Goal: Task Accomplishment & Management: Use online tool/utility

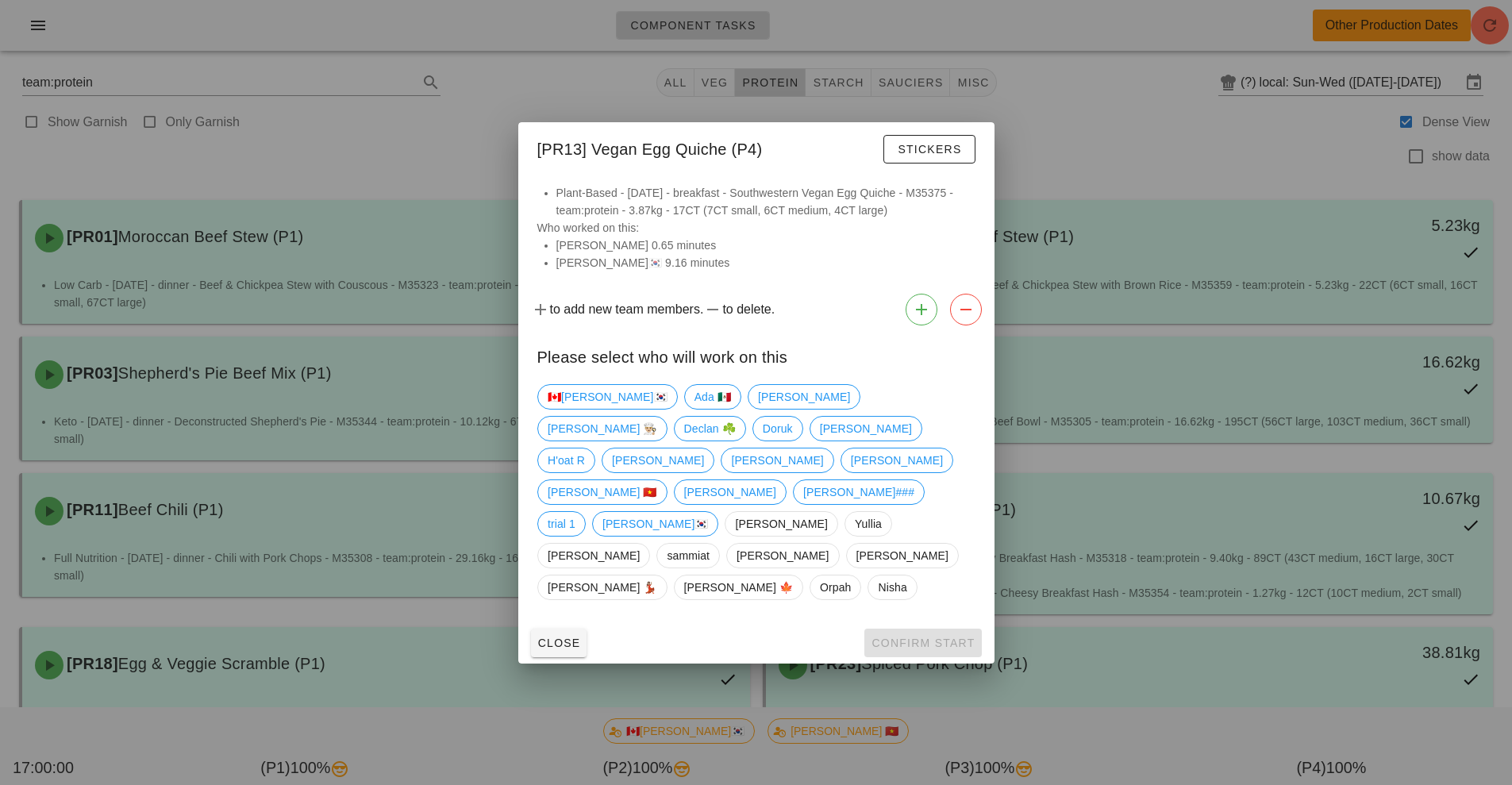
click at [1491, 29] on div at bounding box center [756, 392] width 1512 height 785
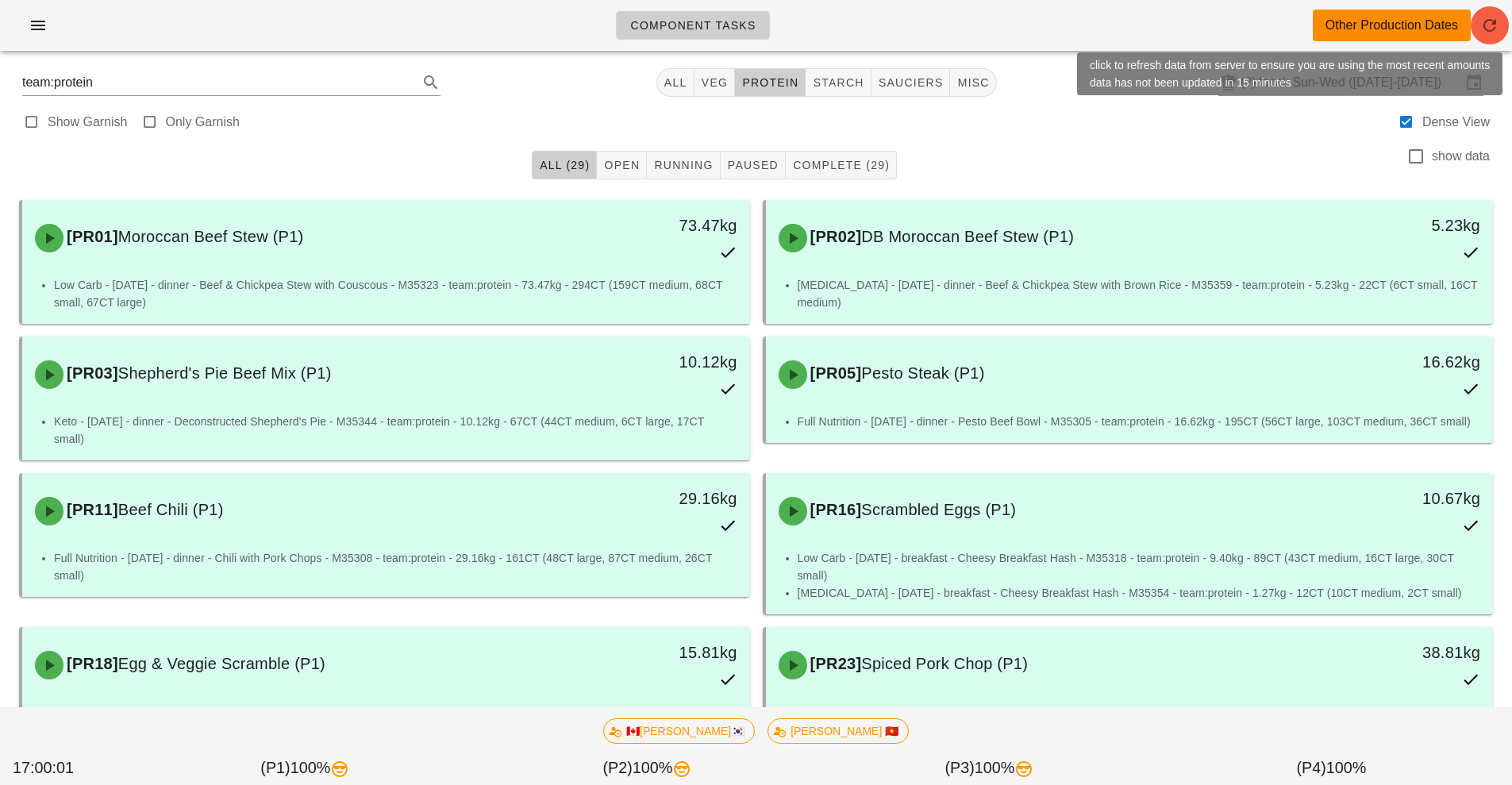
click at [1491, 29] on icon "button" at bounding box center [1490, 26] width 19 height 19
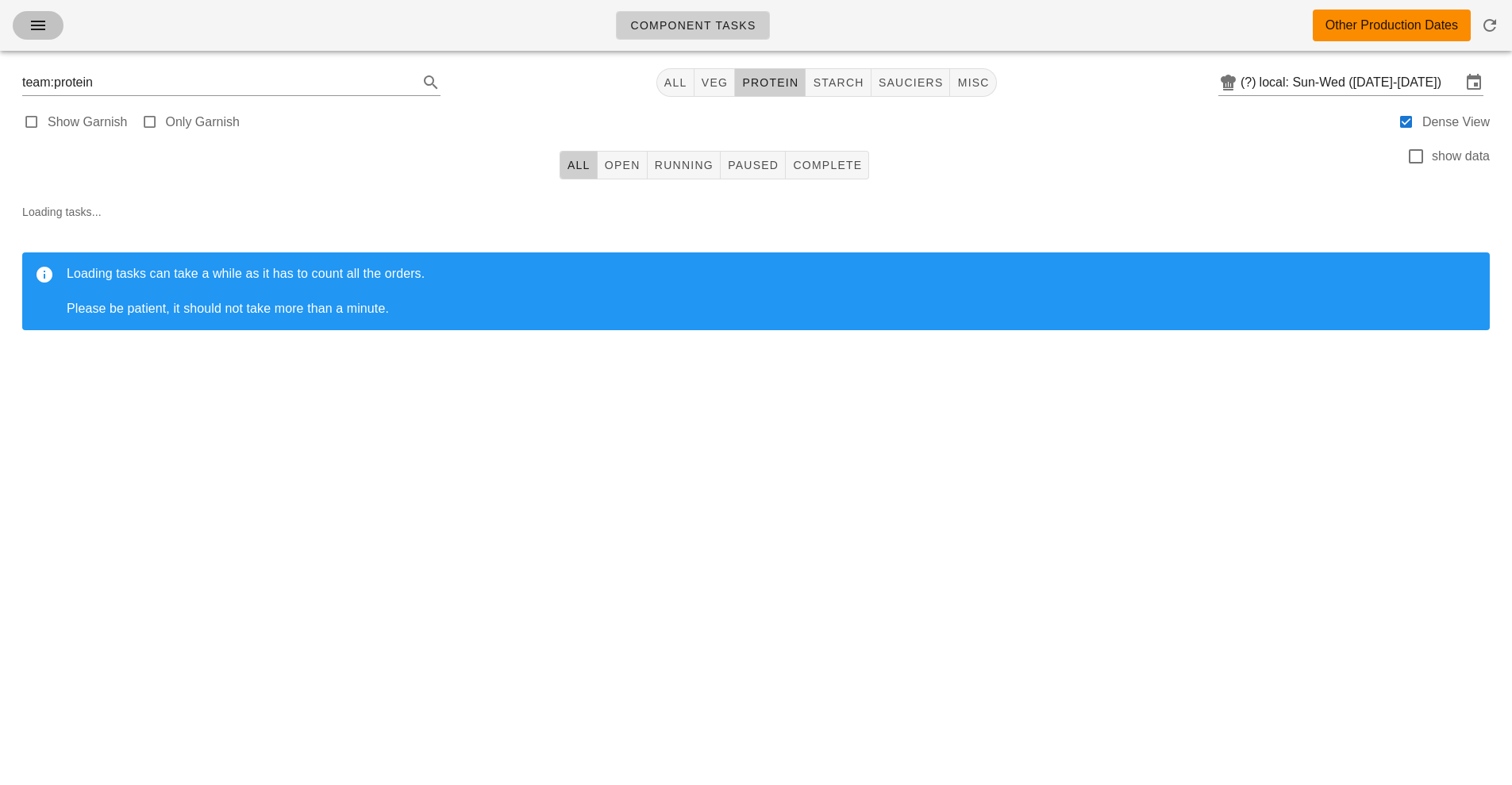
click at [52, 38] on button "button" at bounding box center [37, 26] width 51 height 29
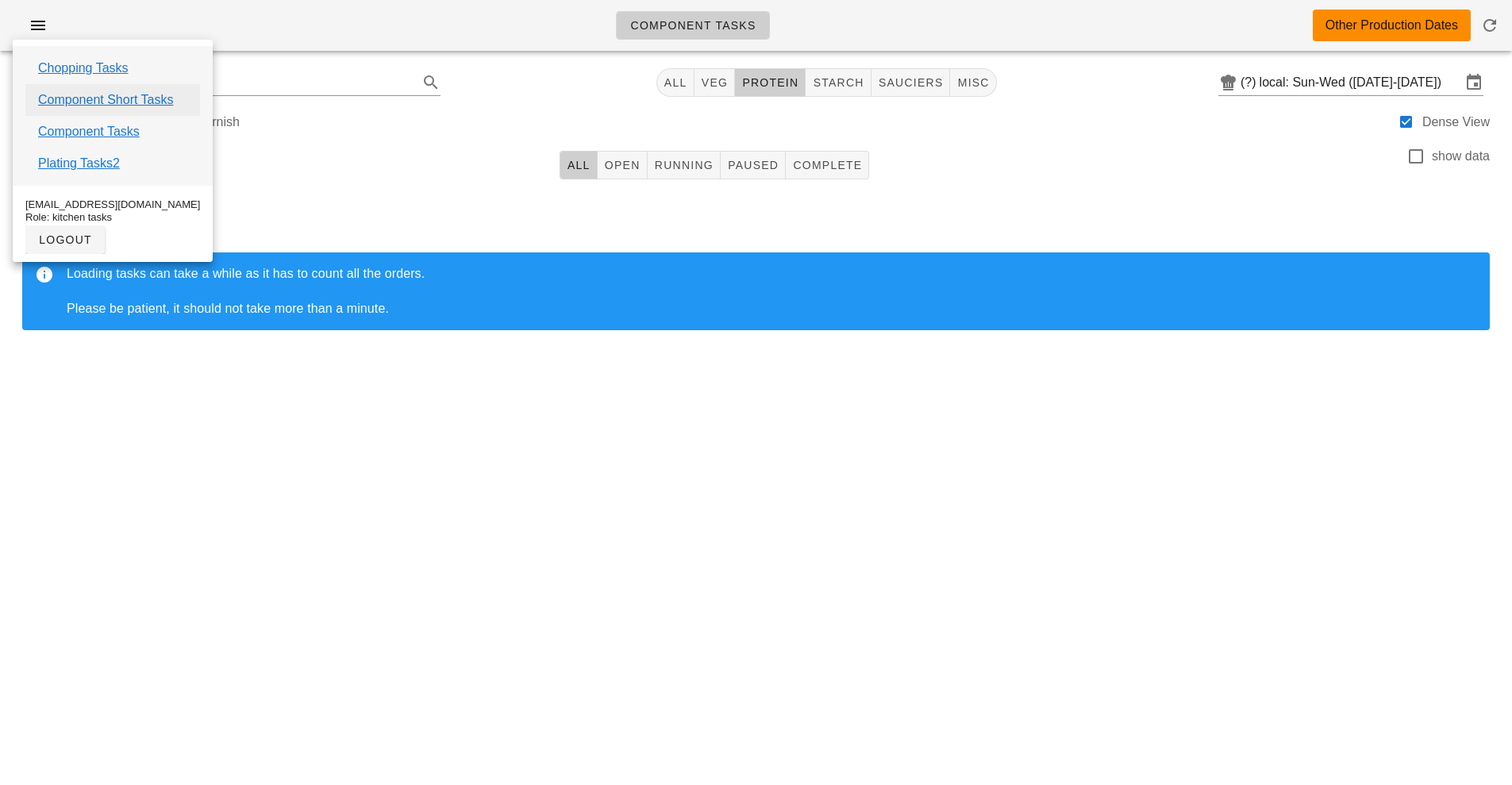
click at [158, 94] on link "Component Short Tasks" at bounding box center [105, 100] width 135 height 19
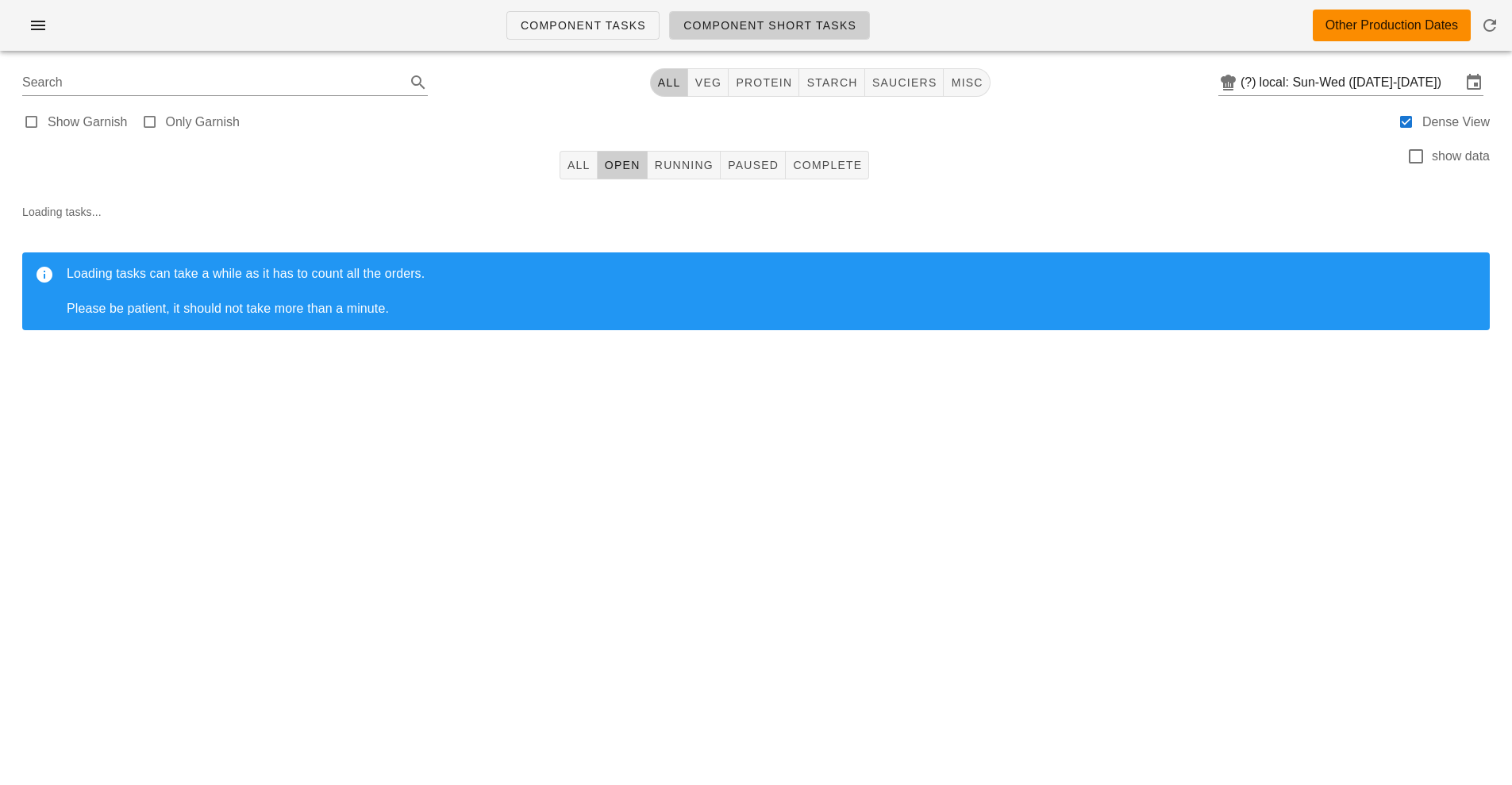
click at [845, 21] on span "Component Short Tasks" at bounding box center [770, 25] width 174 height 12
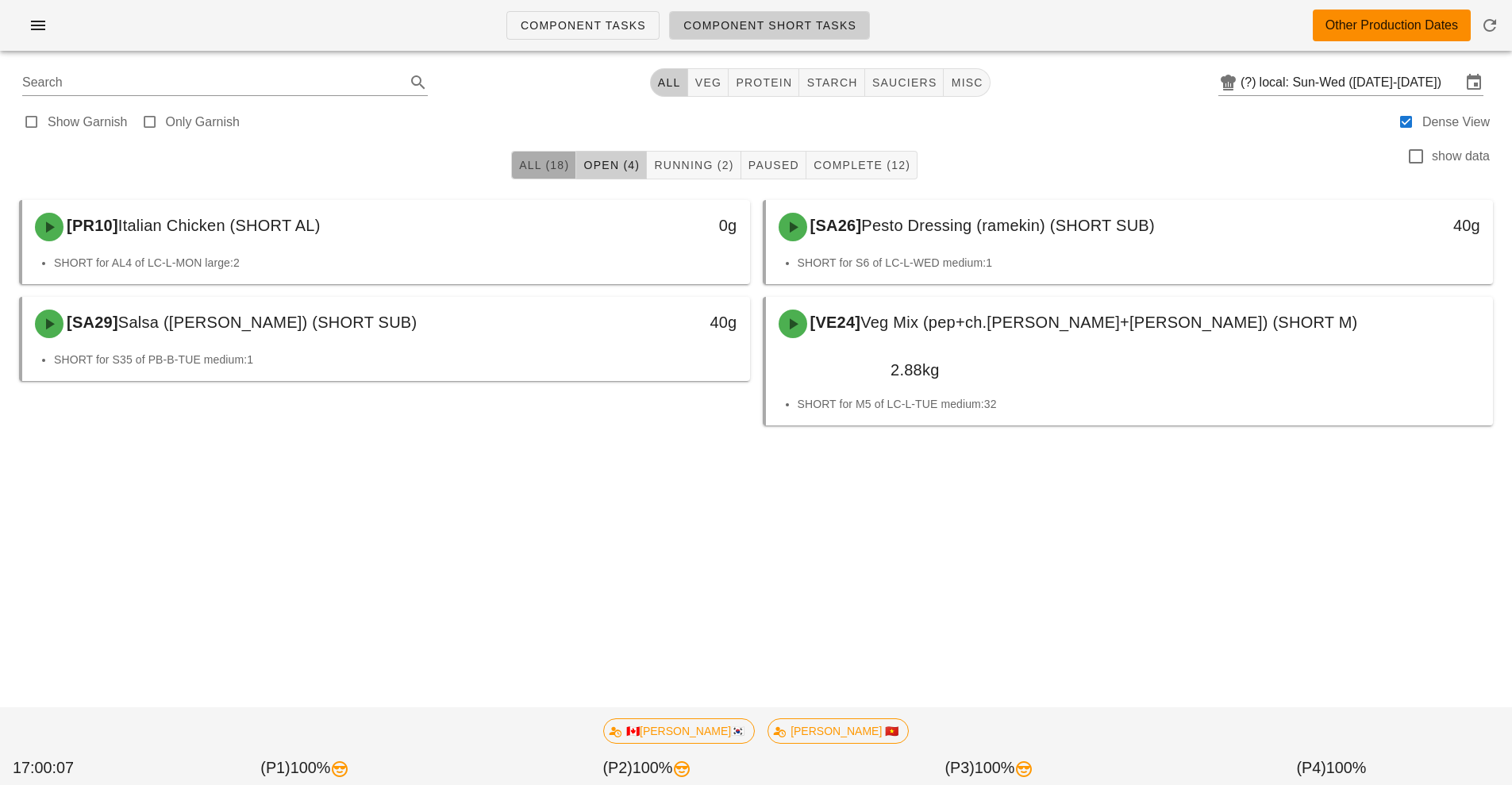
click at [528, 178] on button "All (18)" at bounding box center [544, 165] width 65 height 29
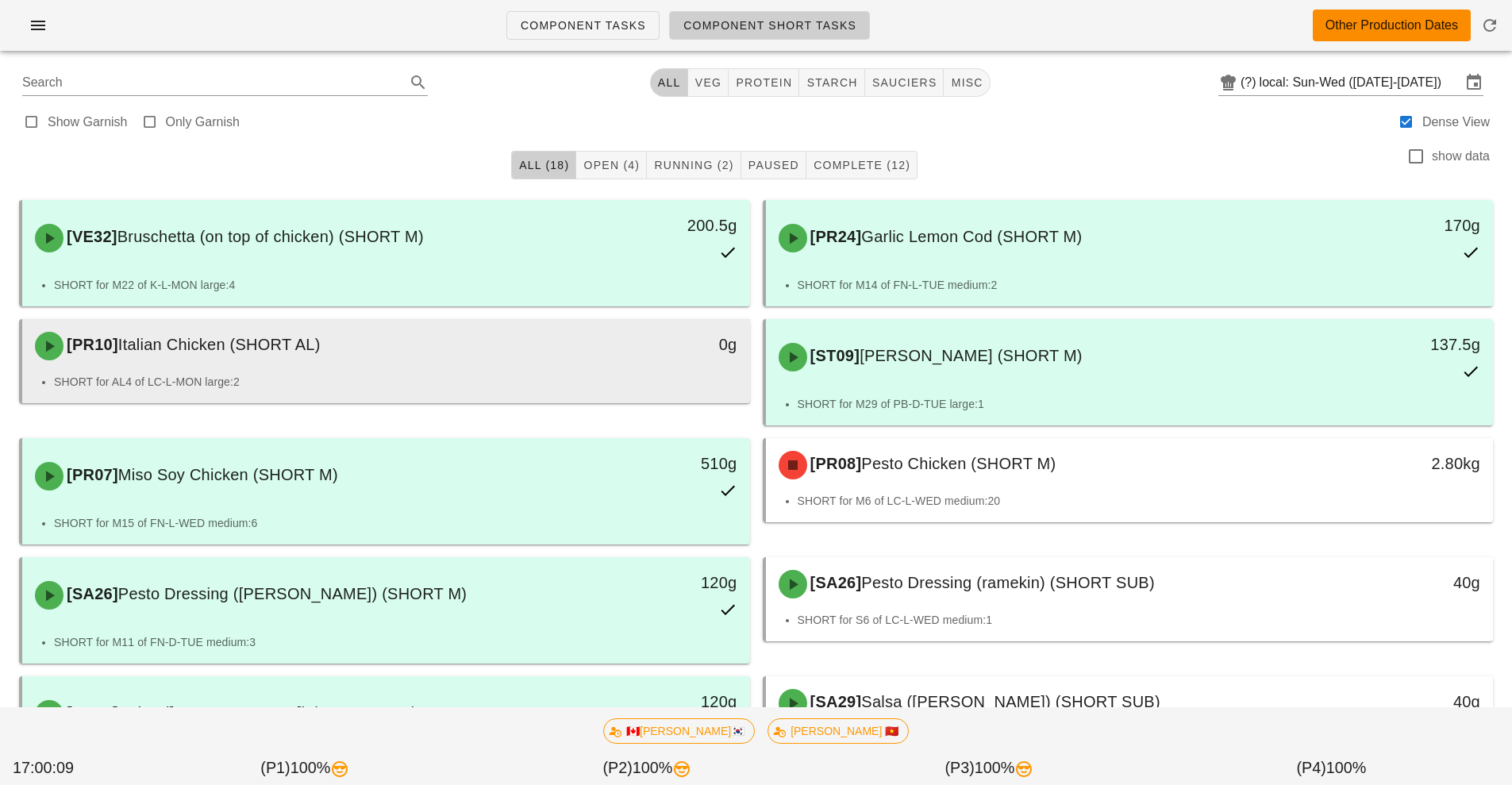
click at [519, 385] on li "SHORT for AL4 of LC-L-MON large:2" at bounding box center [395, 382] width 684 height 17
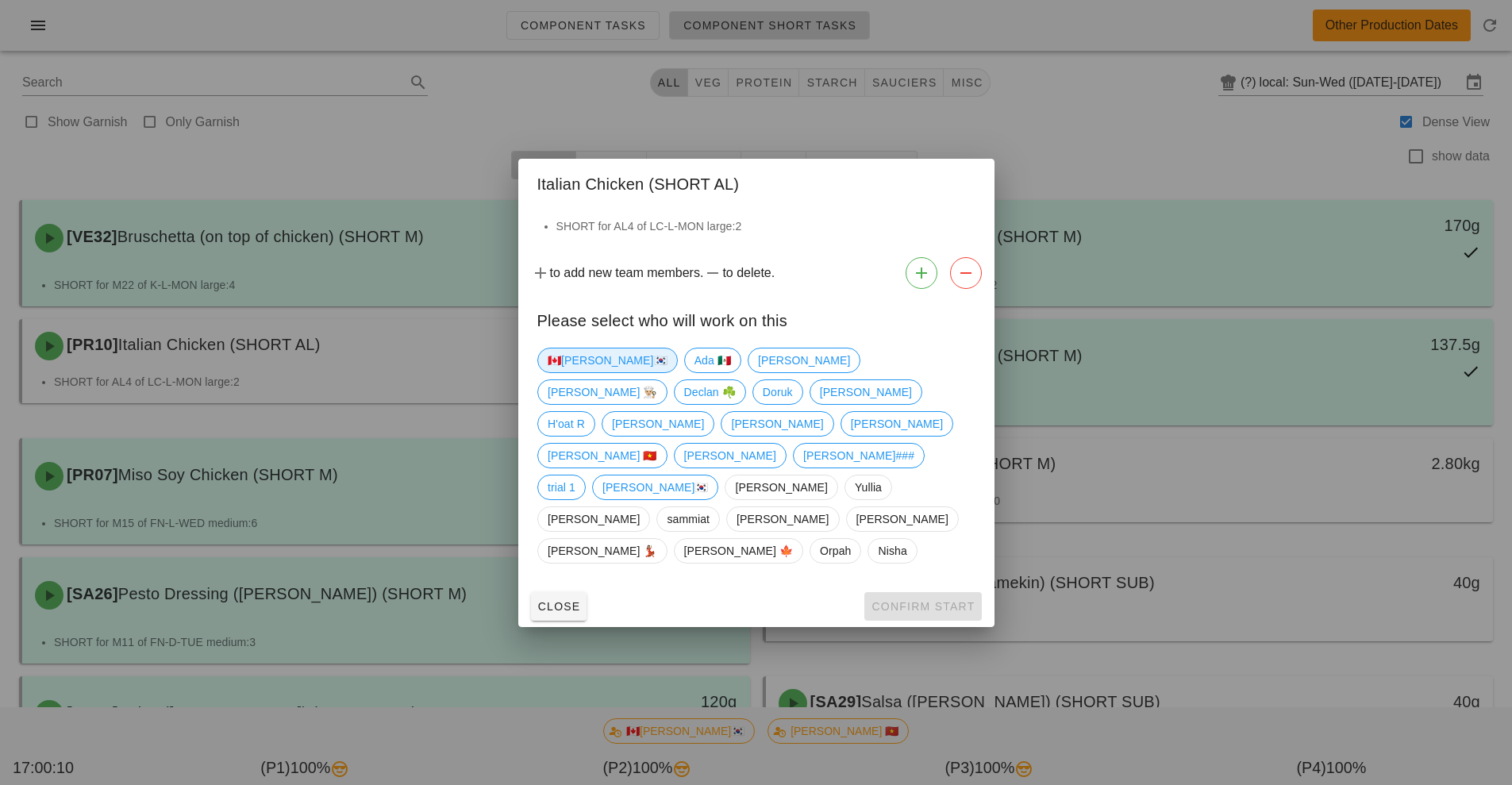
click at [577, 372] on span "🇨🇦[PERSON_NAME]🇰🇷" at bounding box center [607, 360] width 120 height 24
click at [931, 600] on span "Confirm Start" at bounding box center [923, 606] width 104 height 12
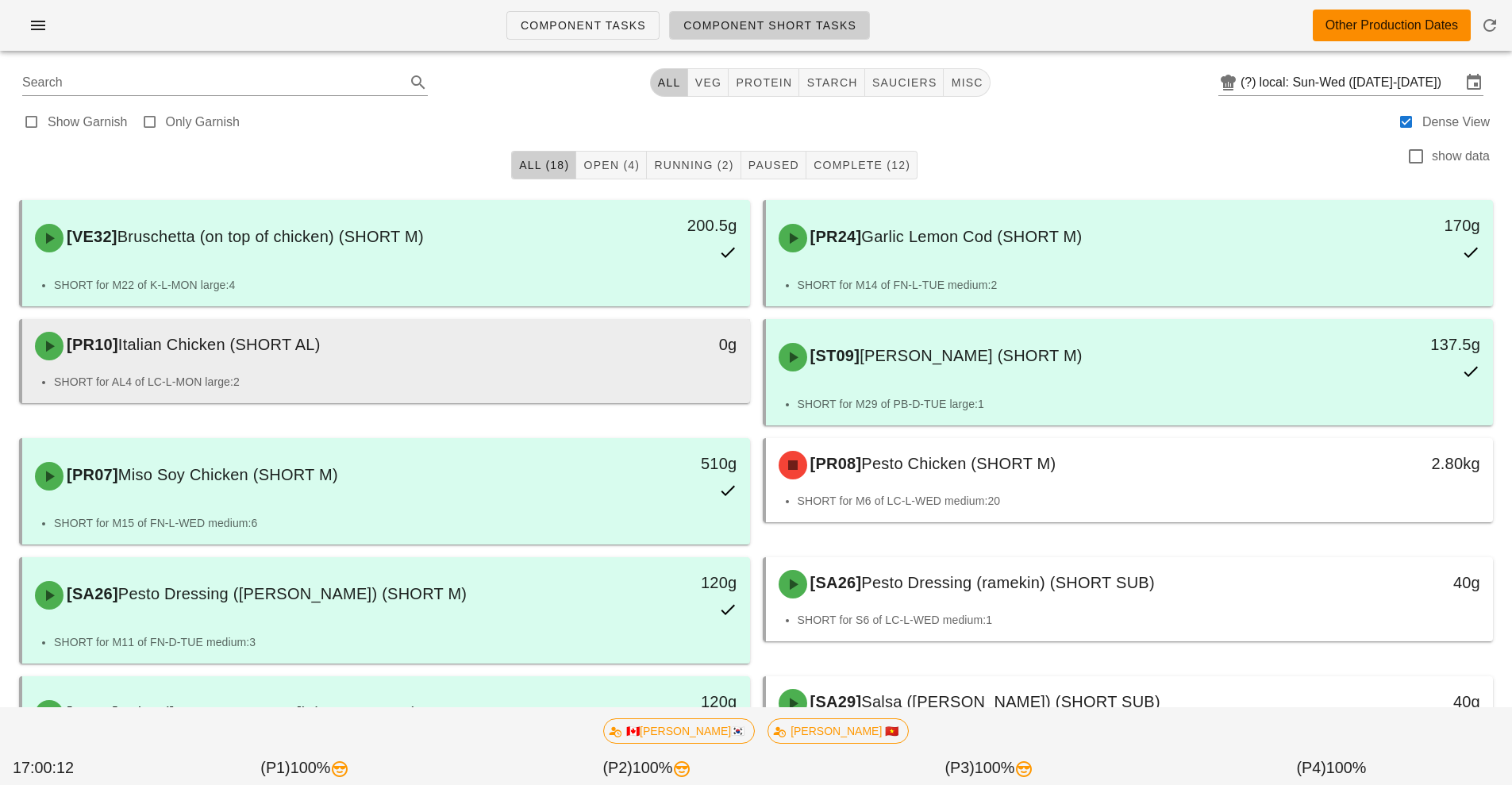
click at [488, 373] on li "SHORT for AL4 of LC-L-MON large:2" at bounding box center [395, 382] width 684 height 17
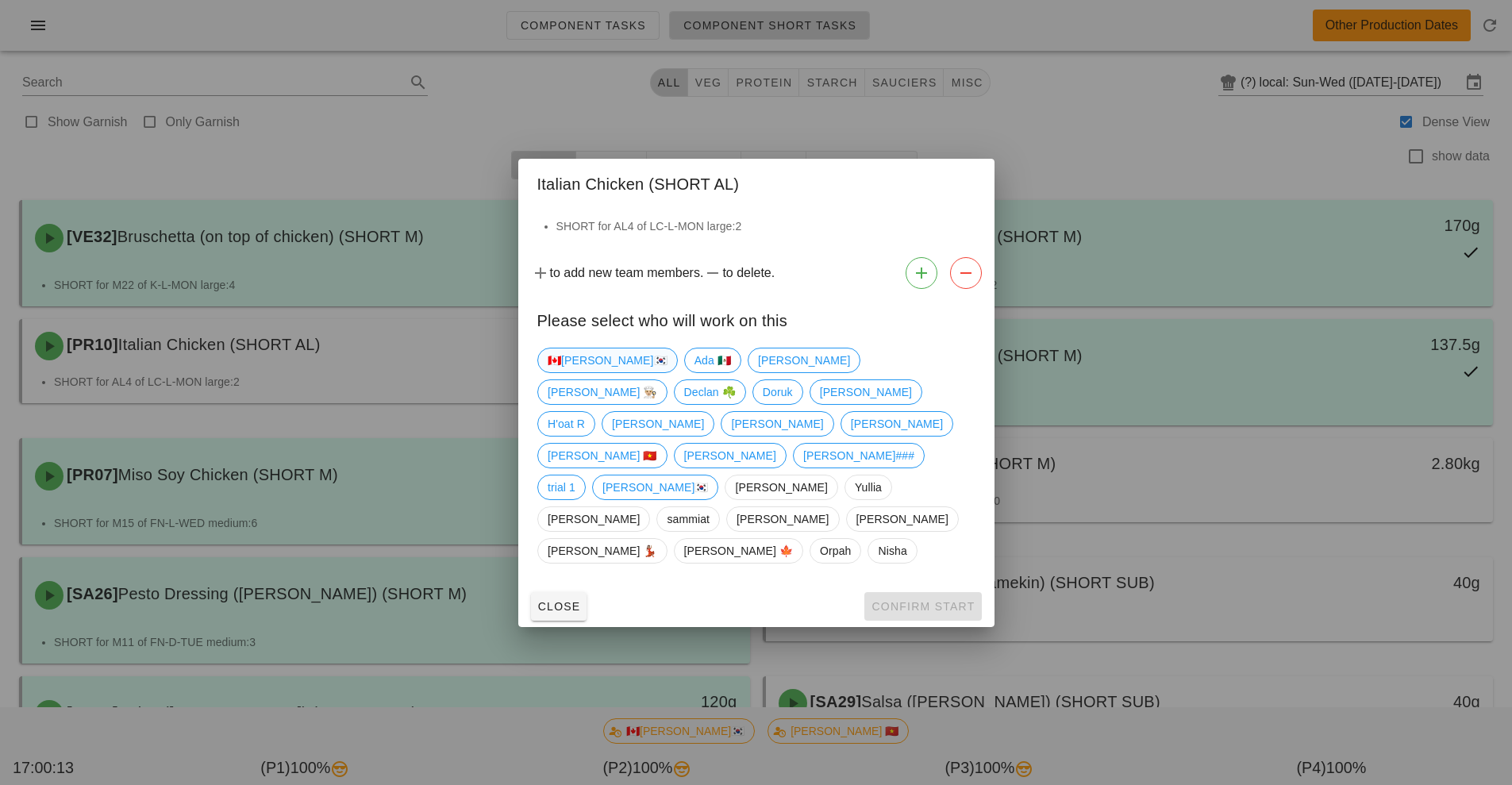
click at [577, 372] on span "🇨🇦[PERSON_NAME]🇰🇷" at bounding box center [607, 360] width 120 height 24
click at [926, 600] on span "Confirm Start" at bounding box center [923, 606] width 104 height 12
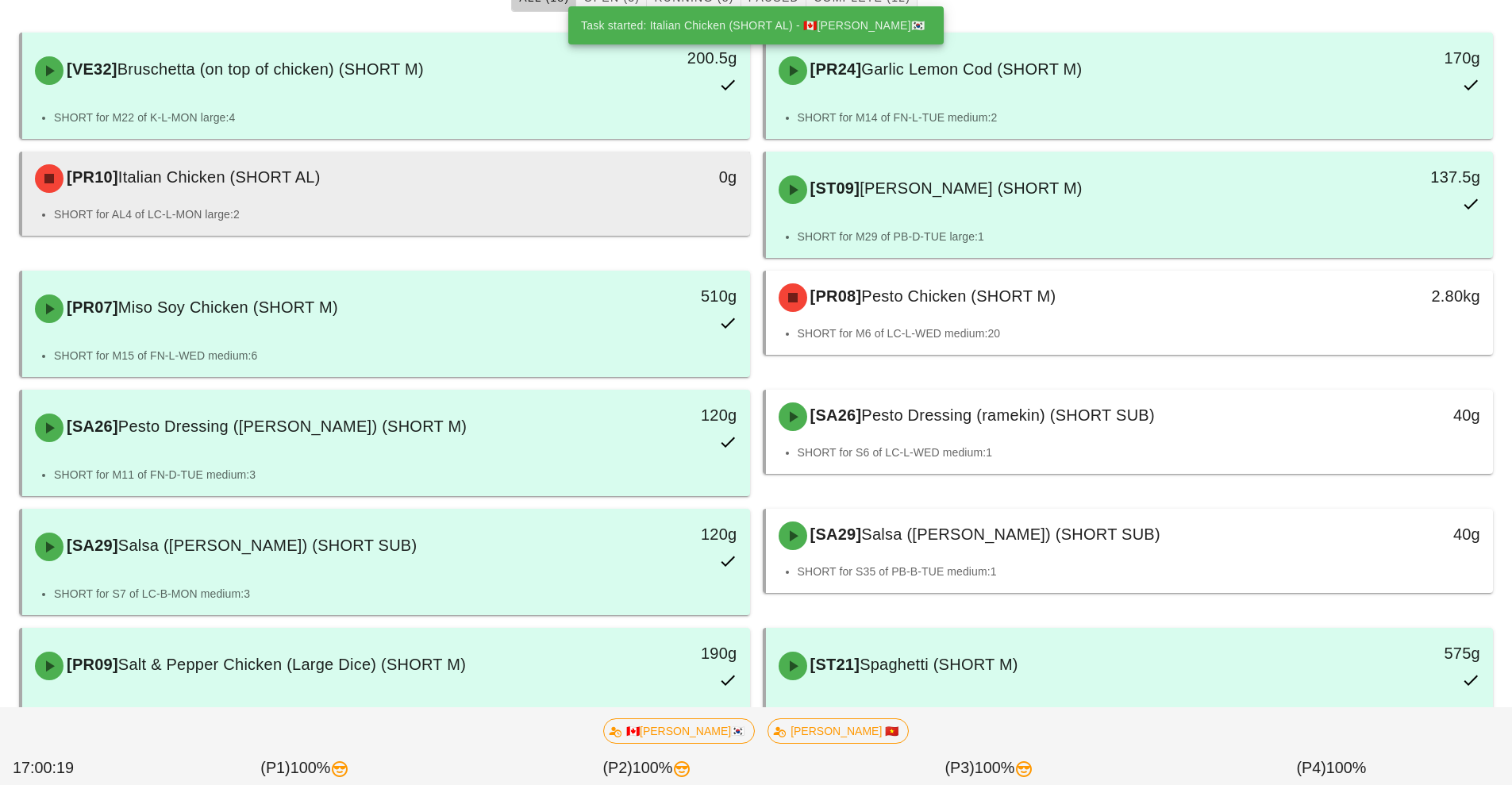
scroll to position [168, 0]
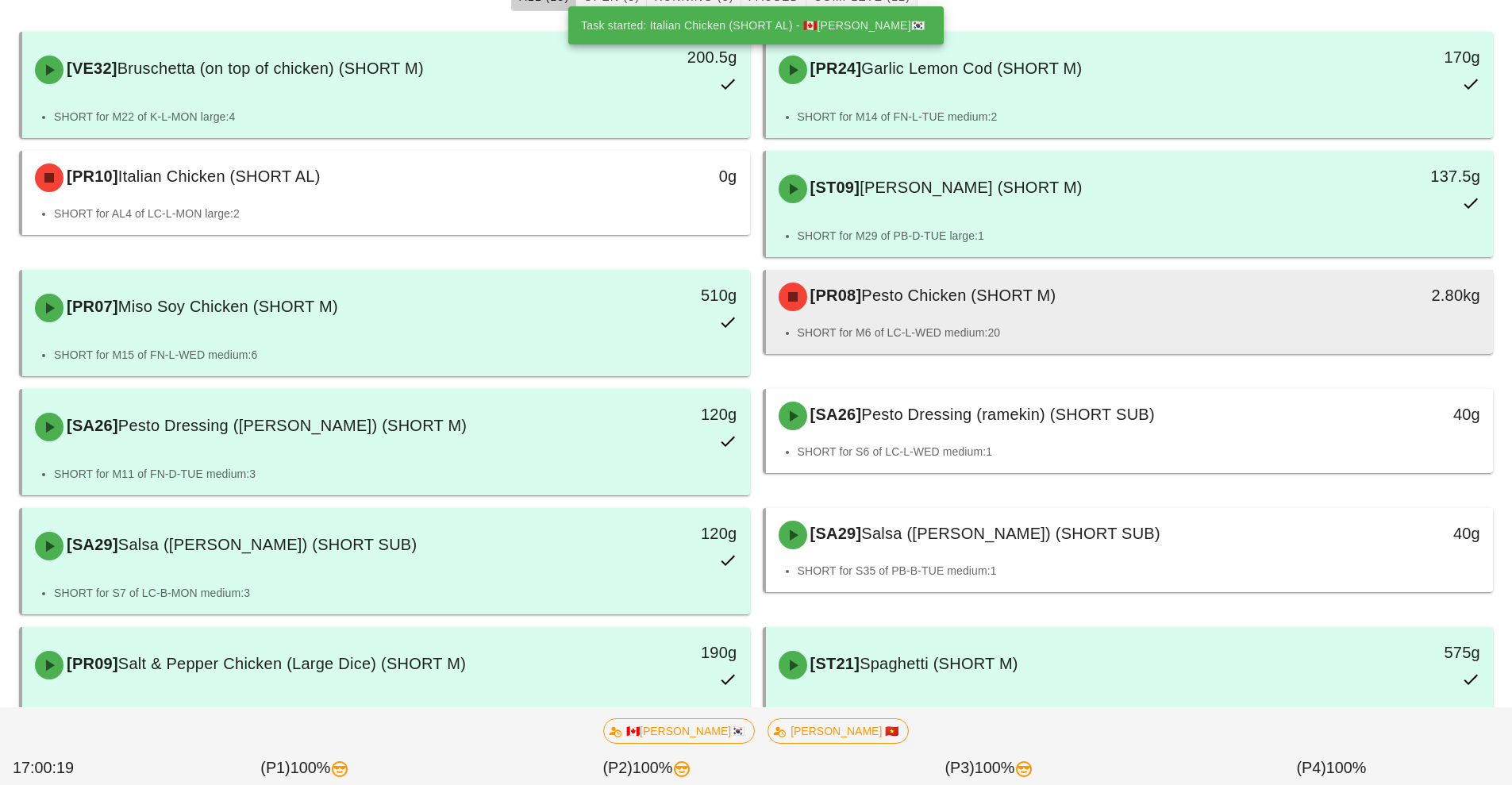
click at [940, 332] on li "SHORT for M6 of LC-L-WED medium:20" at bounding box center [1139, 333] width 684 height 17
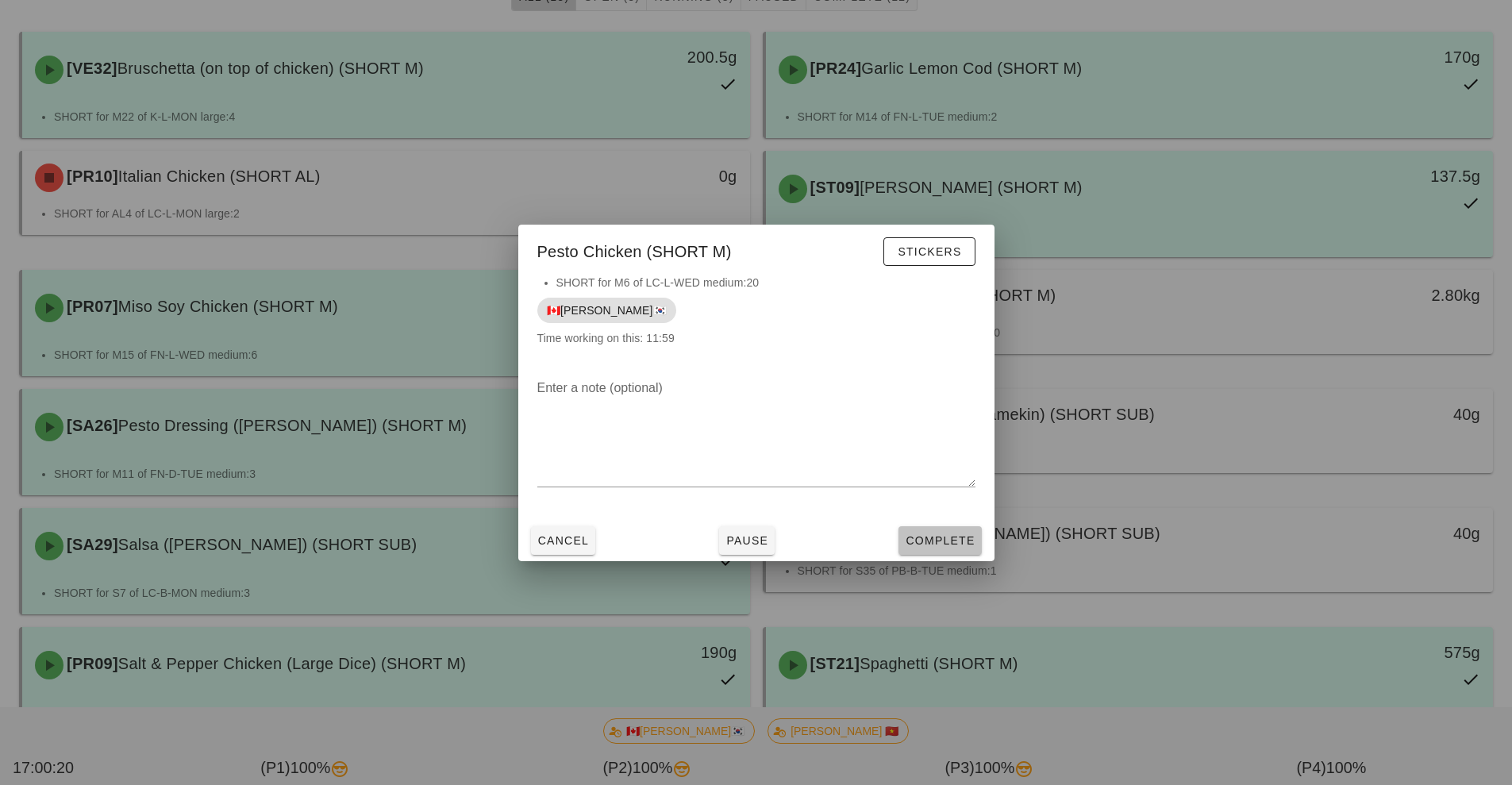
click at [941, 553] on button "Complete" at bounding box center [940, 540] width 82 height 29
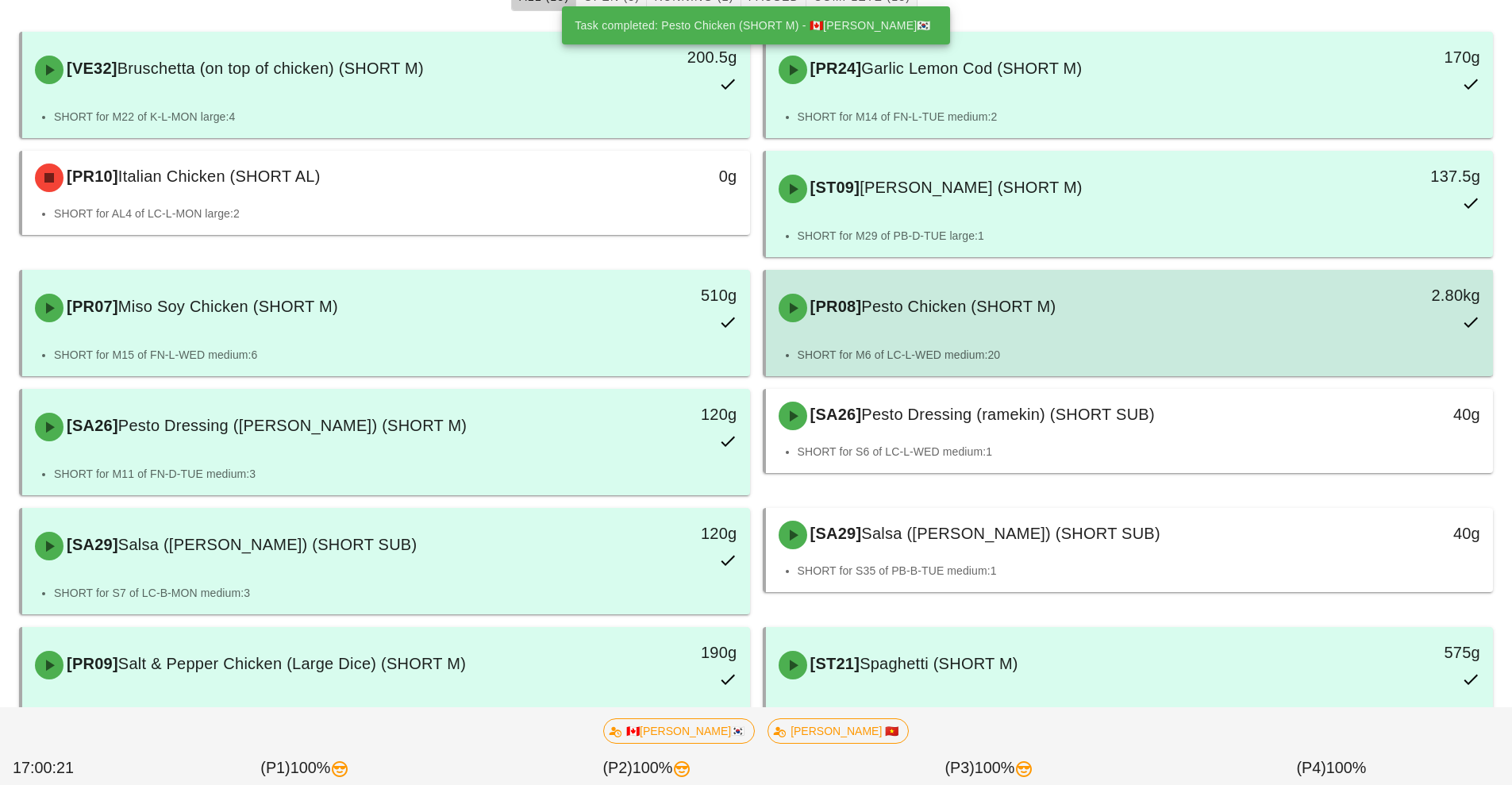
click at [973, 339] on div "[PR08] Pesto Chicken (SHORT M) 2.80kg" at bounding box center [1129, 308] width 722 height 70
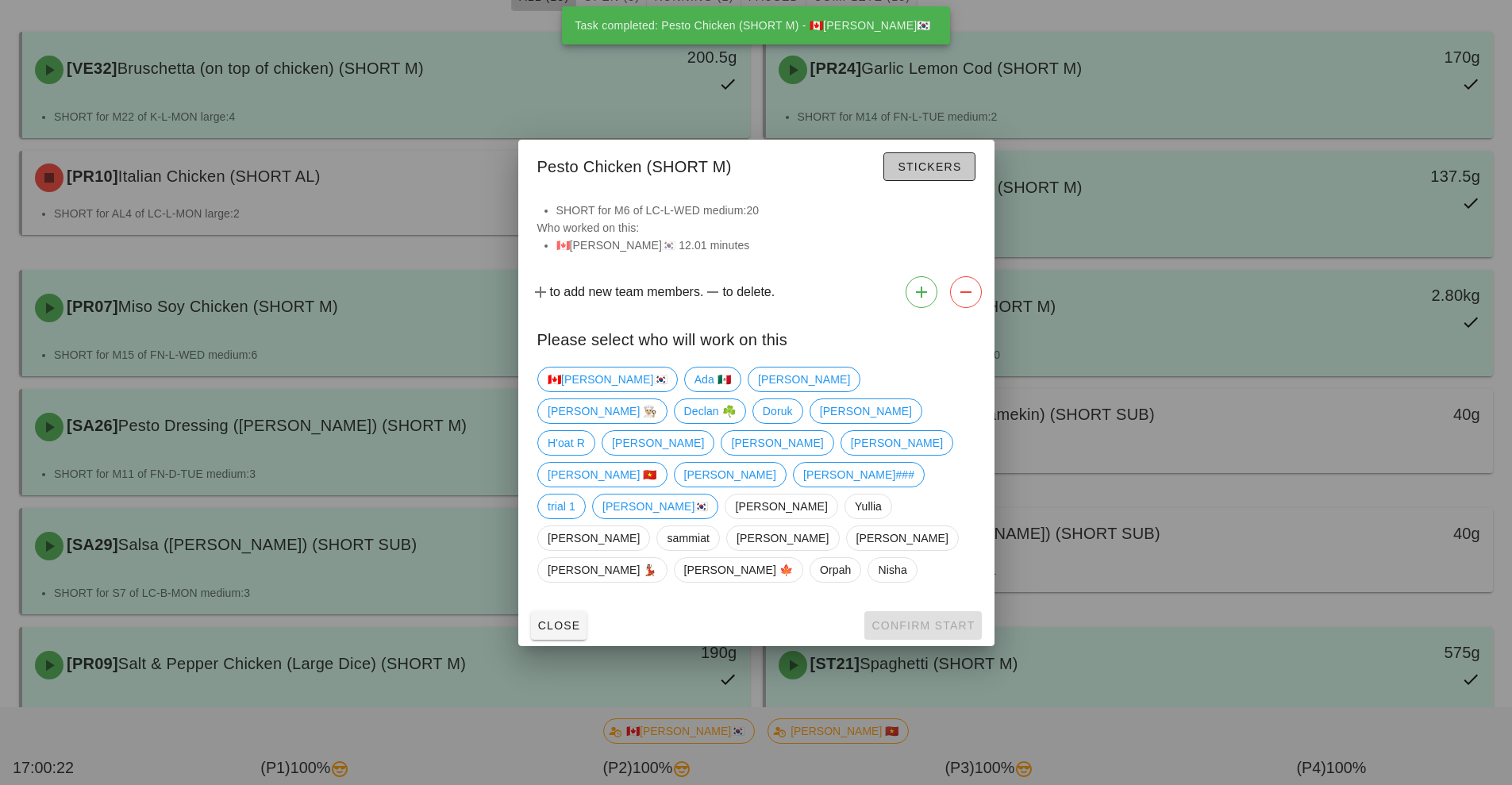
click at [946, 173] on span "Stickers" at bounding box center [929, 166] width 64 height 12
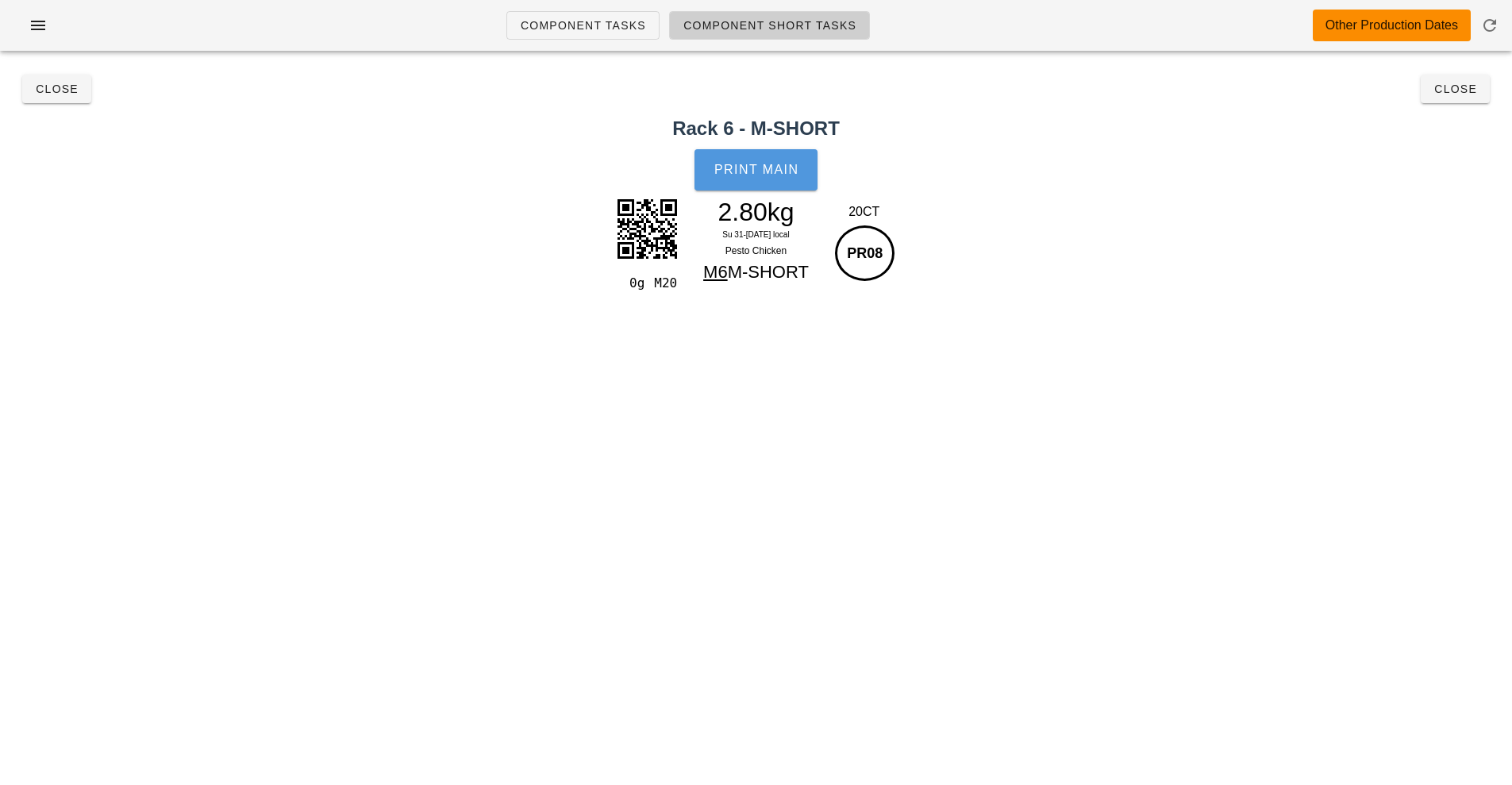
click at [778, 173] on span "Print Main" at bounding box center [756, 169] width 86 height 14
click at [1457, 98] on button "Close" at bounding box center [1456, 89] width 69 height 29
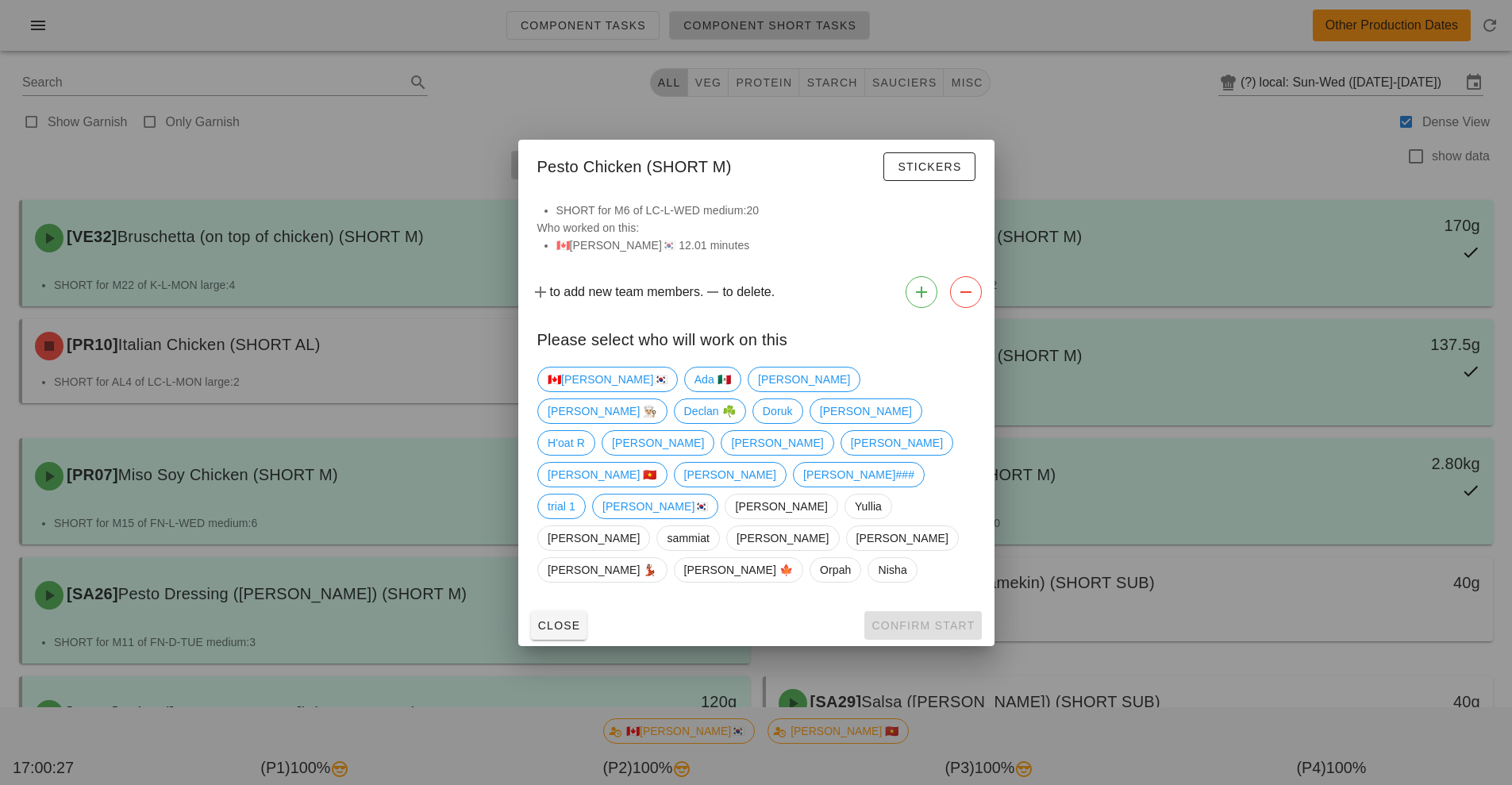
click at [1141, 148] on div at bounding box center [756, 392] width 1512 height 785
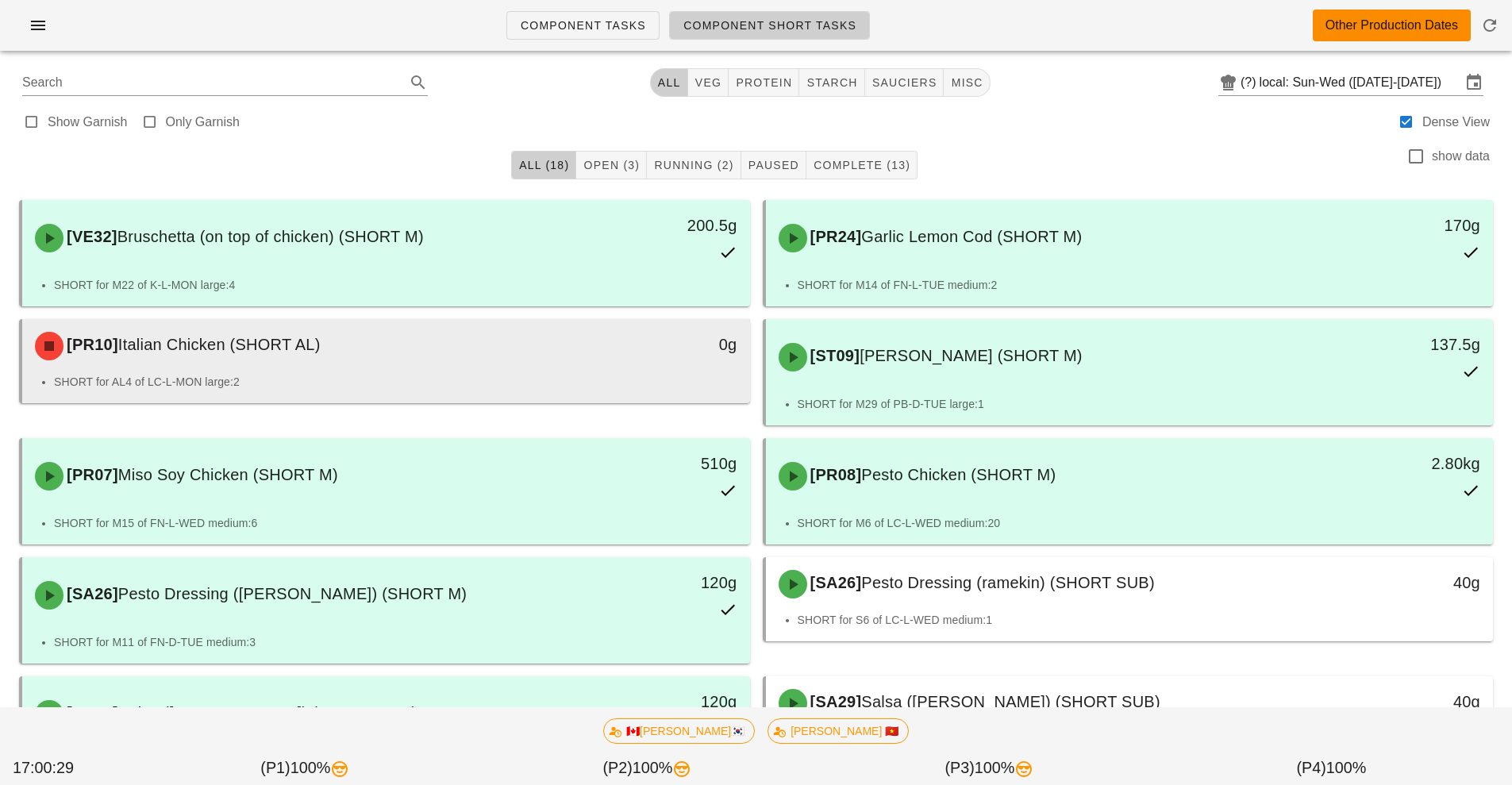
click at [571, 386] on li "SHORT for AL4 of LC-L-MON large:2" at bounding box center [395, 382] width 684 height 17
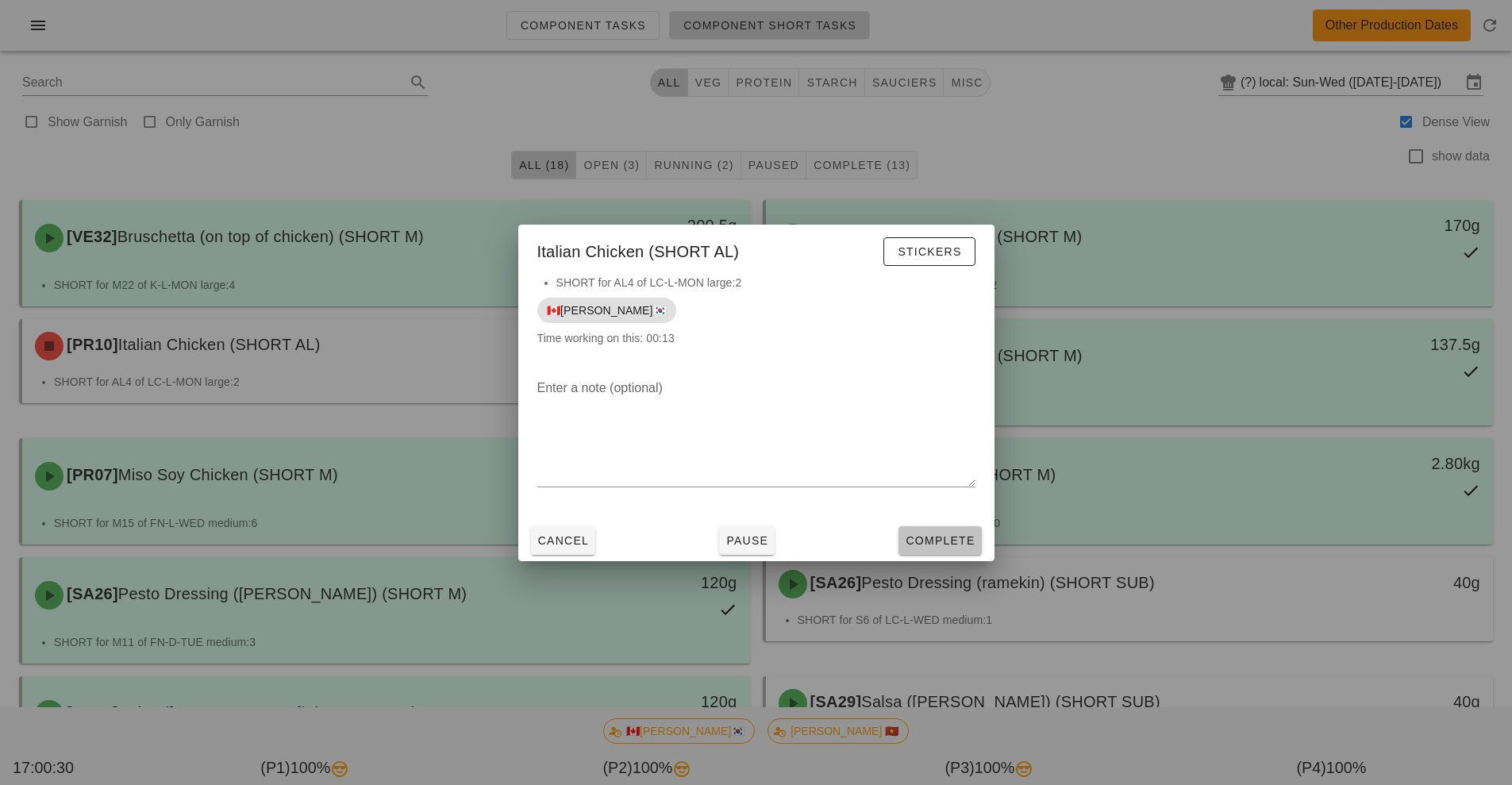
click at [941, 549] on button "Complete" at bounding box center [940, 540] width 82 height 29
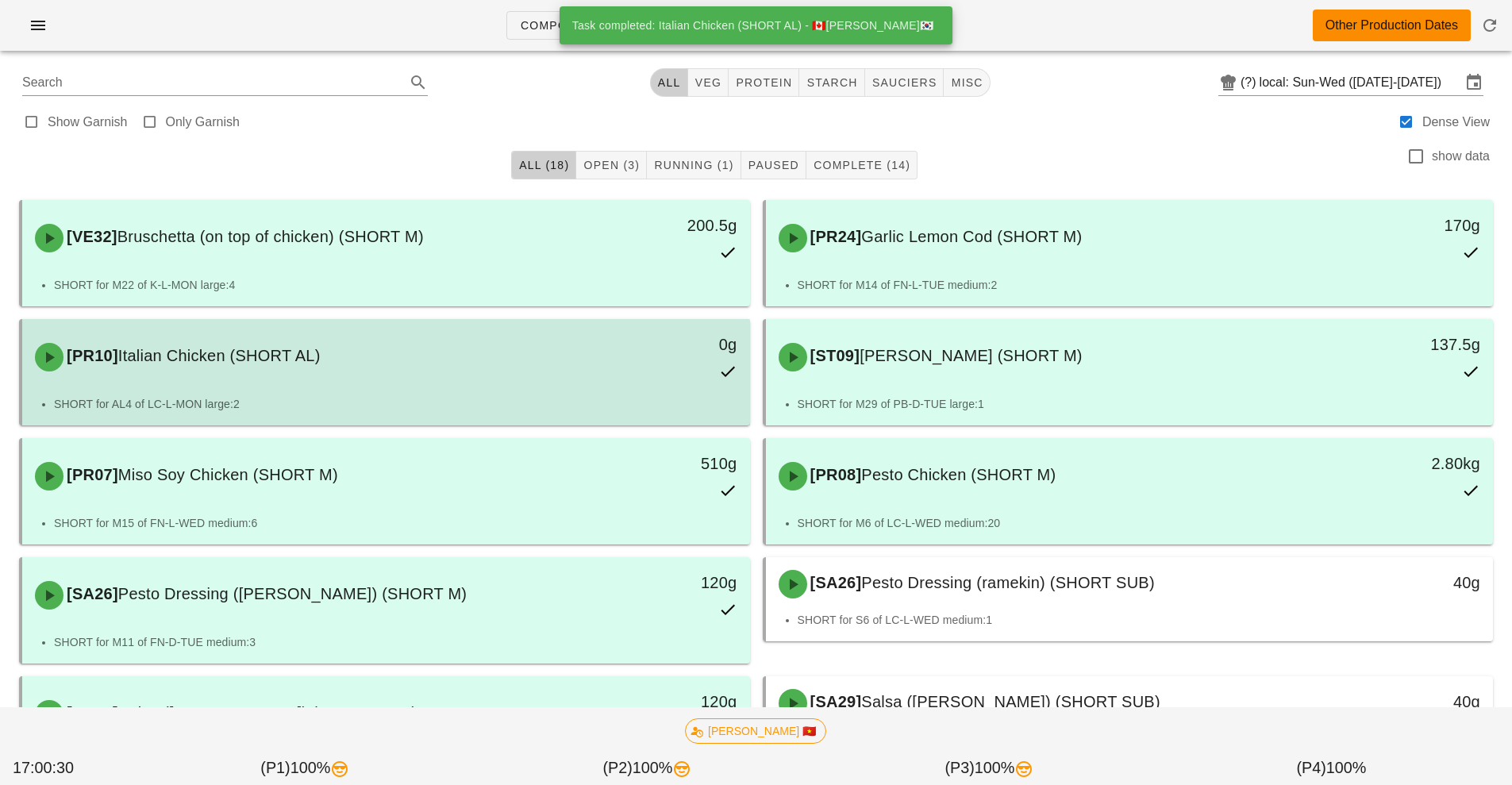
click at [648, 406] on li "SHORT for AL4 of LC-L-MON large:2" at bounding box center [395, 403] width 684 height 17
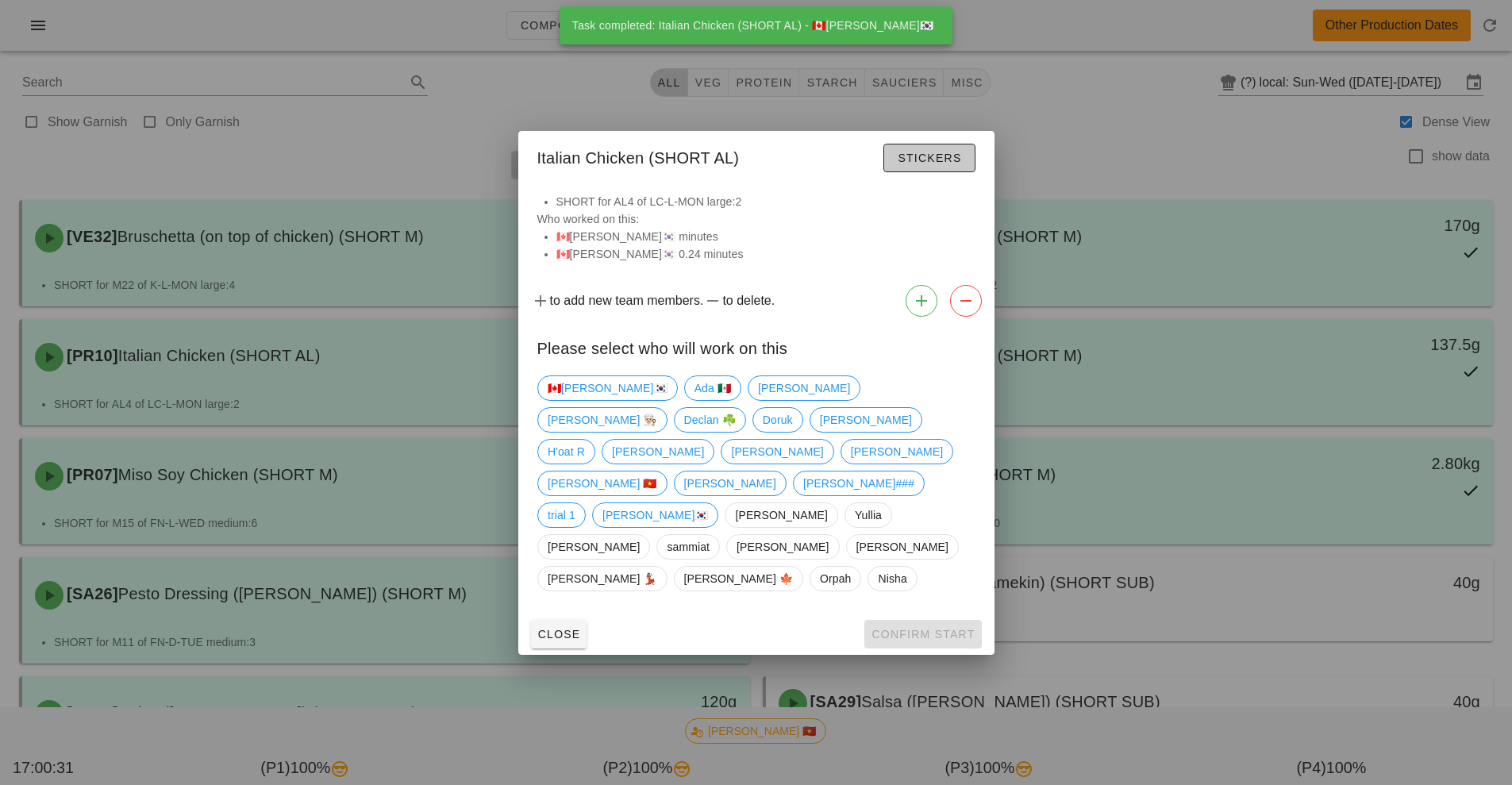
click at [946, 164] on span "Stickers" at bounding box center [929, 158] width 64 height 12
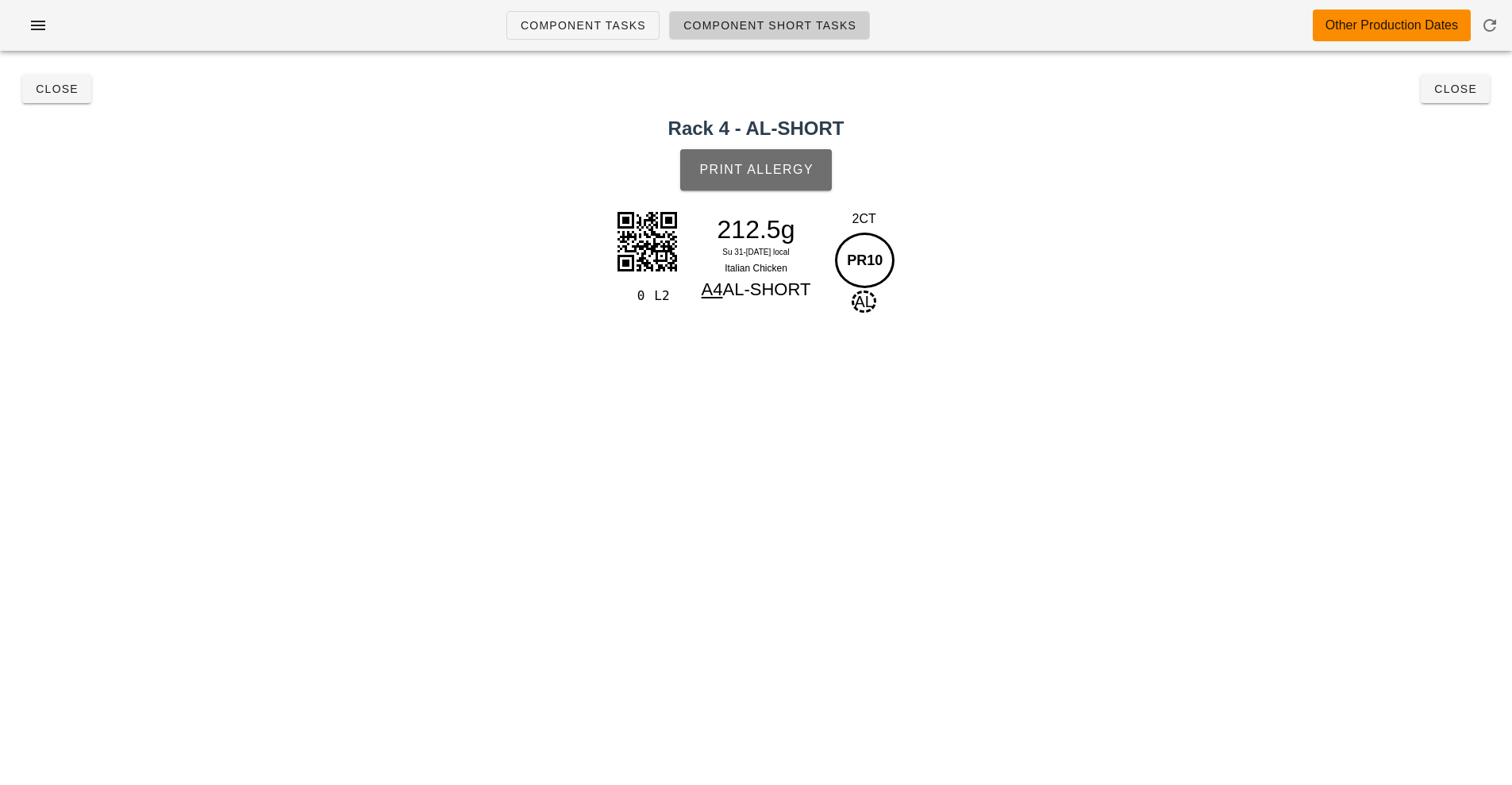
click at [783, 185] on button "Print Allergy" at bounding box center [756, 169] width 152 height 41
click at [1450, 98] on button "Close" at bounding box center [1456, 89] width 69 height 29
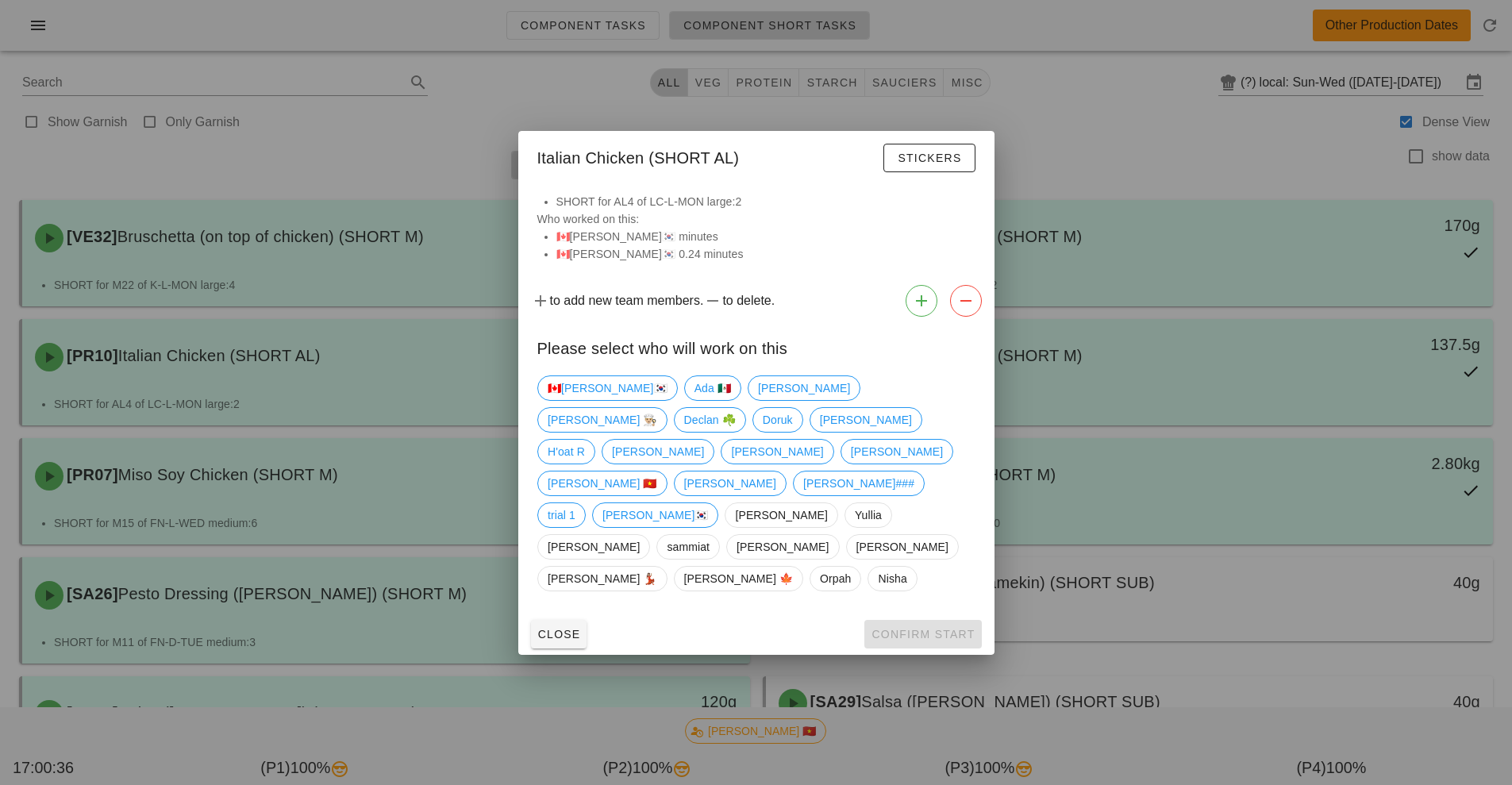
click at [1268, 229] on div at bounding box center [756, 392] width 1512 height 785
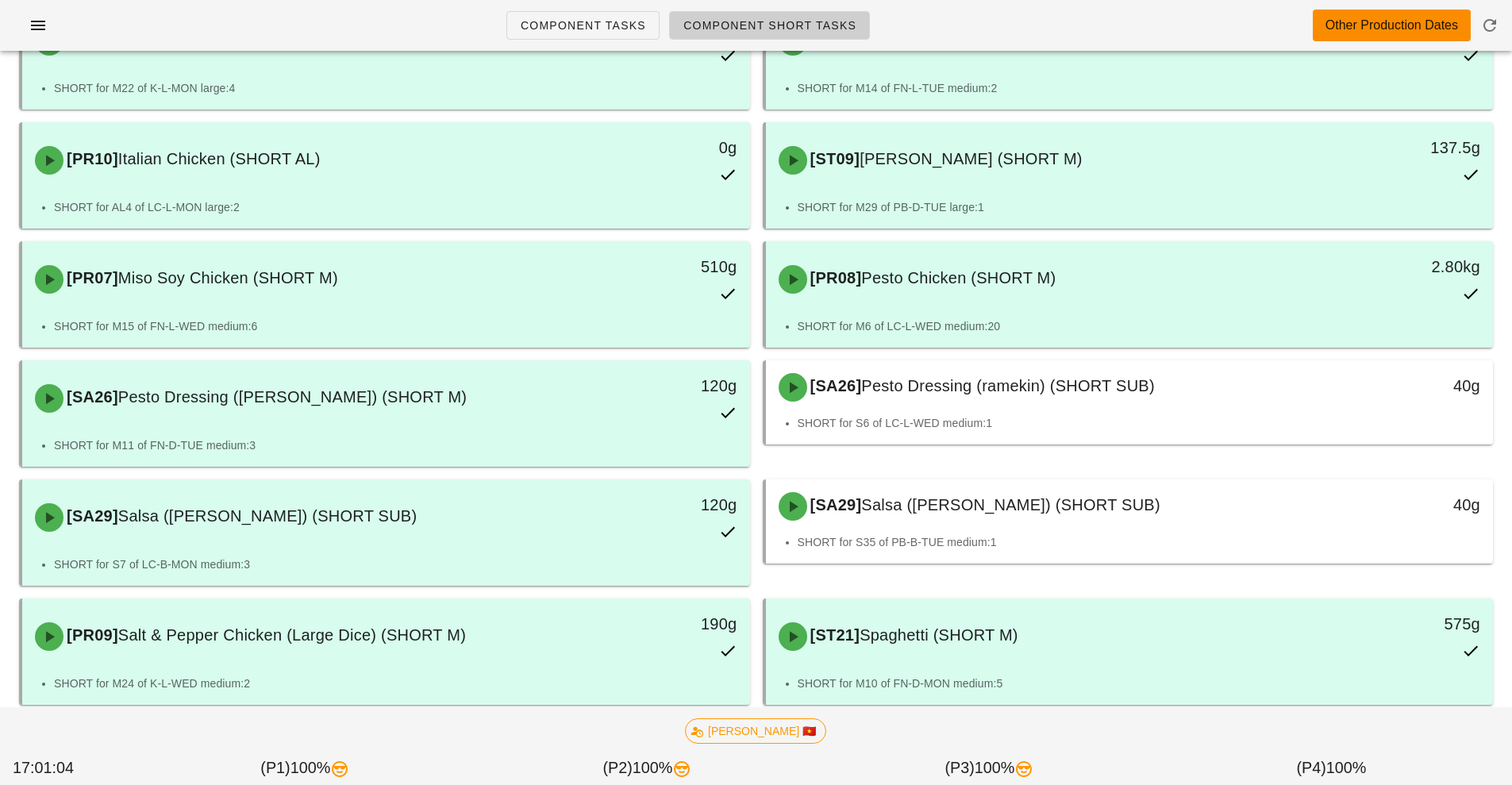
scroll to position [36, 0]
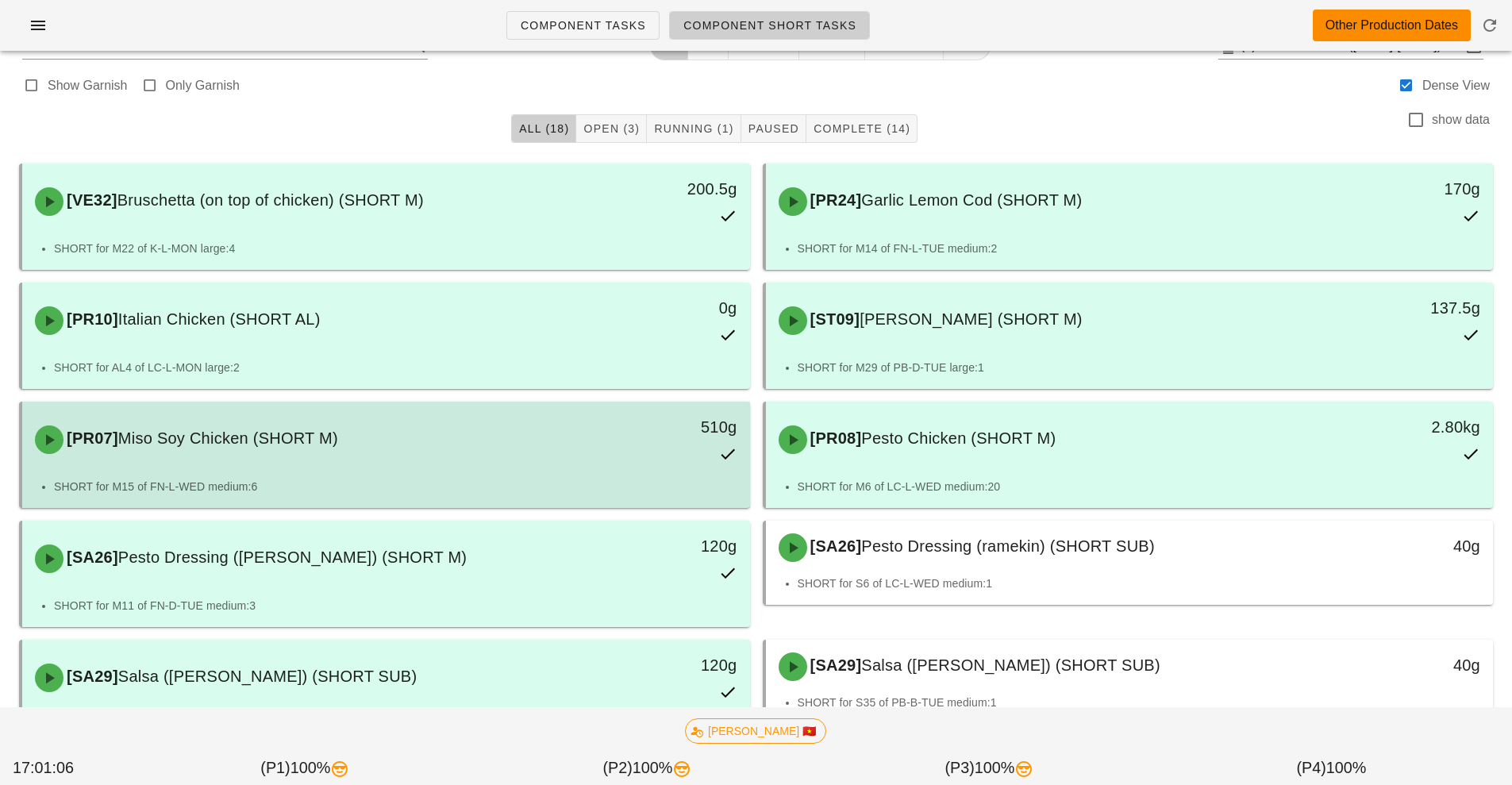
click at [683, 449] on div "510g" at bounding box center [656, 439] width 180 height 70
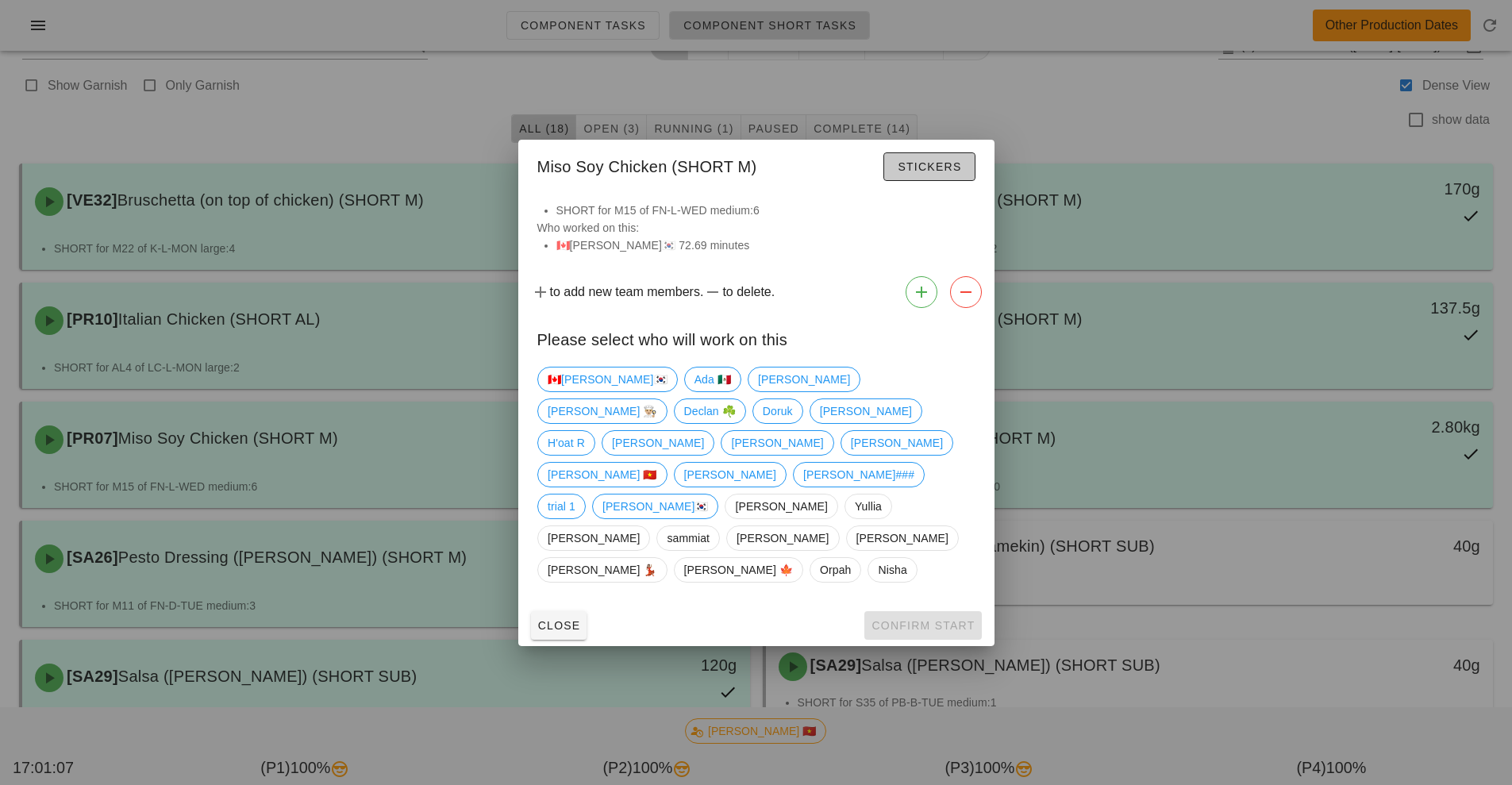
click at [955, 173] on span "Stickers" at bounding box center [929, 166] width 64 height 12
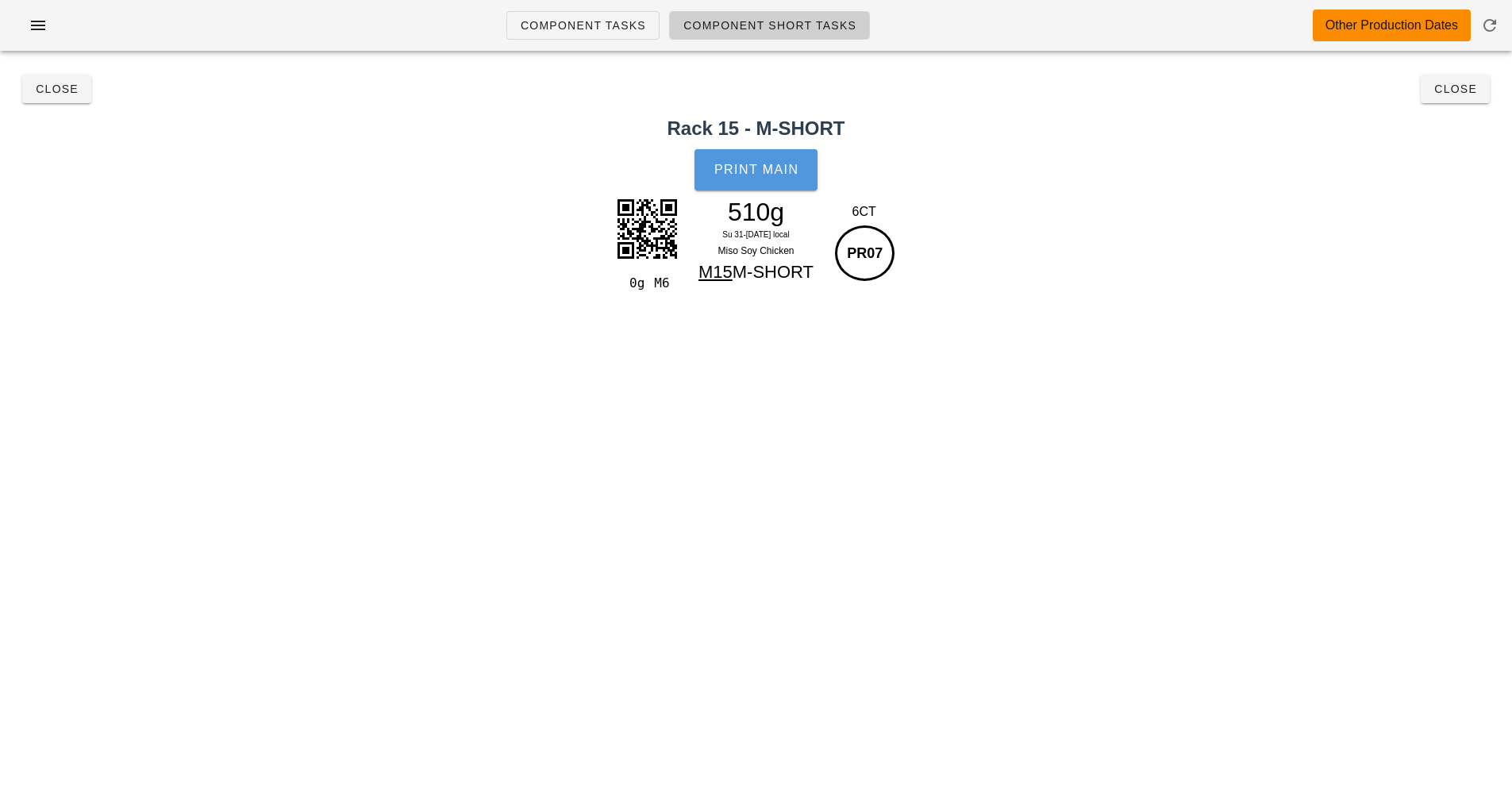
click at [763, 182] on button "Print Main" at bounding box center [756, 169] width 122 height 41
click at [1469, 100] on button "Close" at bounding box center [1456, 89] width 69 height 29
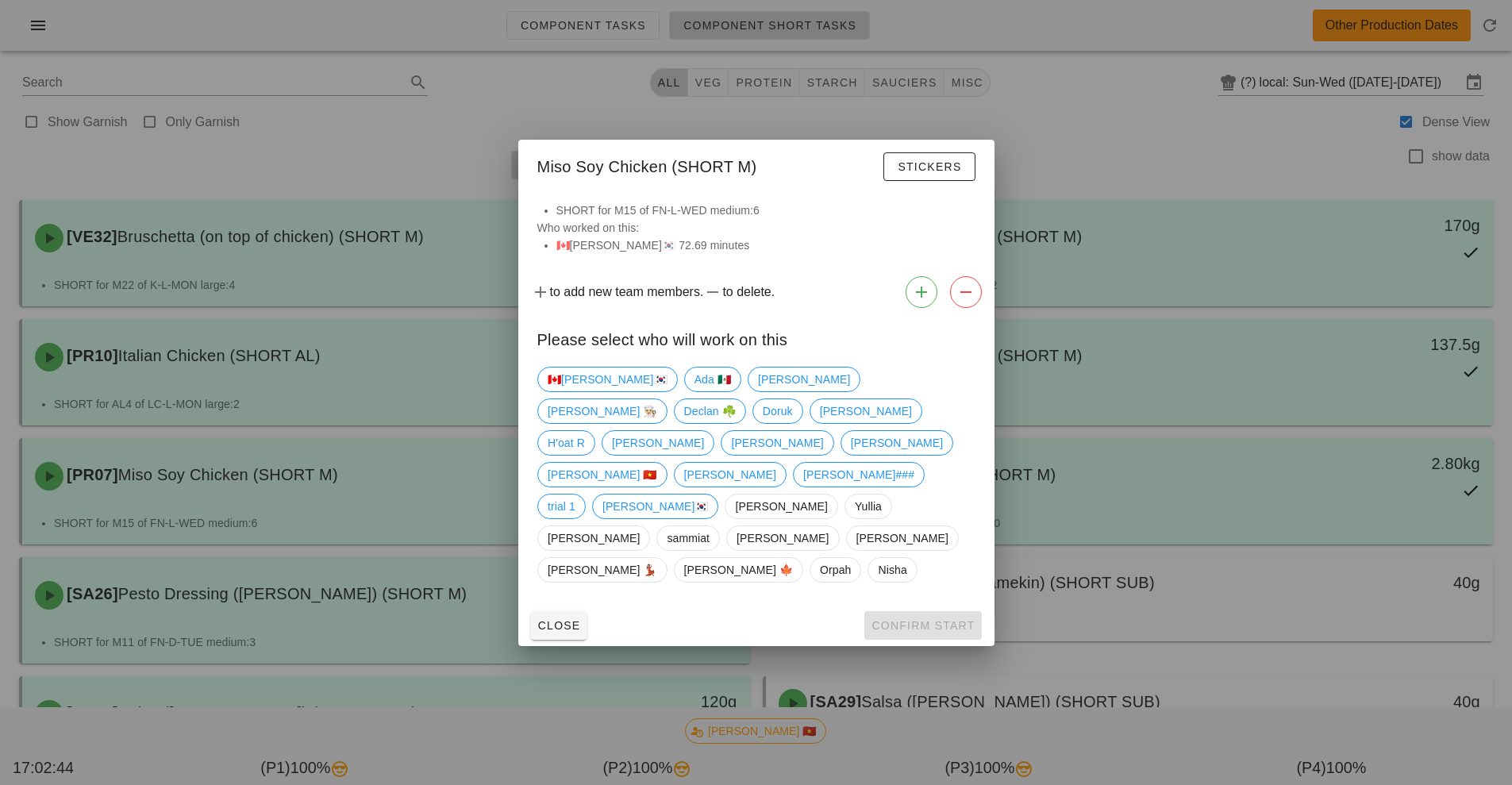
click at [1080, 104] on div at bounding box center [756, 392] width 1512 height 785
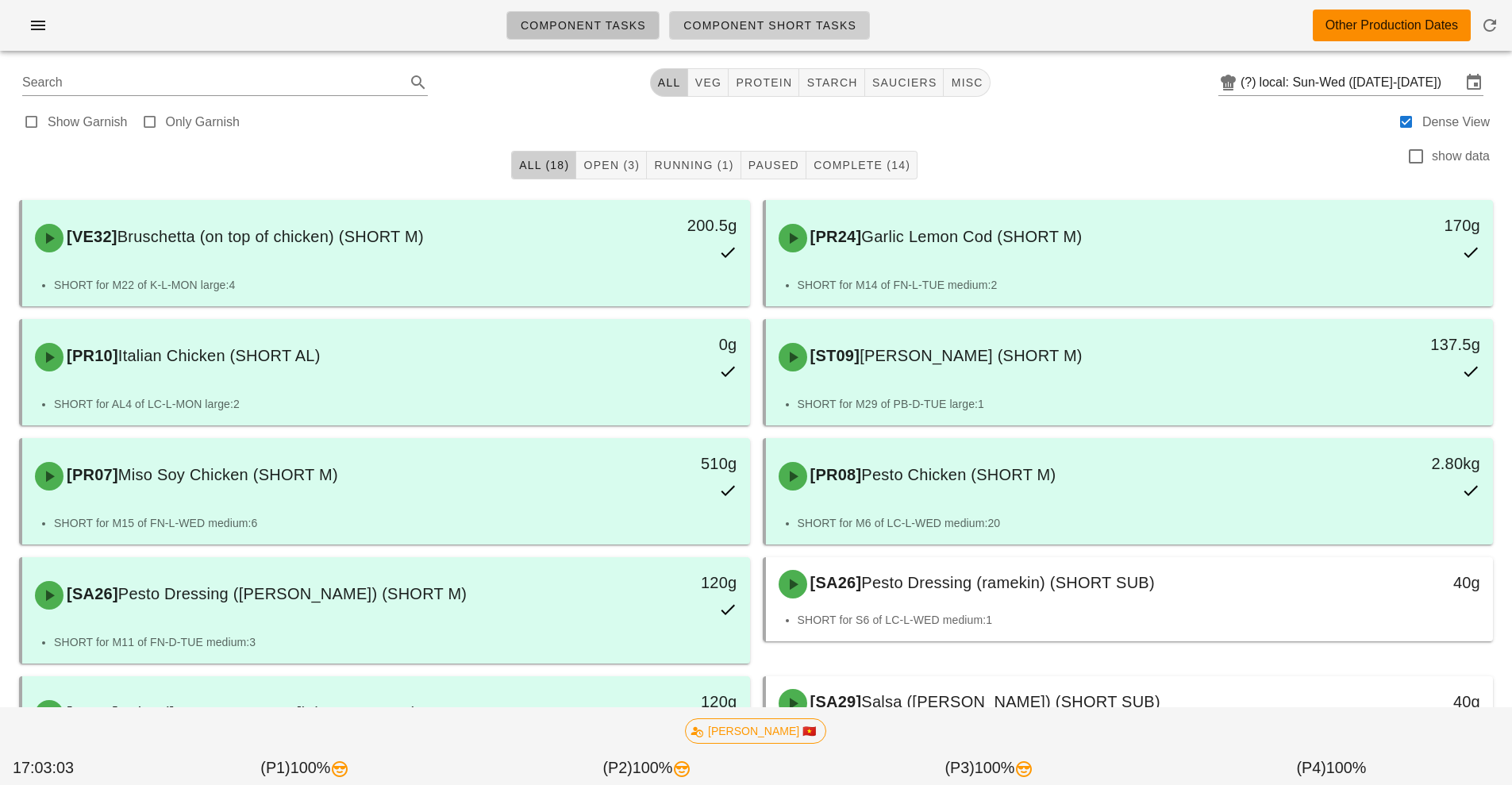
click at [602, 22] on span "Component Tasks" at bounding box center [583, 25] width 126 height 12
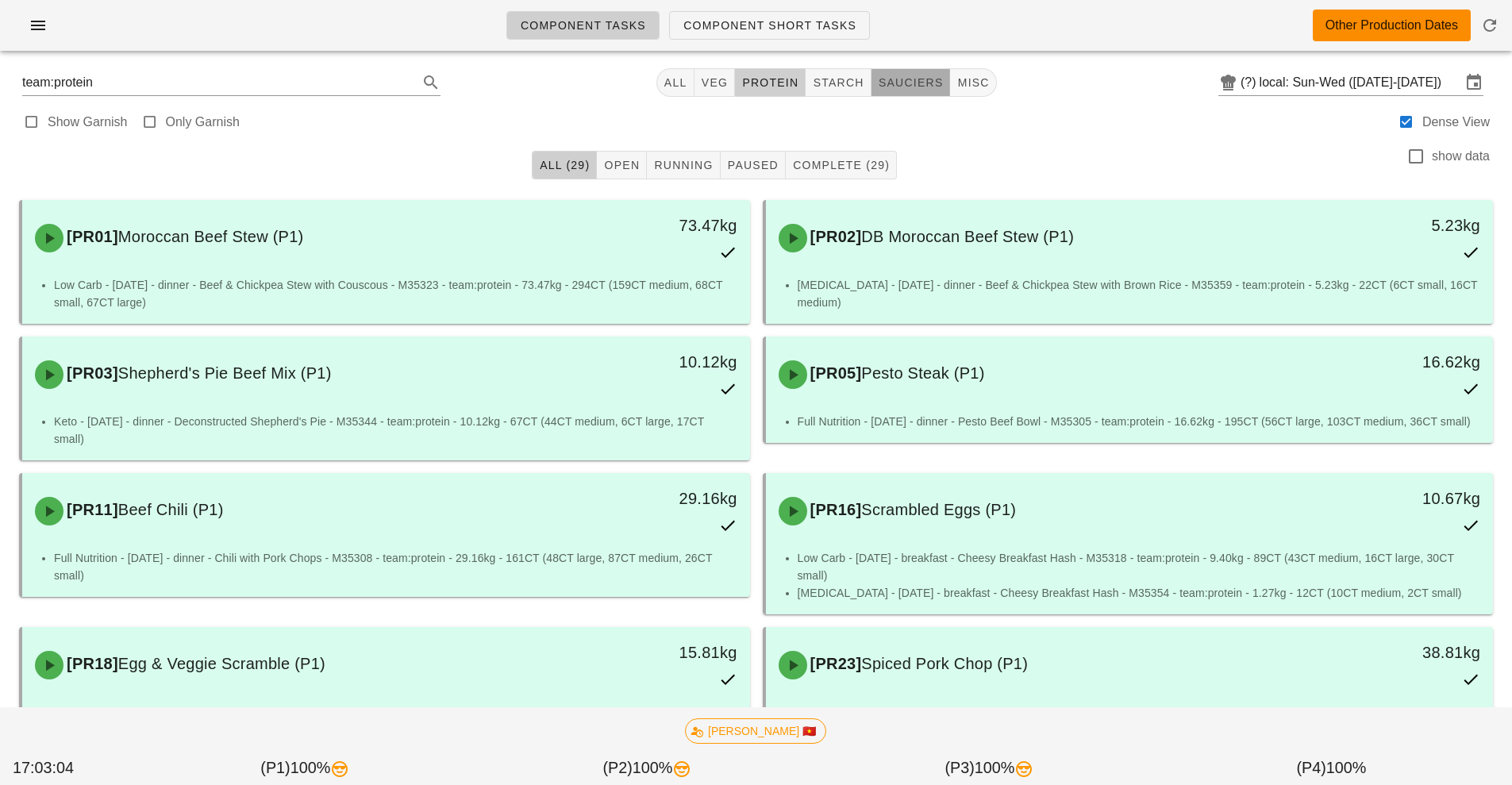
click at [906, 72] on button "sauciers" at bounding box center [910, 82] width 79 height 29
type input "team:sauciers"
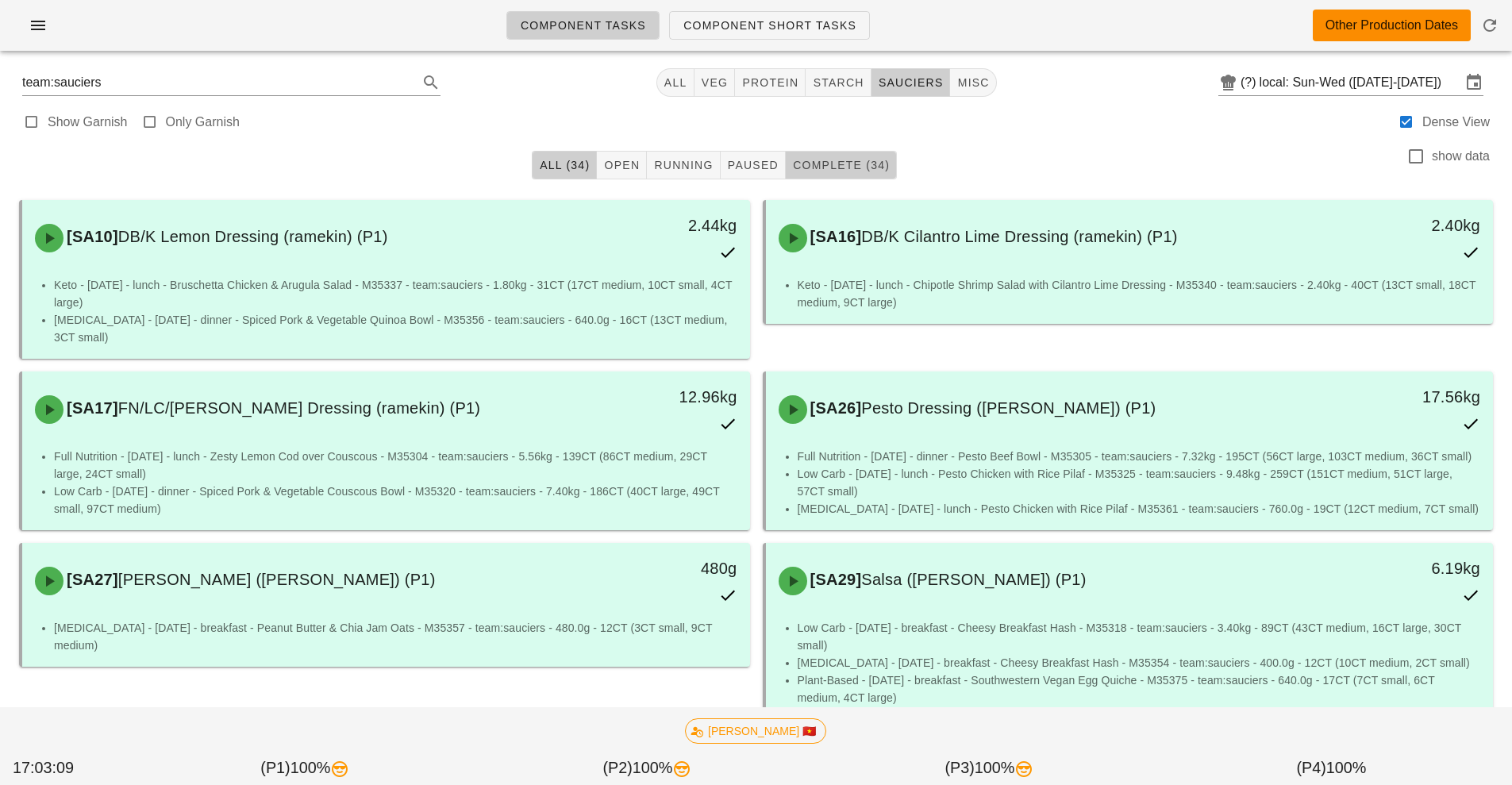
click at [846, 164] on span "Complete (34)" at bounding box center [841, 164] width 98 height 12
click at [1500, 17] on span "button" at bounding box center [1490, 26] width 38 height 19
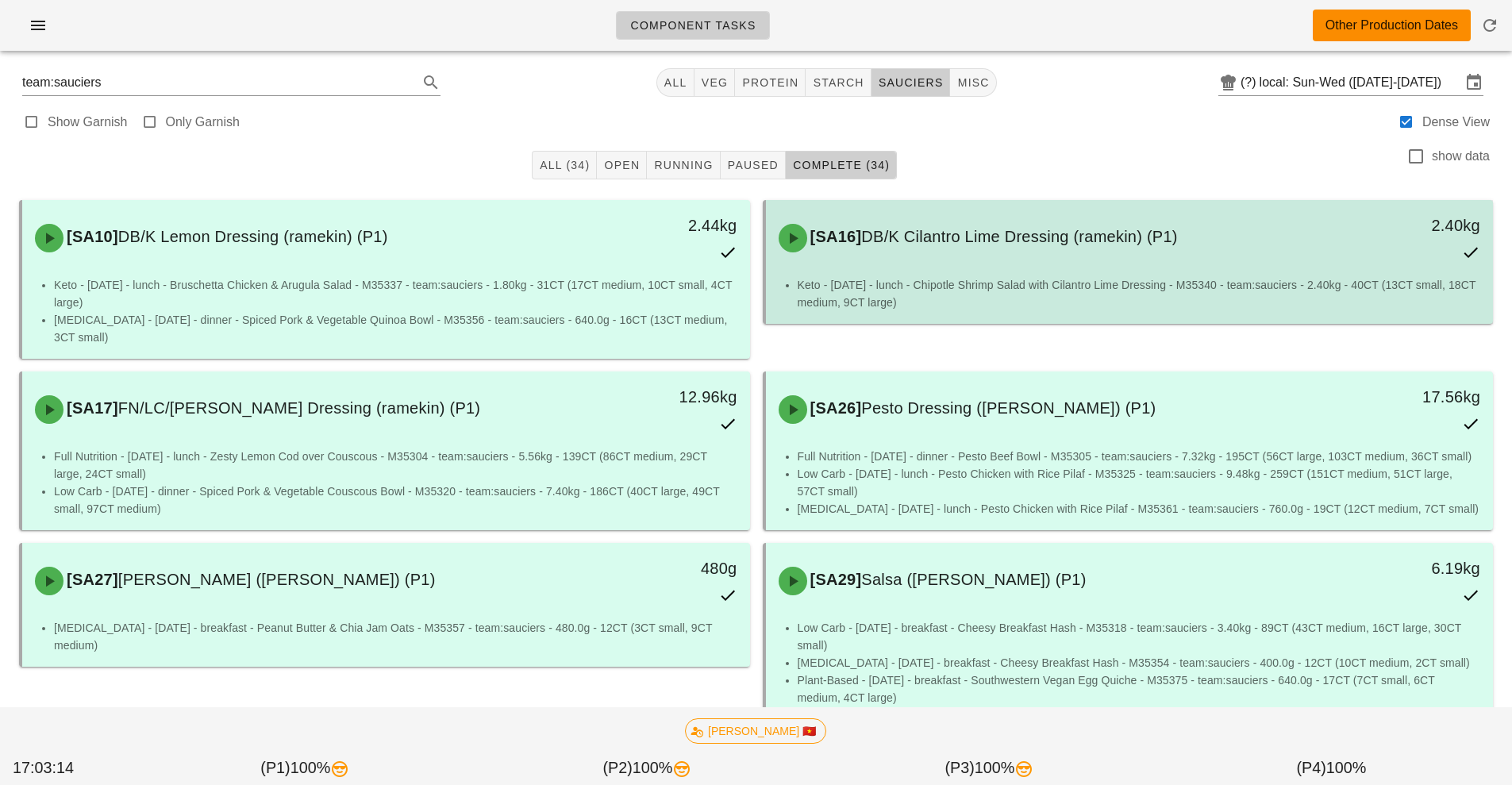
click at [1232, 254] on div "[SA16] DB/K Cilantro Lime Dressing (ramekin) (P1)" at bounding box center [1039, 238] width 540 height 48
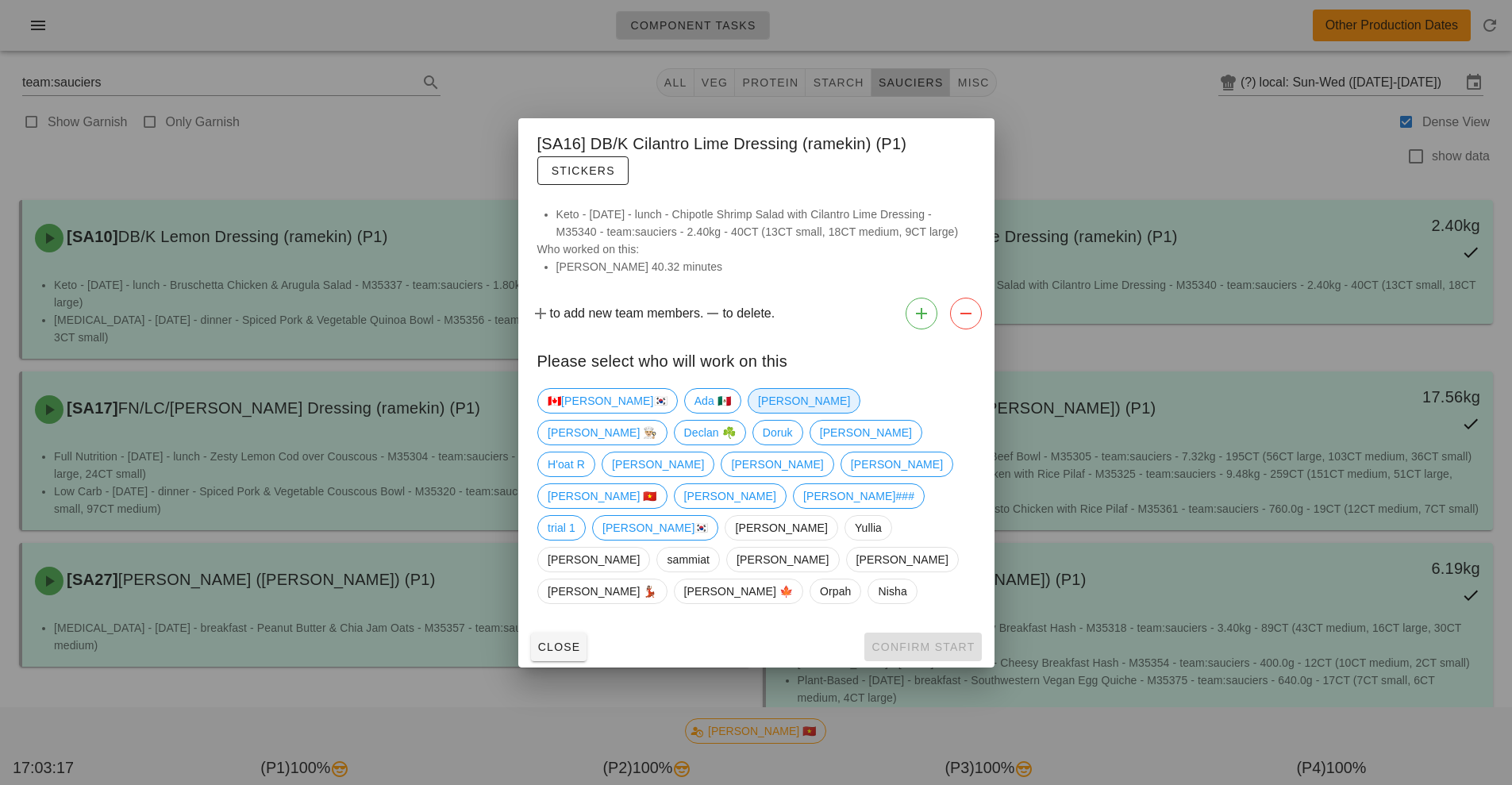
click at [757, 413] on span "[PERSON_NAME]" at bounding box center [803, 401] width 92 height 24
click at [937, 633] on button "Confirm Start" at bounding box center [923, 647] width 117 height 29
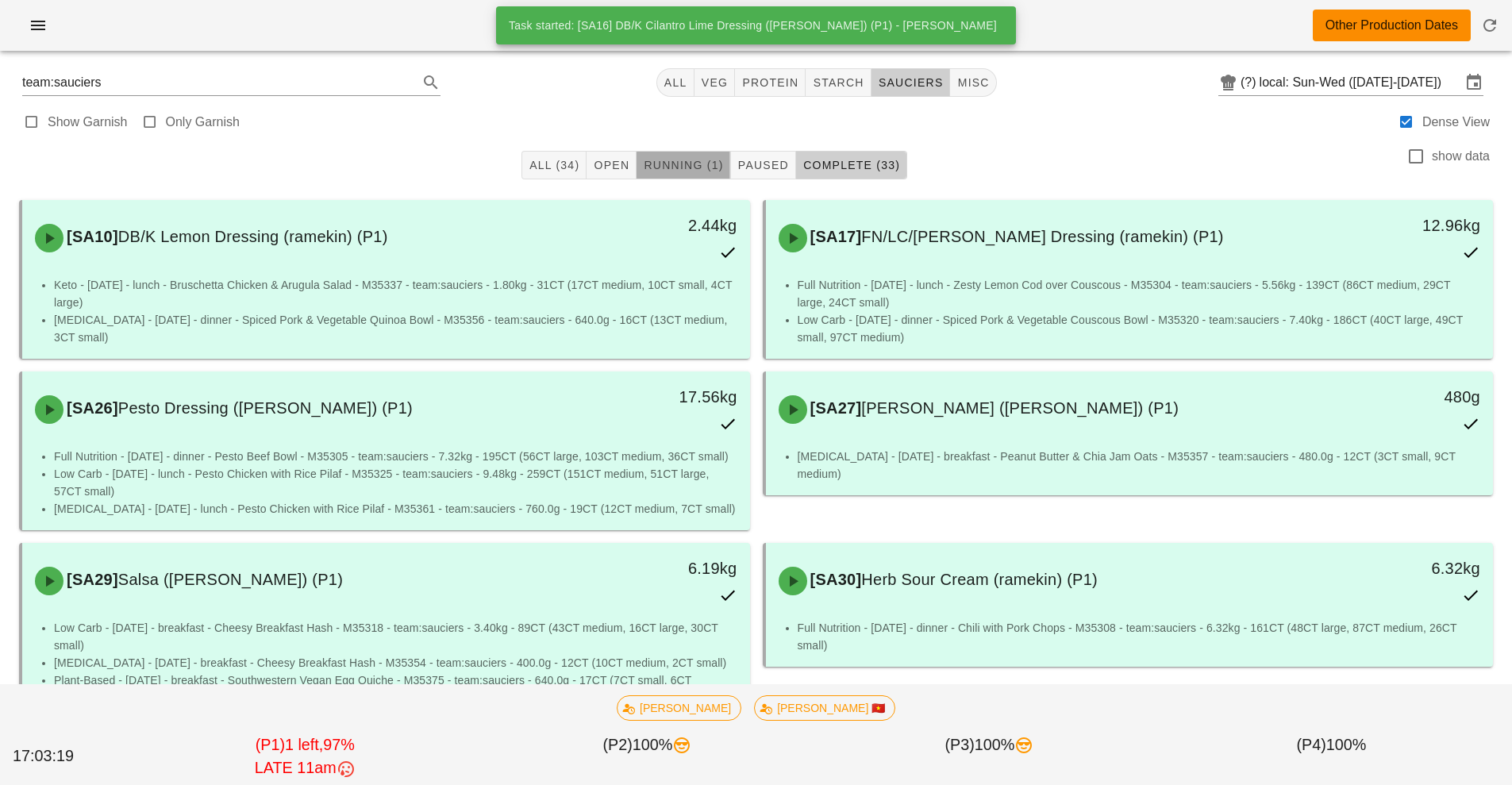
click at [699, 177] on button "Running (1)" at bounding box center [684, 165] width 94 height 29
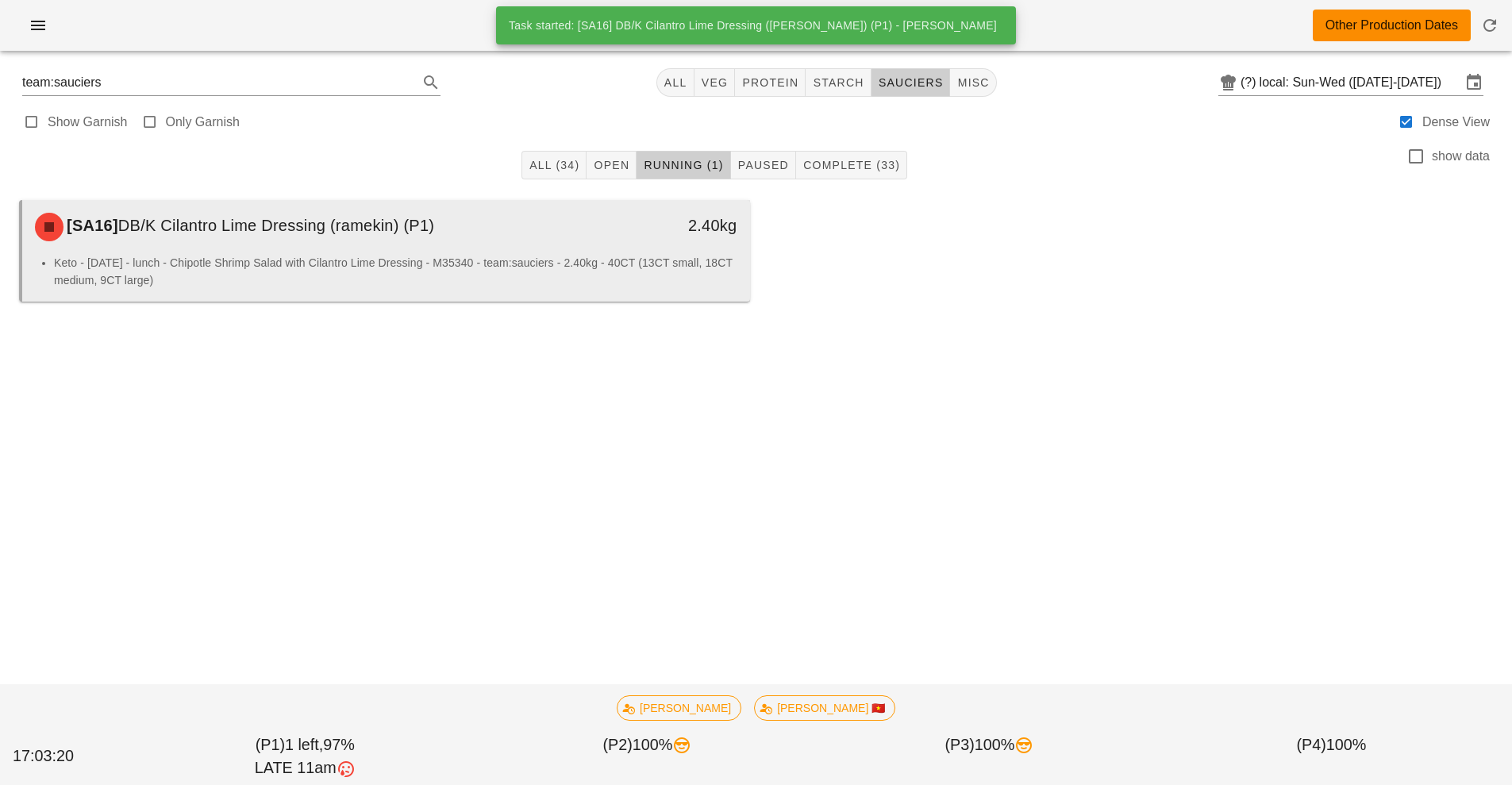
click at [684, 257] on li "Keto - Tuesday - lunch - Chipotle Shrimp Salad with Cilantro Lime Dressing - M3…" at bounding box center [395, 272] width 684 height 35
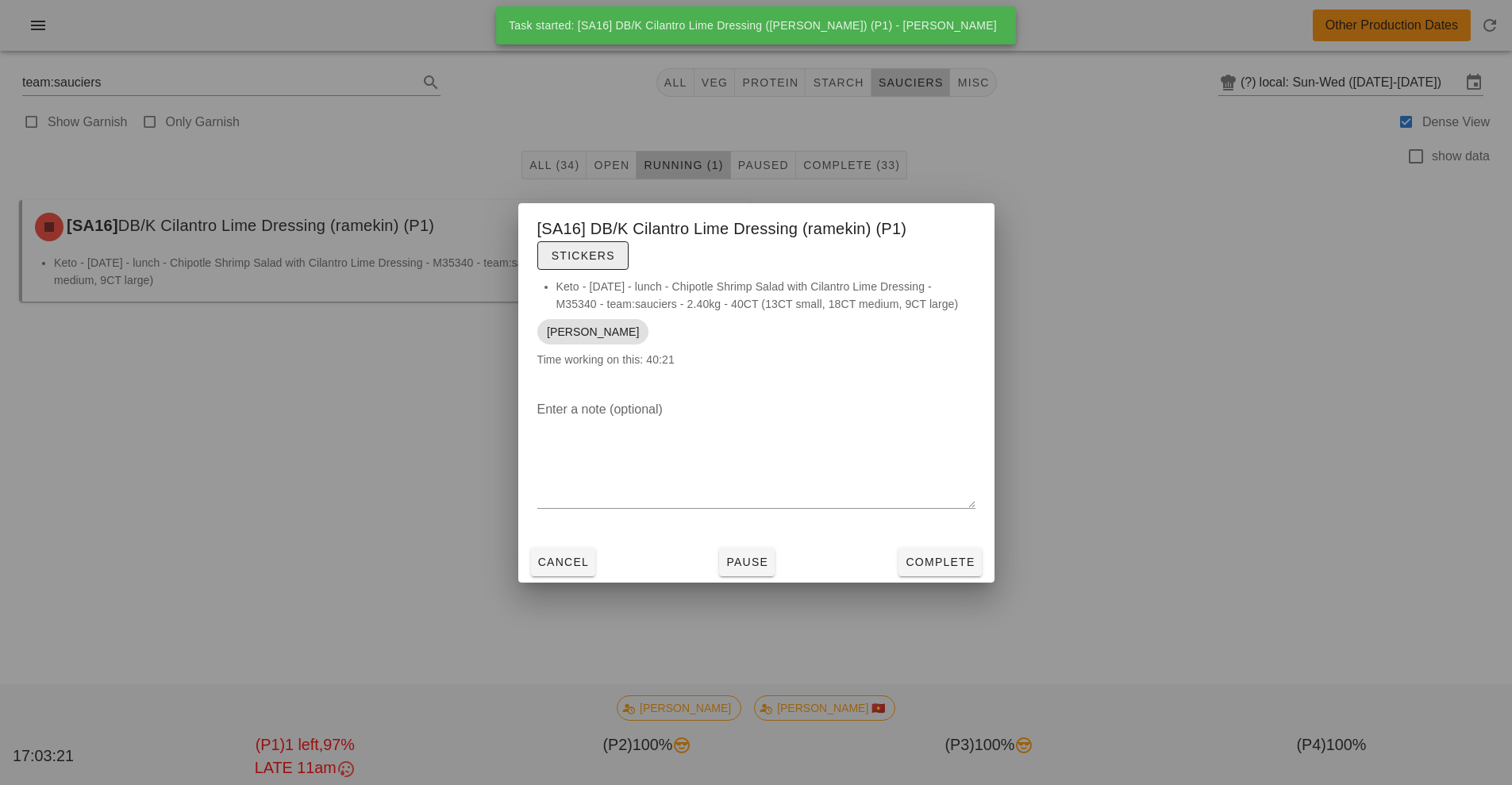
click at [587, 243] on button "Stickers" at bounding box center [582, 255] width 91 height 29
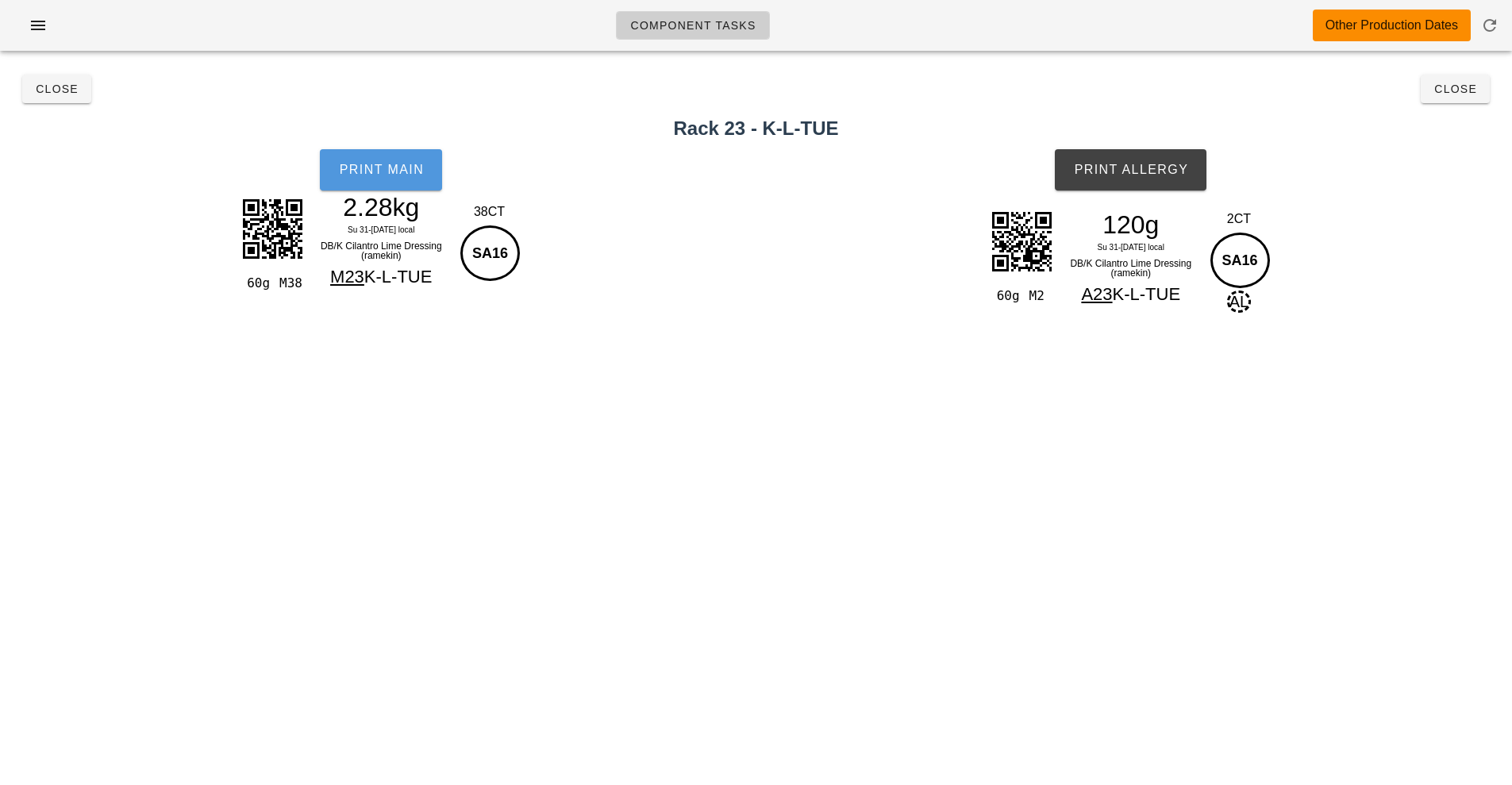
click at [388, 177] on button "Print Main" at bounding box center [382, 169] width 122 height 41
click at [1455, 100] on button "Close" at bounding box center [1456, 89] width 69 height 29
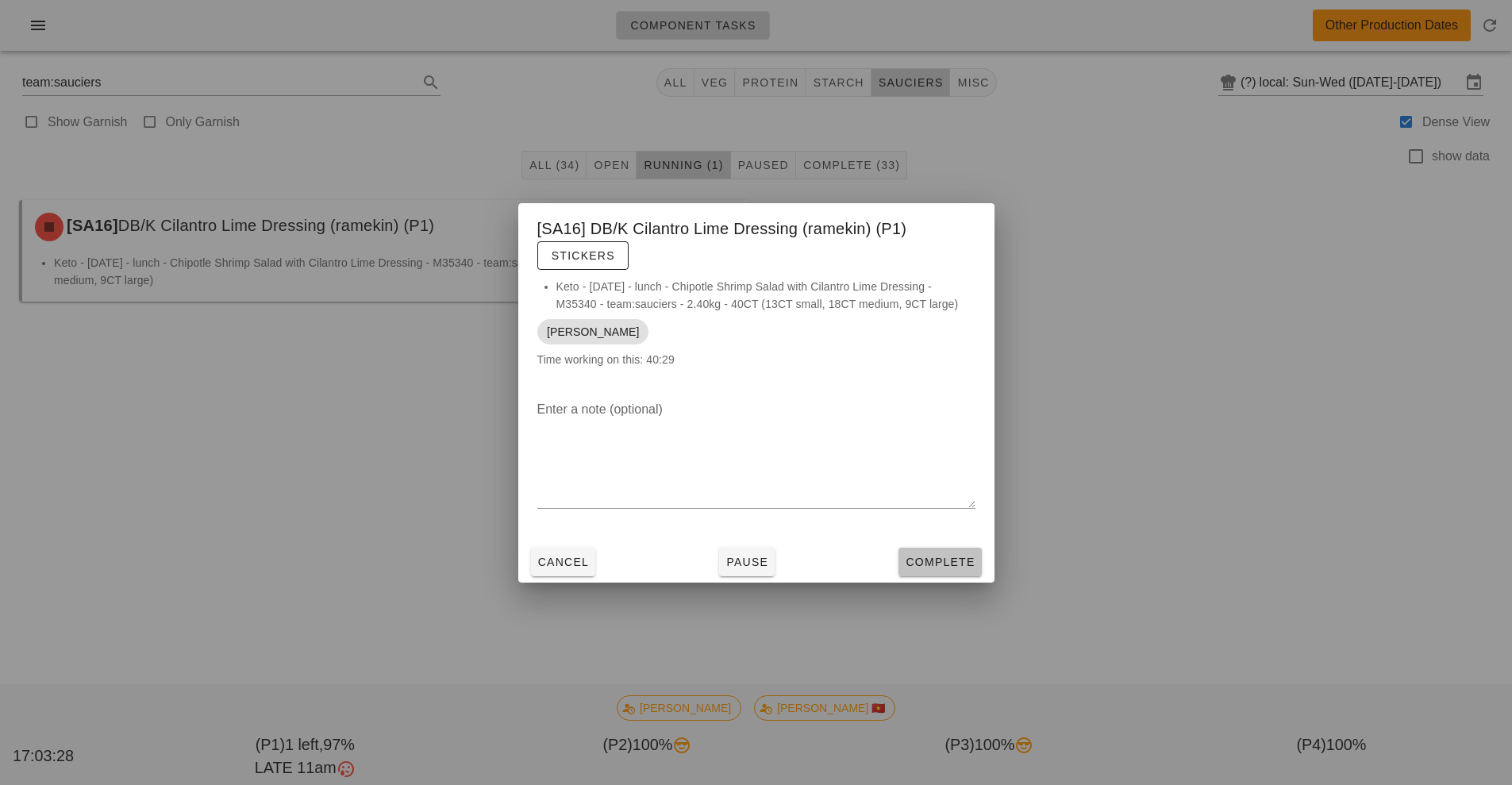
click at [955, 575] on button "Complete" at bounding box center [940, 562] width 82 height 29
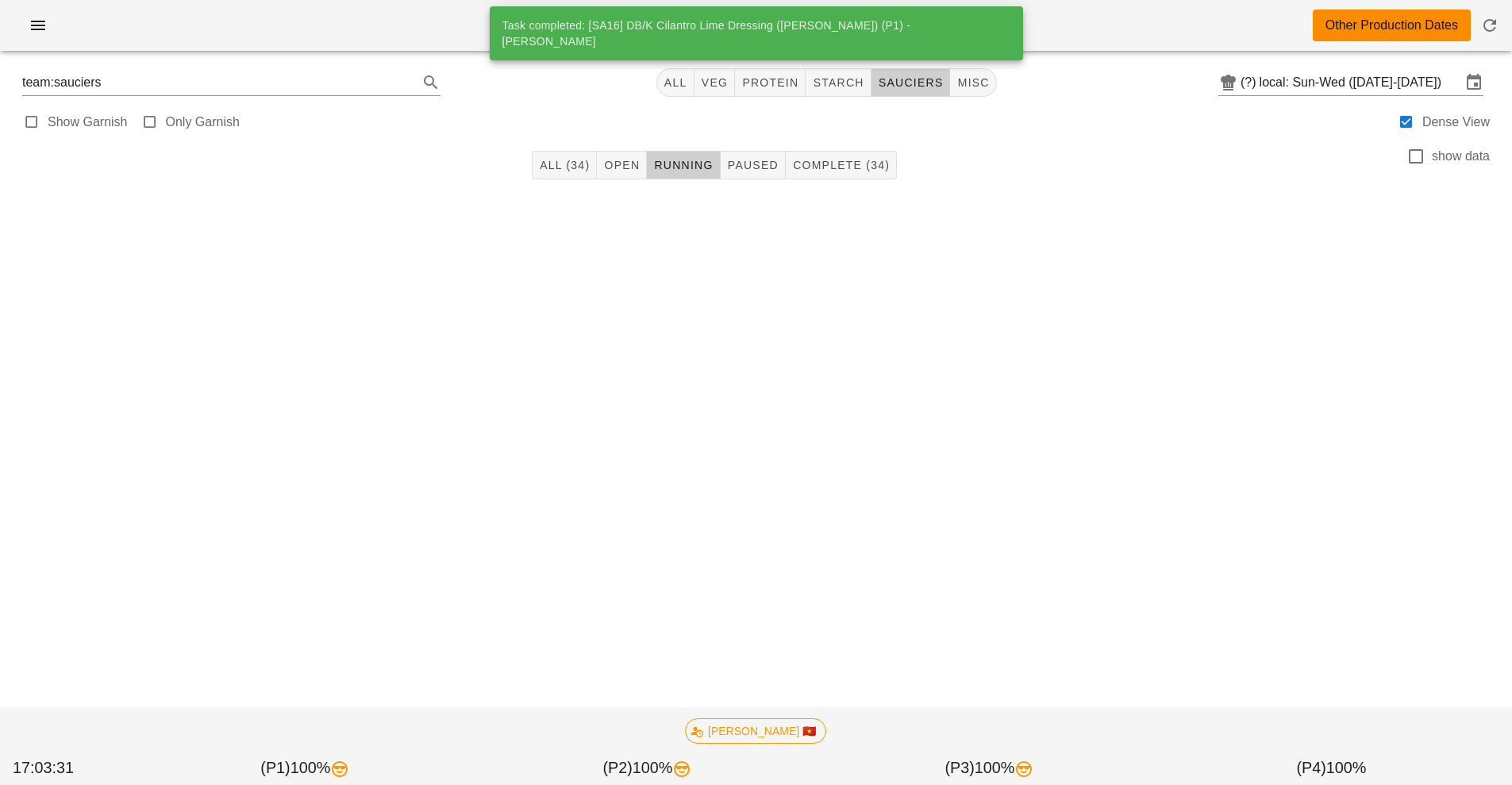
click at [1032, 29] on div "Component Tasks Other Production Dates" at bounding box center [756, 25] width 1512 height 51
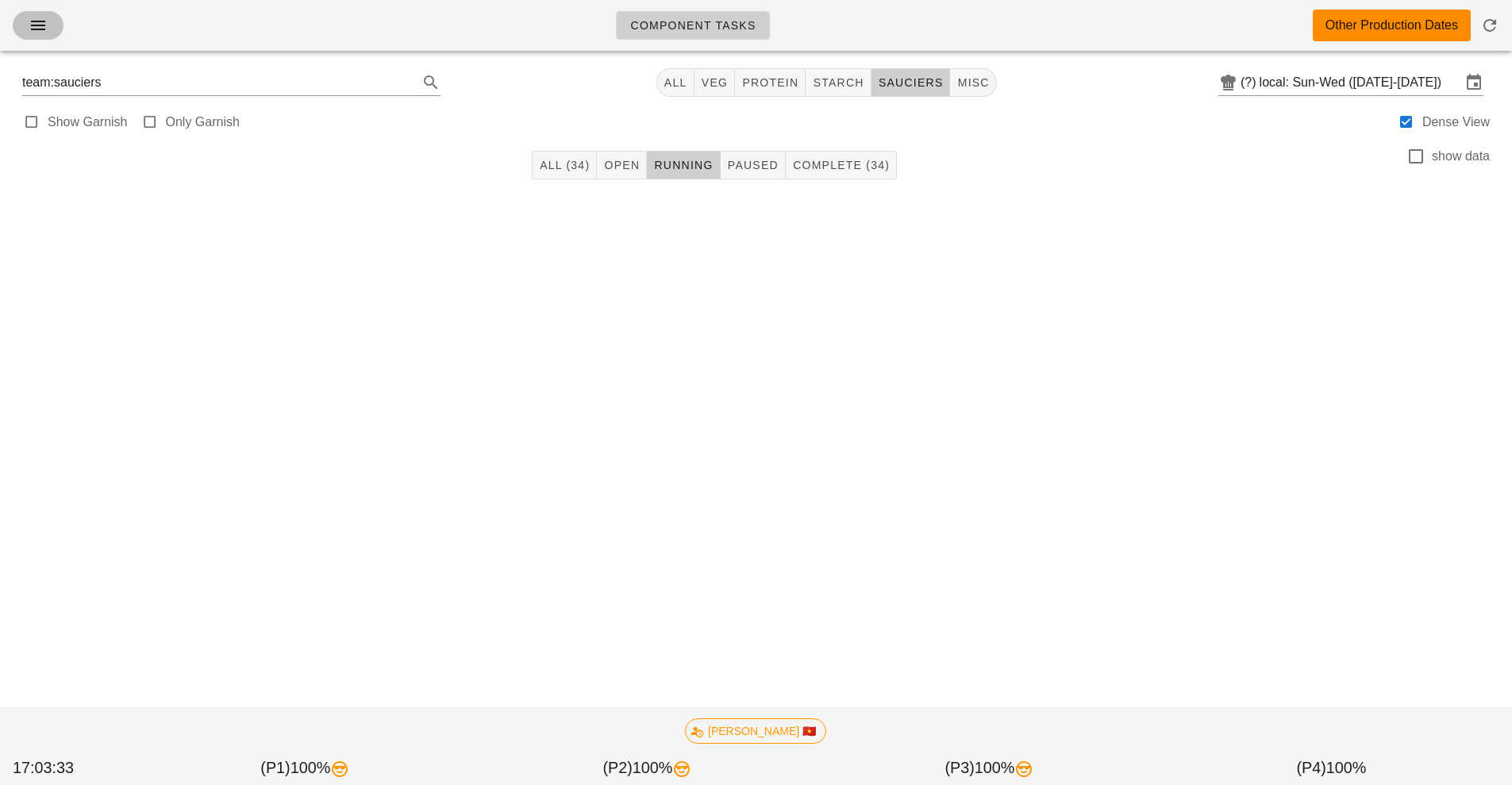
click at [40, 20] on icon "button" at bounding box center [38, 26] width 19 height 19
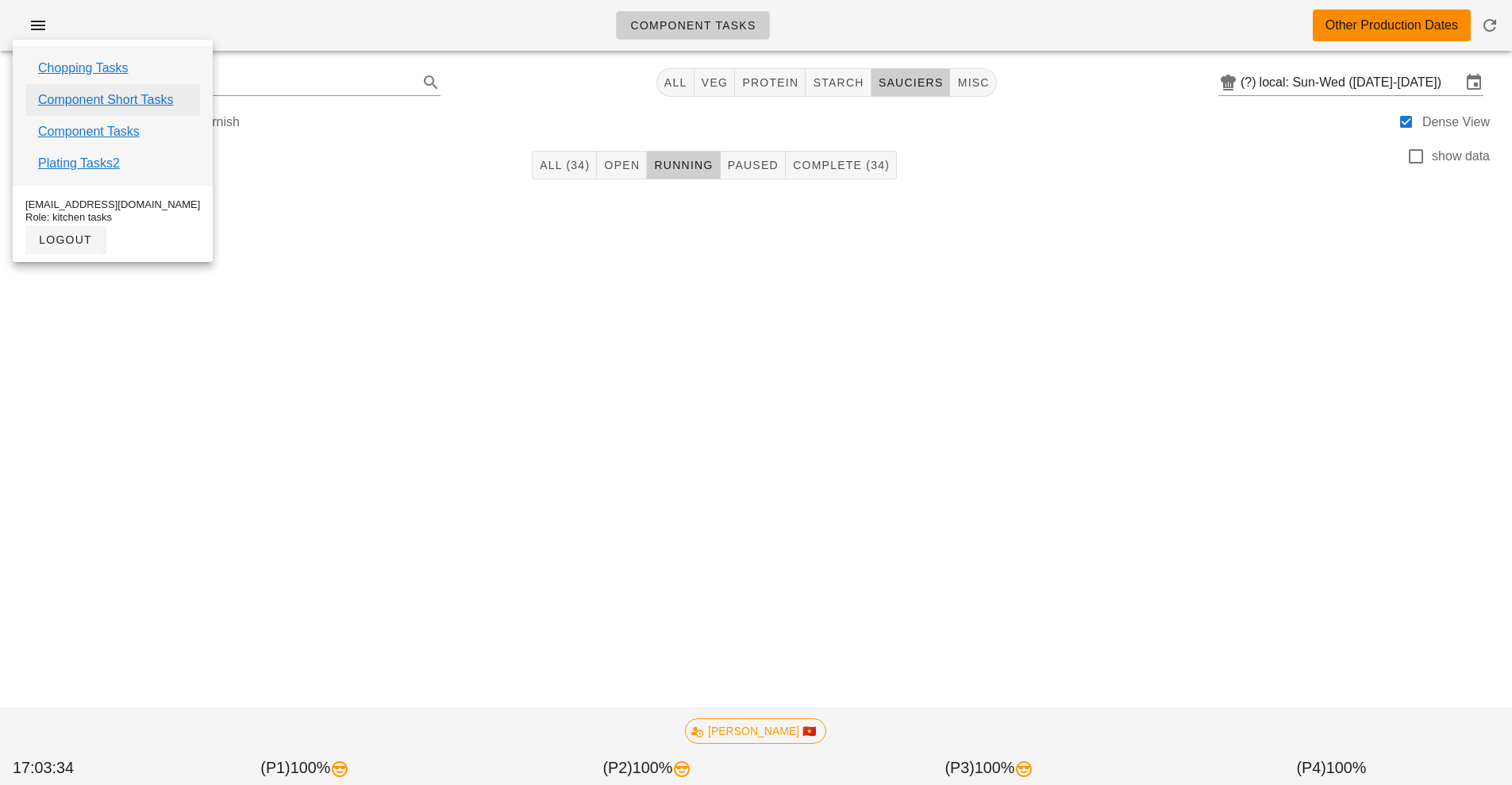
click at [132, 101] on link "Component Short Tasks" at bounding box center [105, 100] width 135 height 19
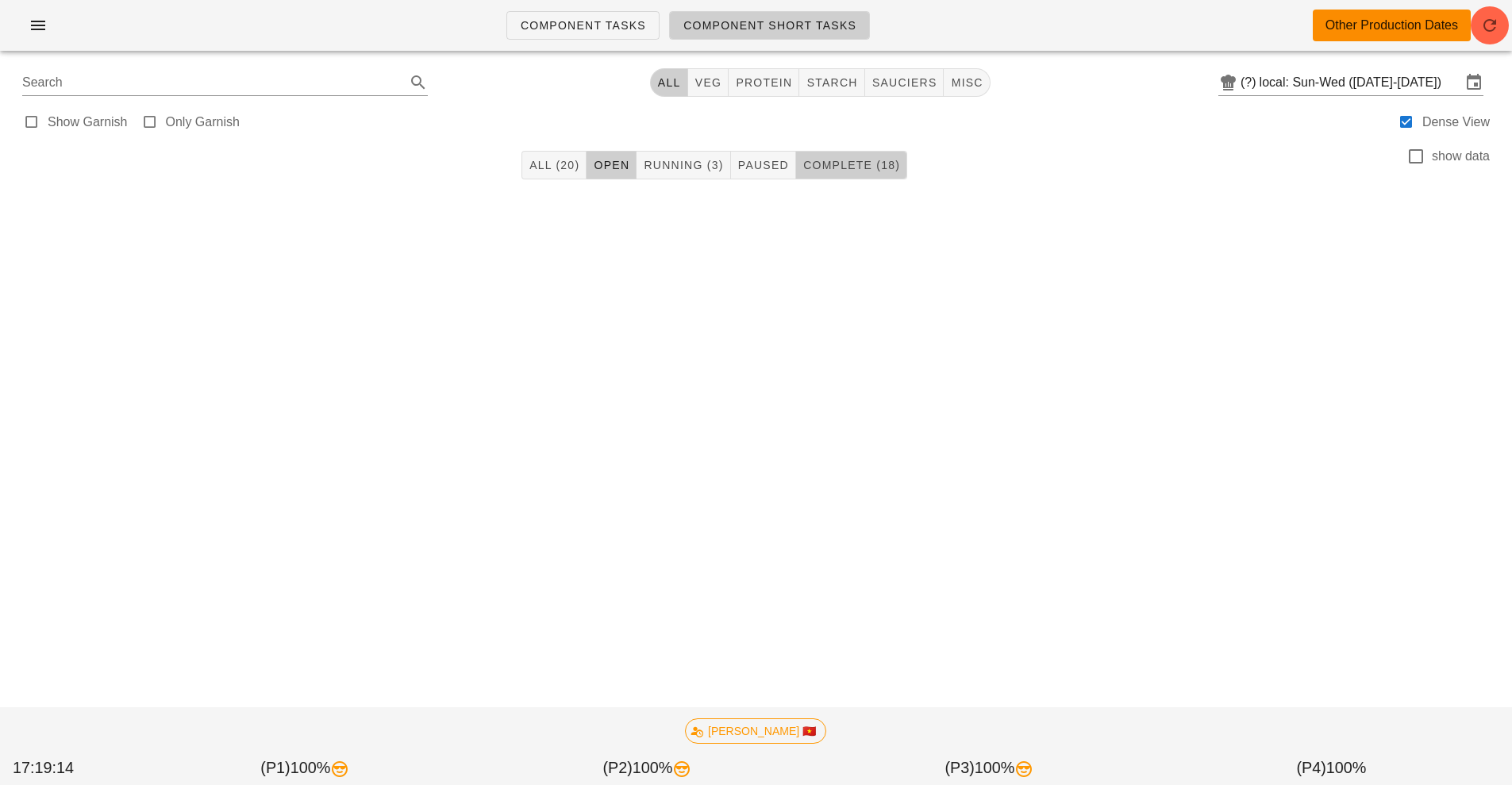
click at [865, 170] on span "Complete (18)" at bounding box center [851, 164] width 98 height 12
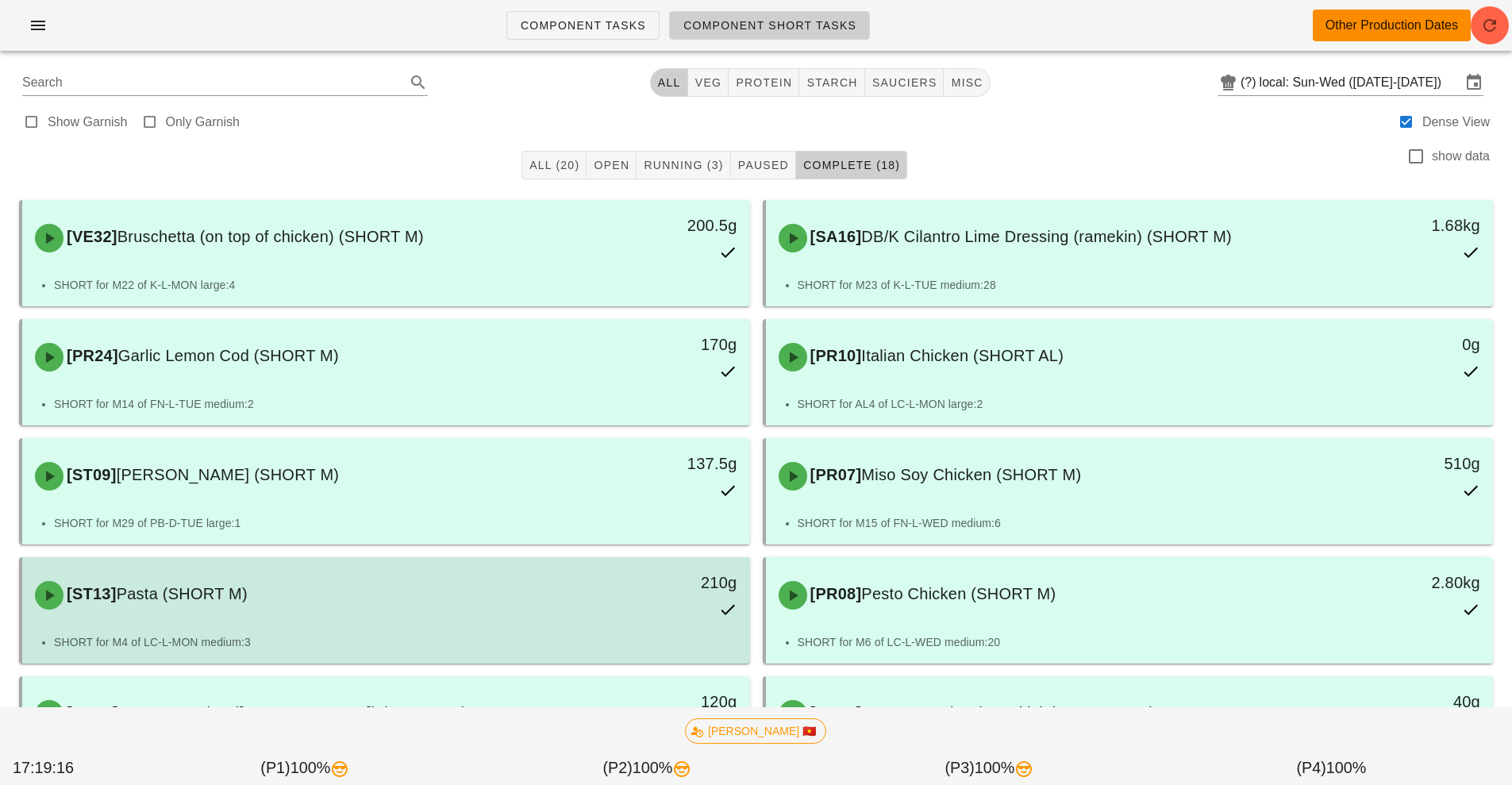
click at [581, 642] on li "SHORT for M4 of LC-L-MON medium:3" at bounding box center [395, 642] width 684 height 17
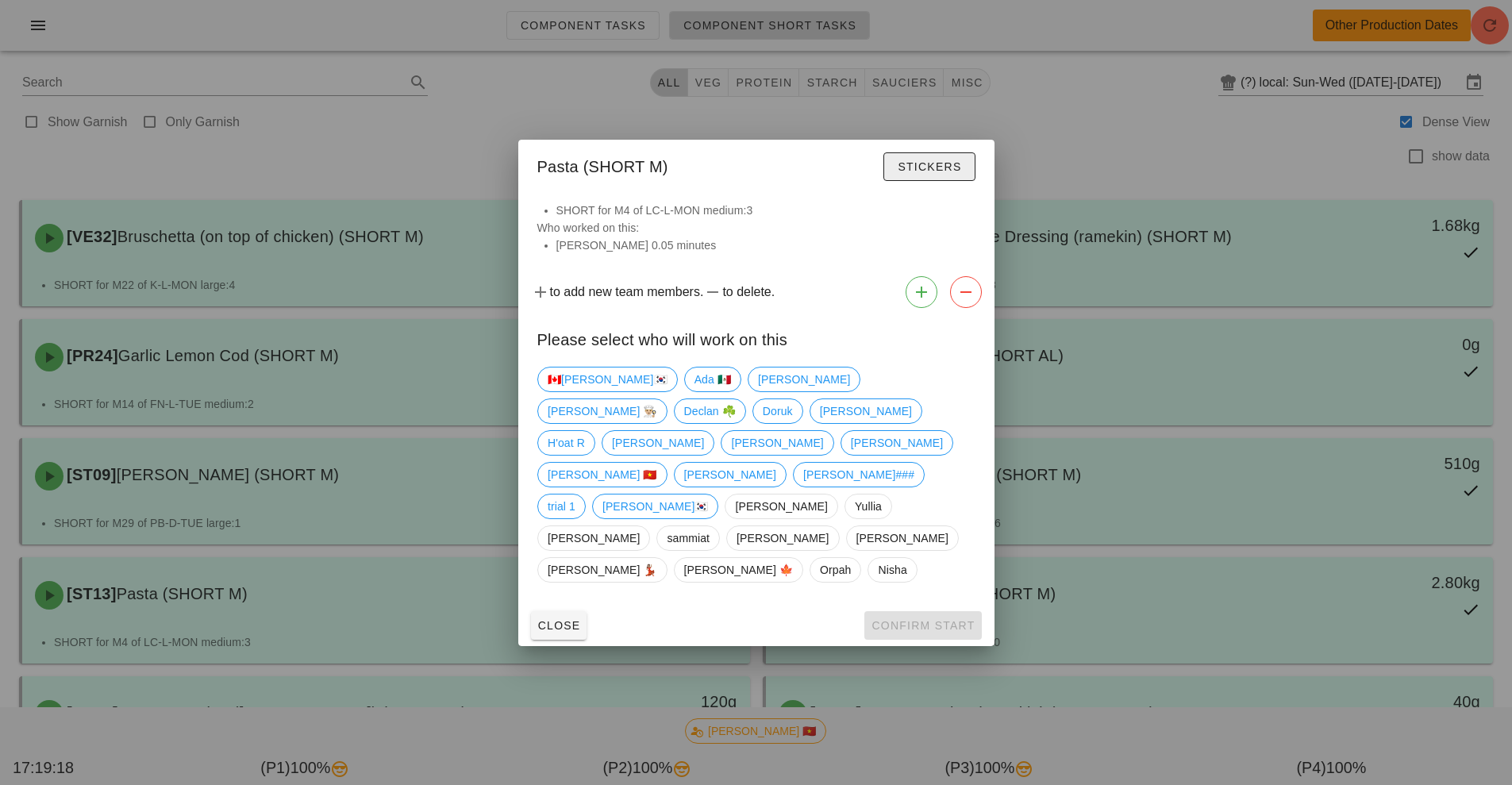
click at [924, 173] on span "Stickers" at bounding box center [929, 166] width 64 height 12
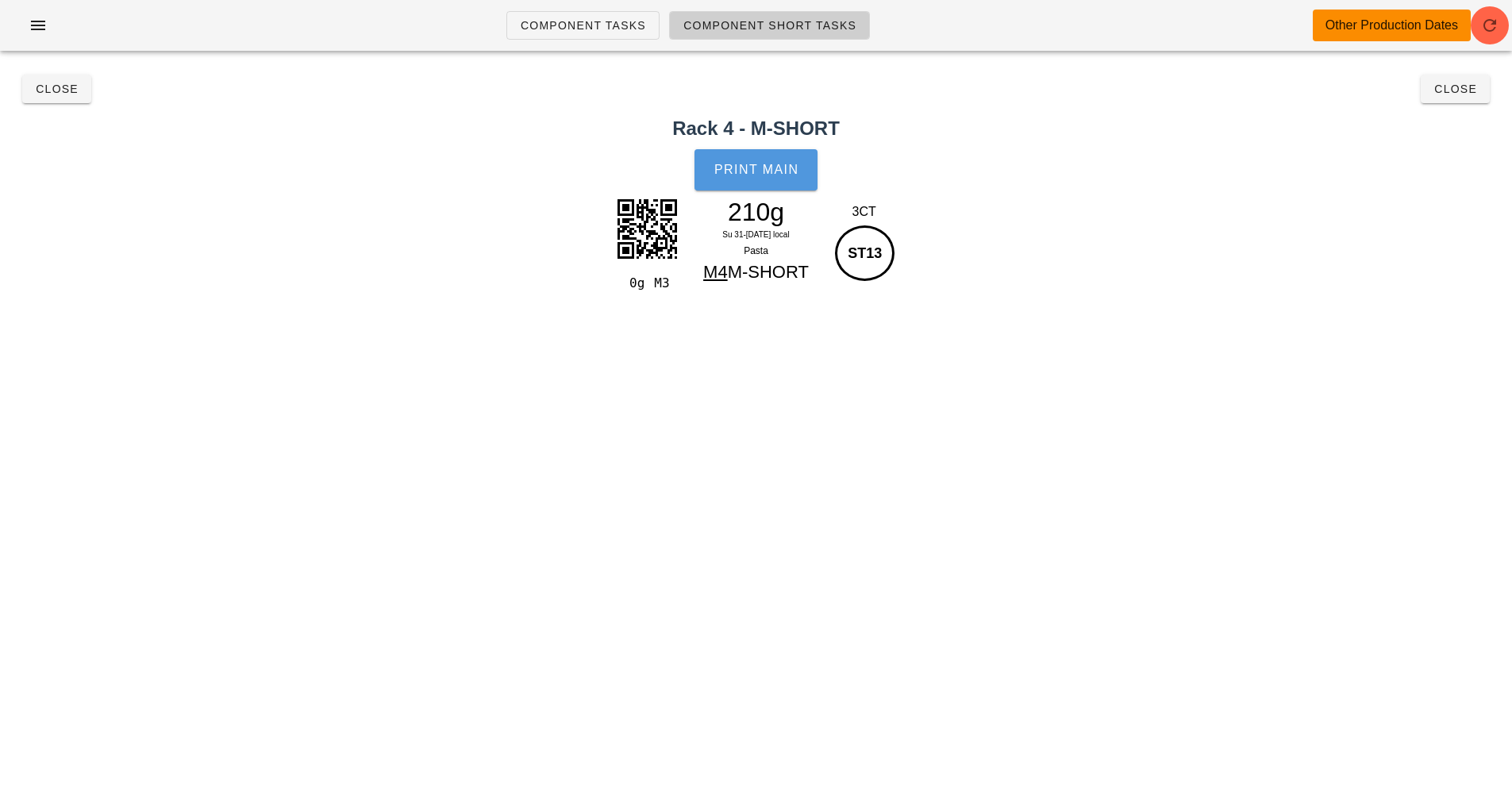
click at [780, 186] on button "Print Main" at bounding box center [756, 169] width 122 height 41
click at [1487, 99] on button "Close" at bounding box center [1456, 89] width 69 height 29
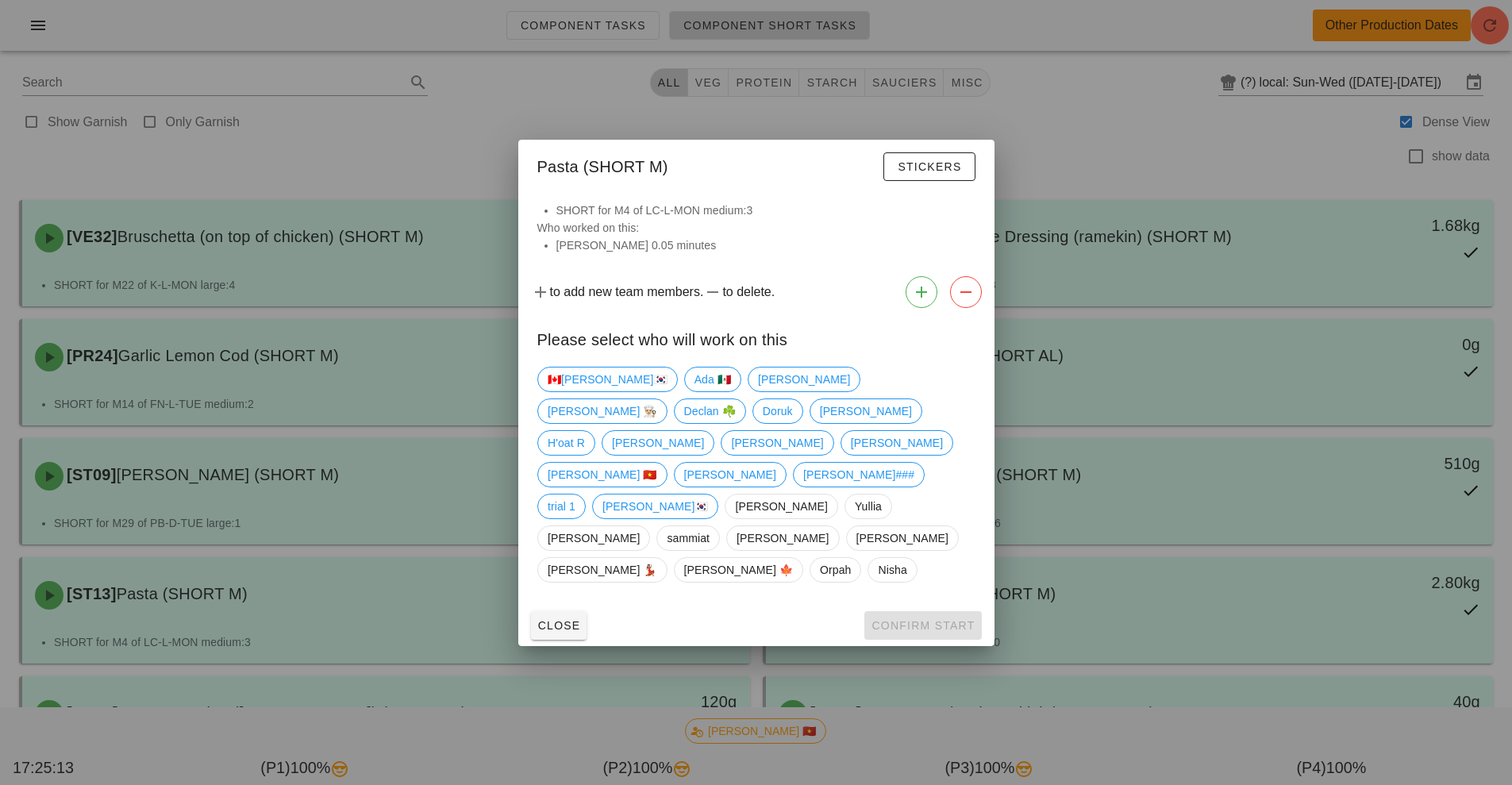
click at [1135, 158] on div at bounding box center [756, 392] width 1512 height 785
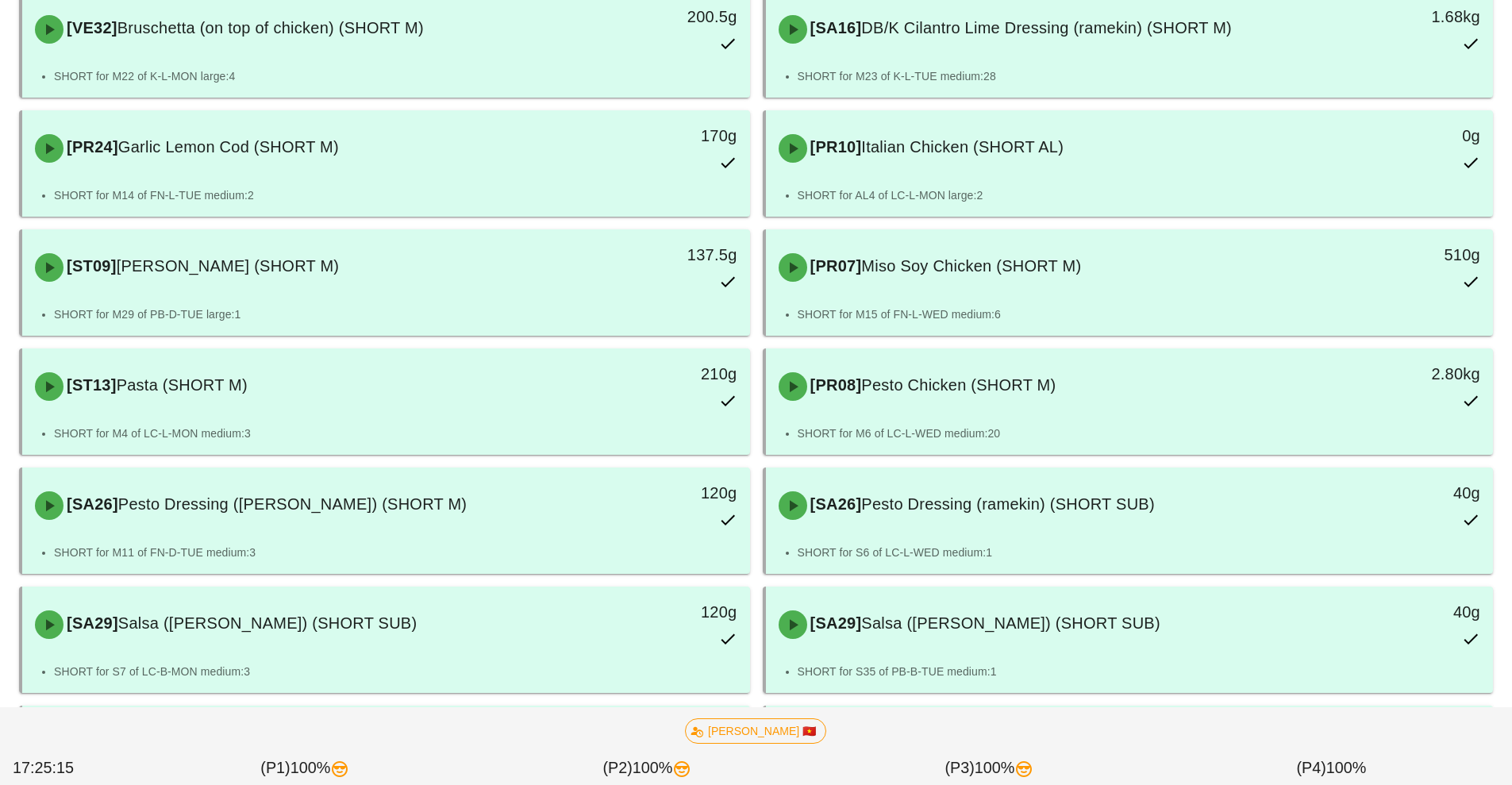
scroll to position [210, 0]
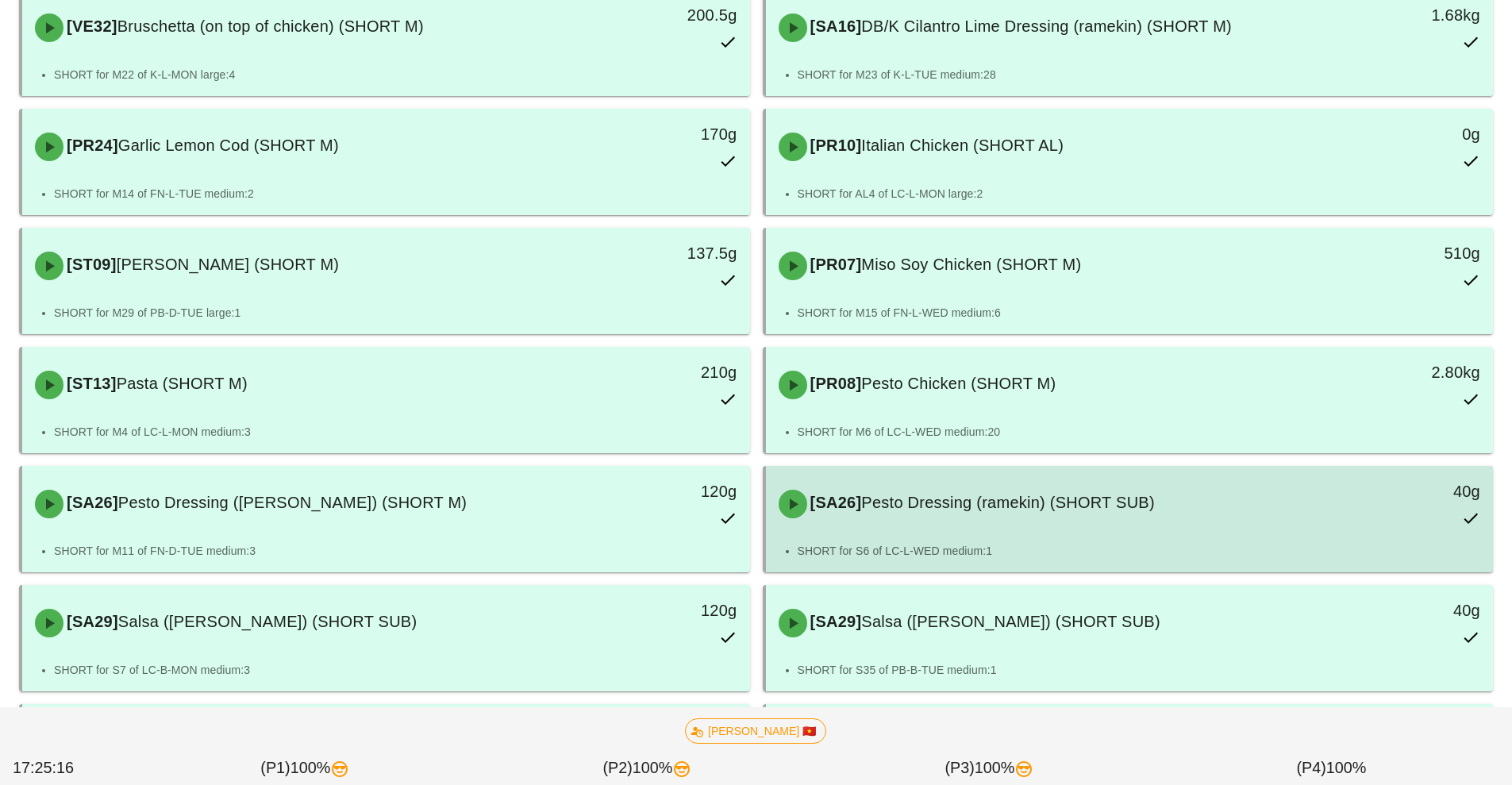
click at [1243, 543] on li "SHORT for S6 of LC-L-WED medium:1" at bounding box center [1139, 551] width 684 height 17
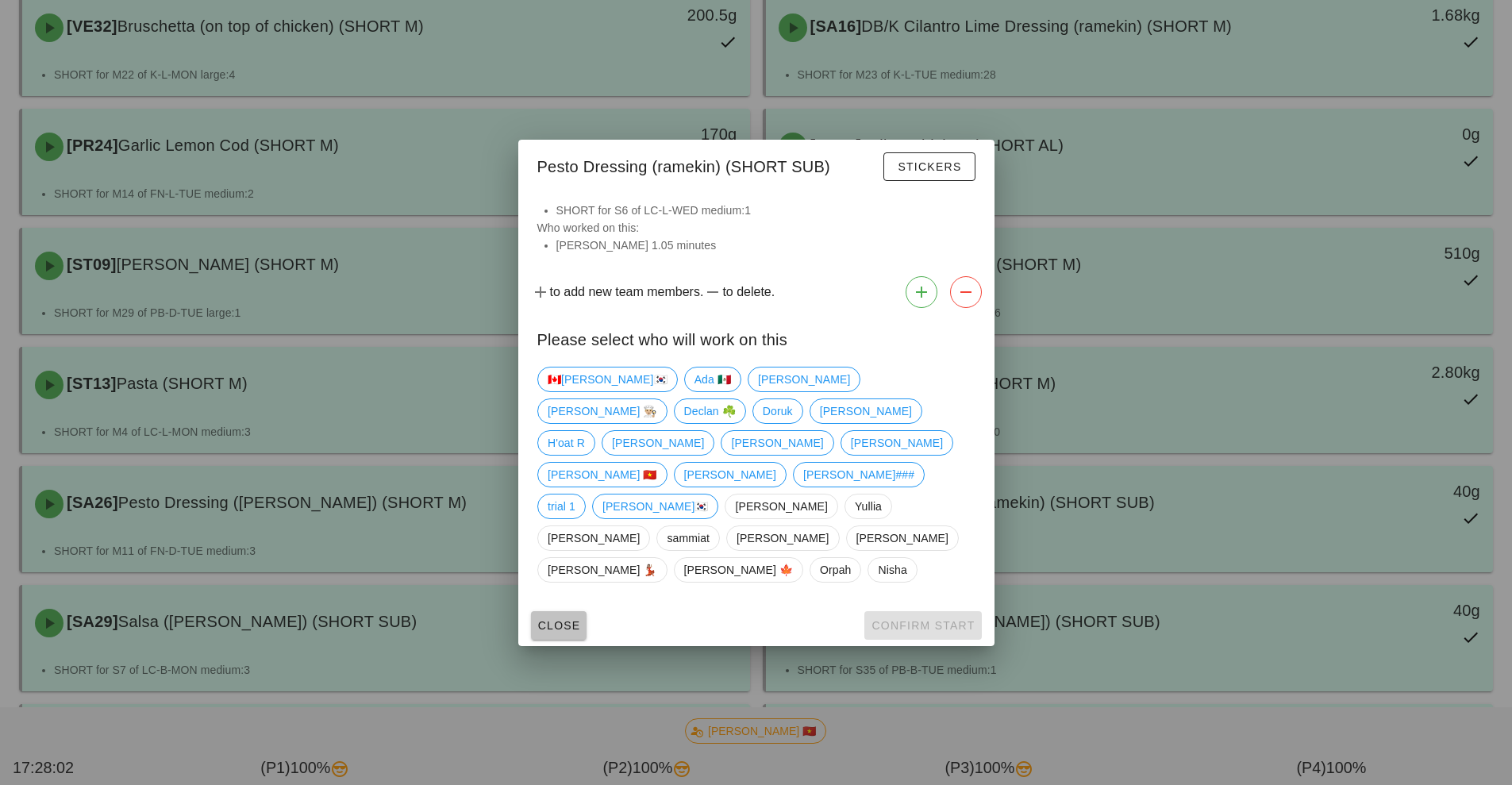
click at [556, 619] on span "Close" at bounding box center [559, 624] width 44 height 12
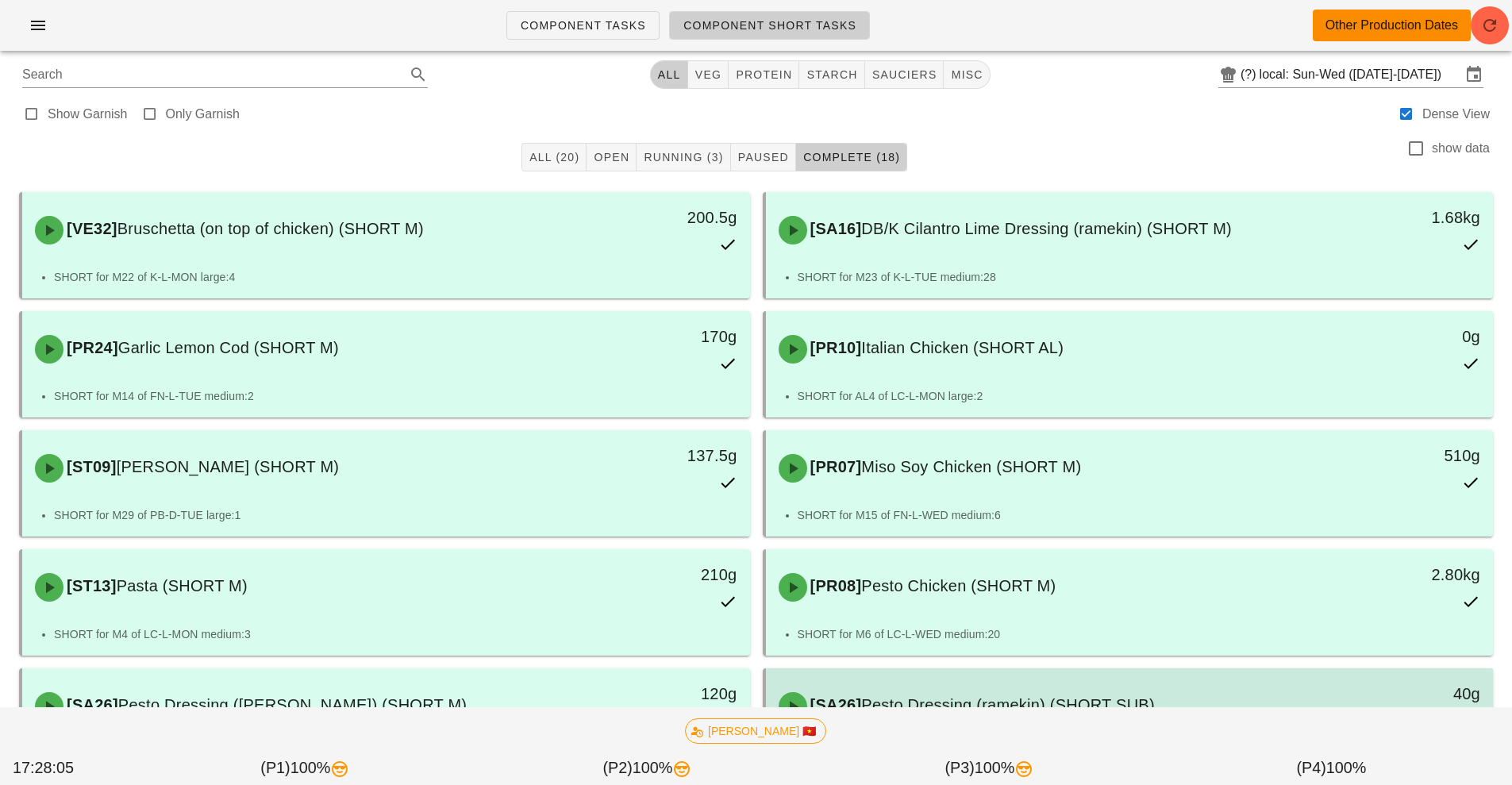
scroll to position [1, 0]
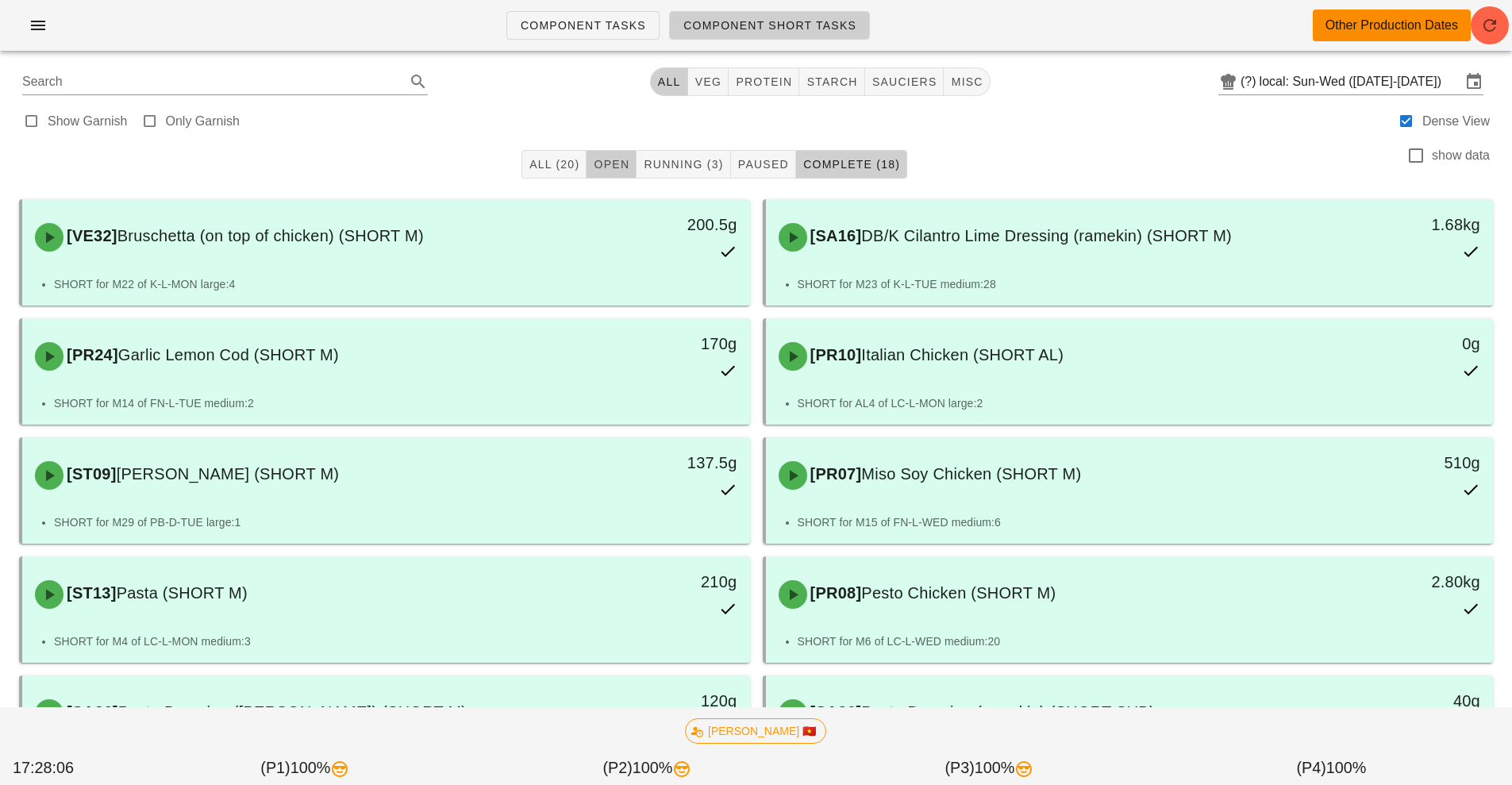
click at [603, 165] on span "Open" at bounding box center [611, 164] width 36 height 12
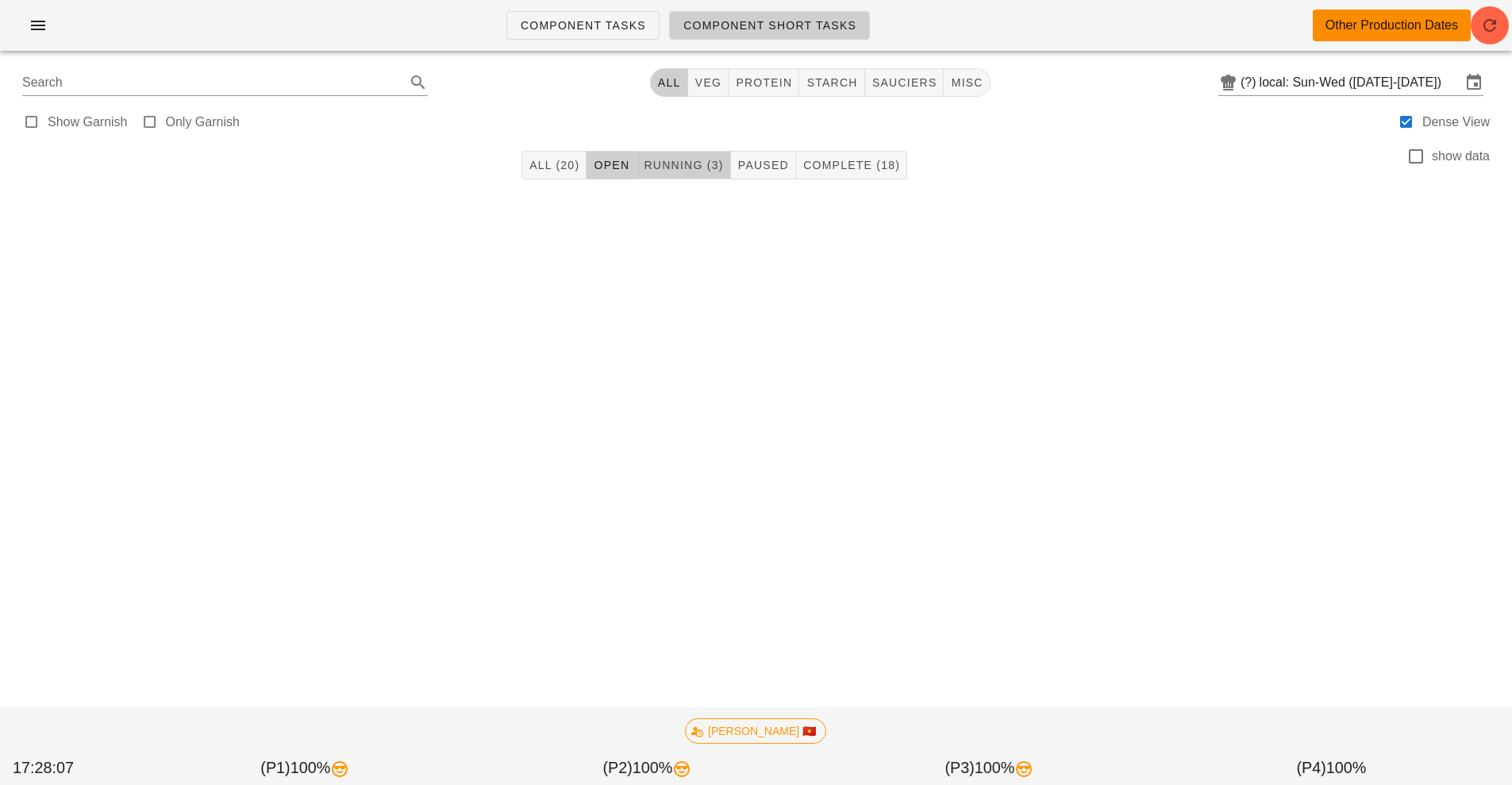
click at [672, 168] on span "Running (3)" at bounding box center [683, 164] width 80 height 12
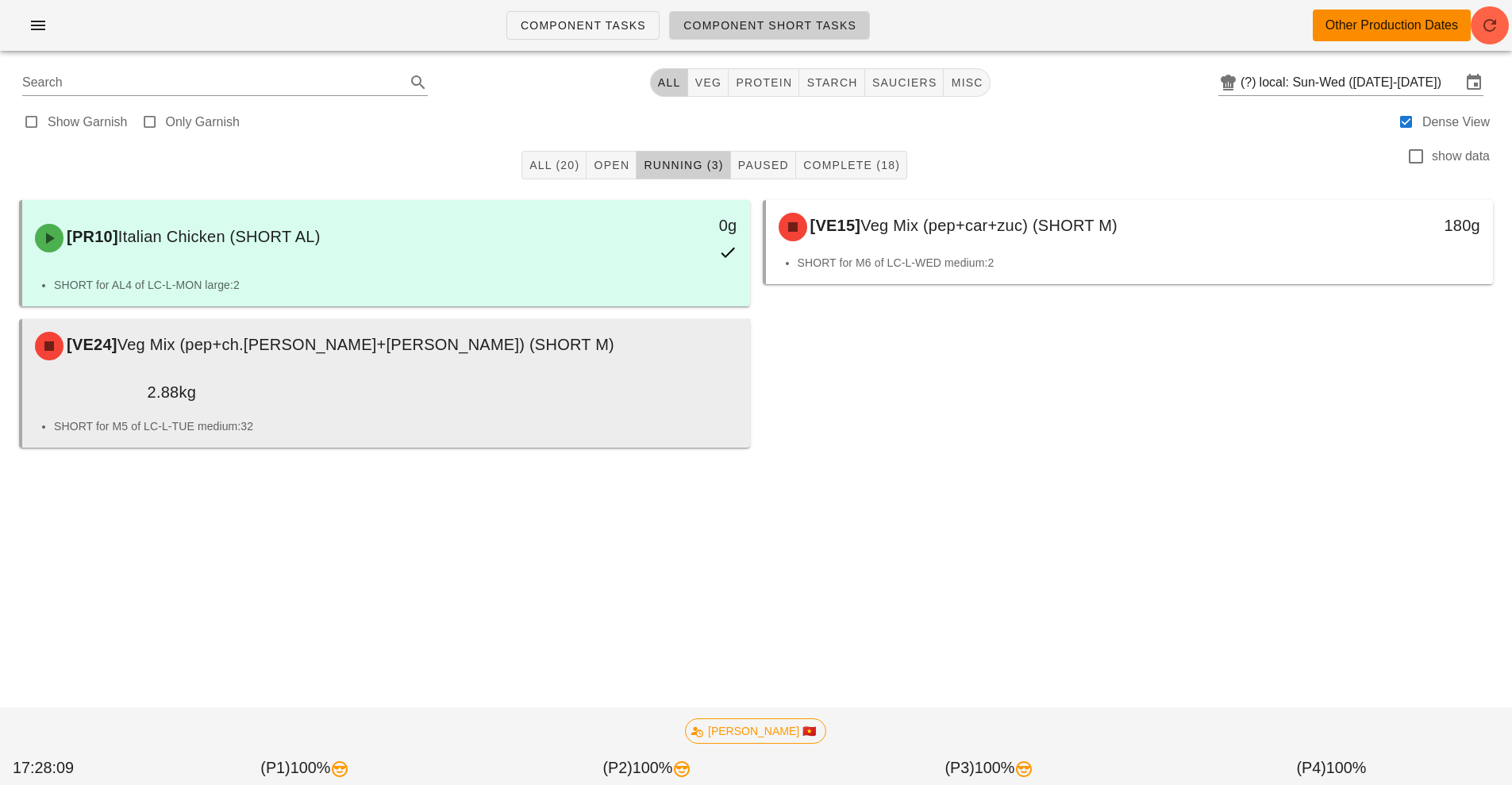
click at [503, 418] on li "SHORT for M5 of LC-L-TUE medium:32" at bounding box center [395, 426] width 684 height 17
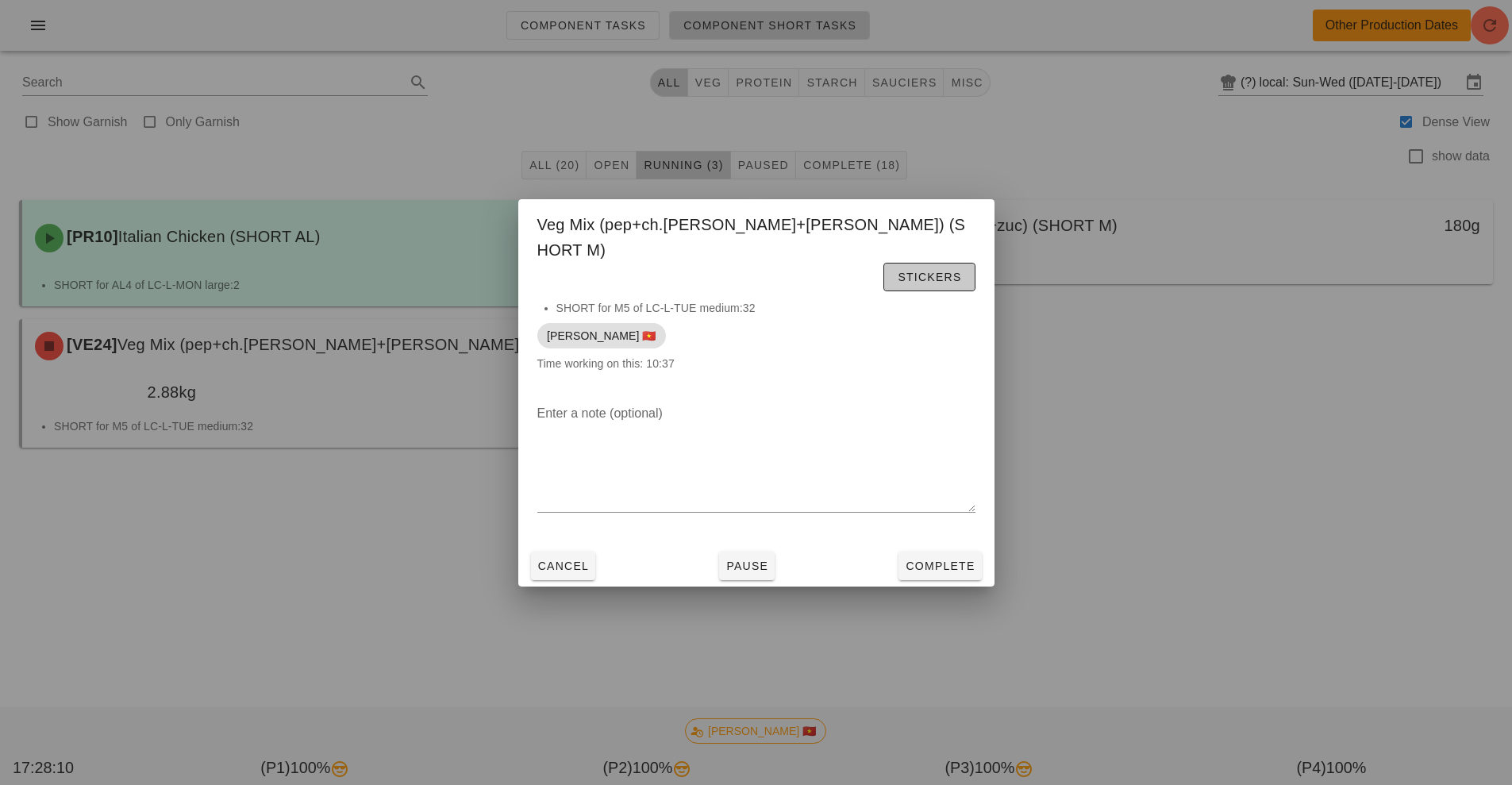
click at [913, 271] on span "Stickers" at bounding box center [929, 276] width 64 height 12
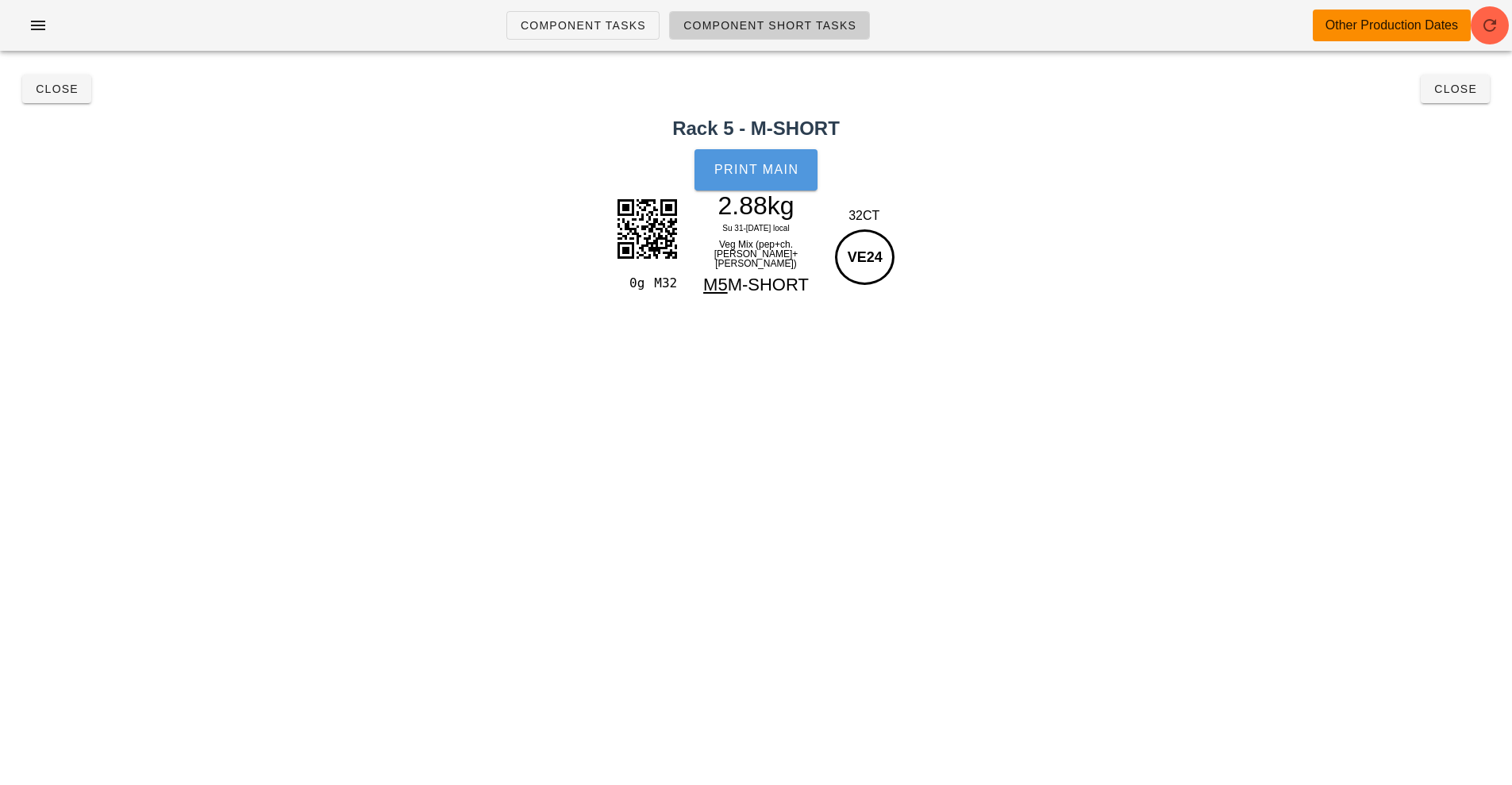
click at [732, 185] on button "Print Main" at bounding box center [756, 169] width 122 height 41
click at [1450, 94] on span "Close" at bounding box center [1456, 88] width 44 height 12
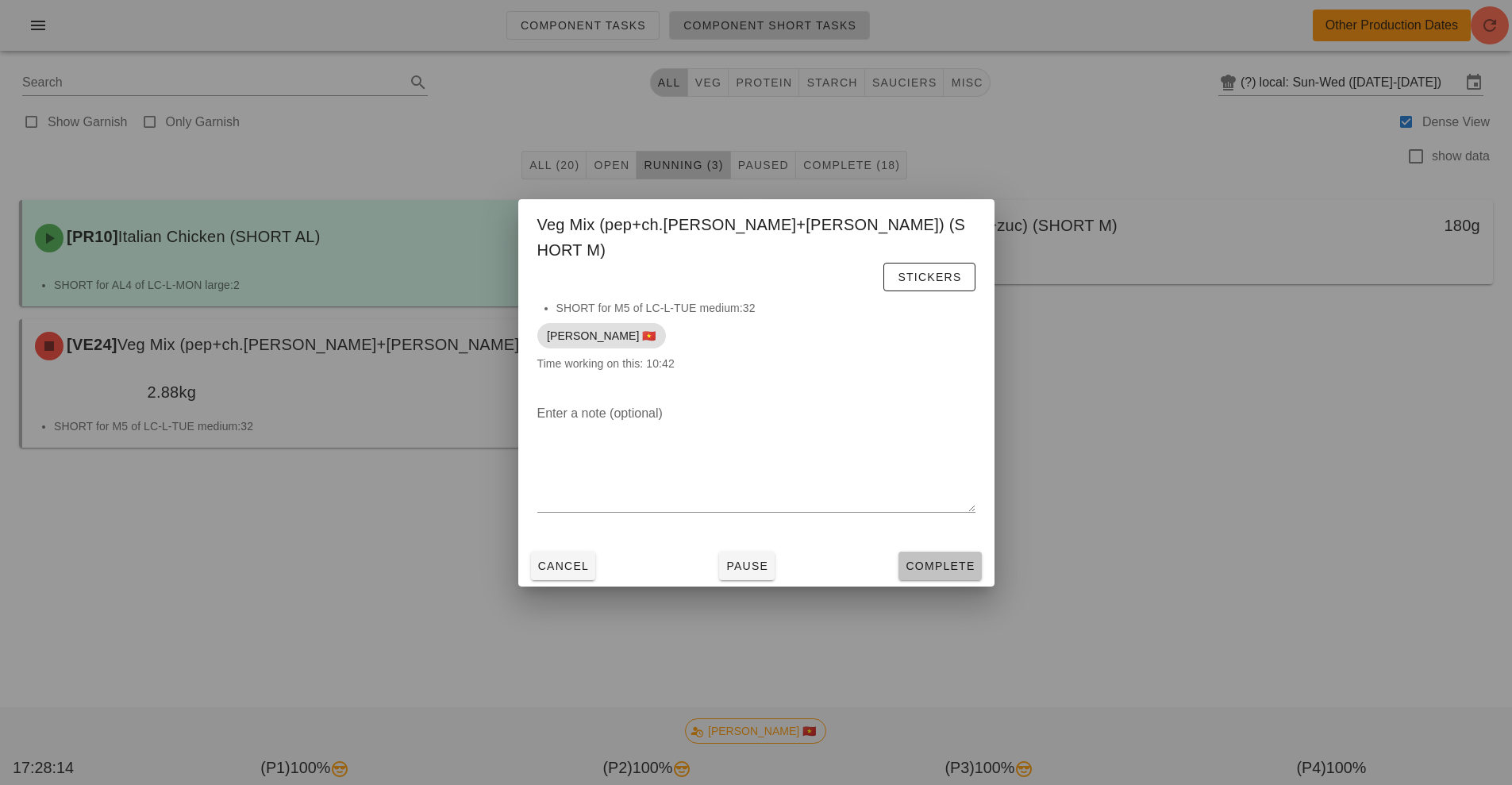
click at [950, 559] on span "Complete" at bounding box center [939, 565] width 70 height 12
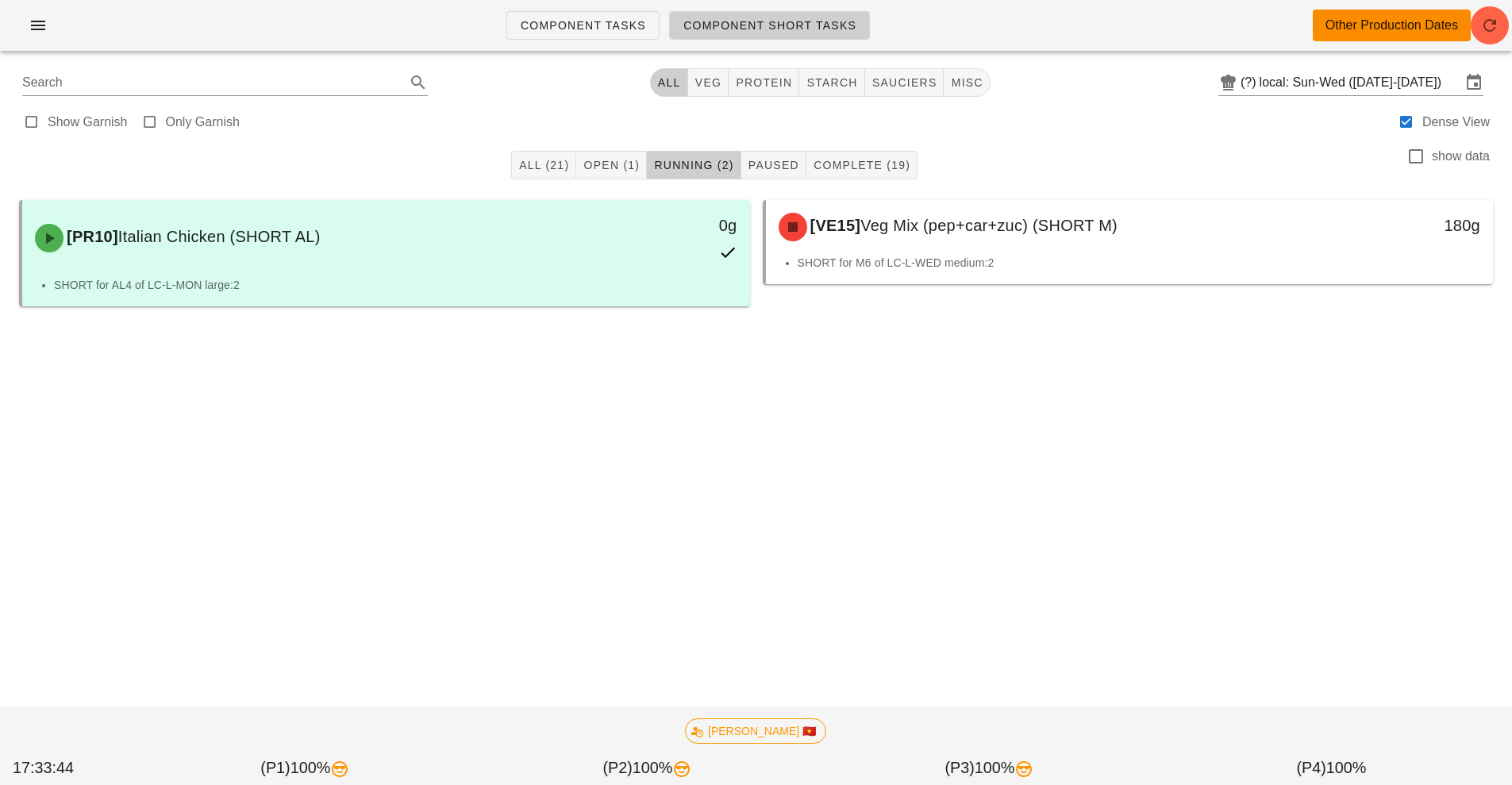
click at [810, 21] on span "Component Short Tasks" at bounding box center [770, 25] width 174 height 12
click at [763, 73] on button "protein" at bounding box center [764, 82] width 71 height 29
type input "team:protein"
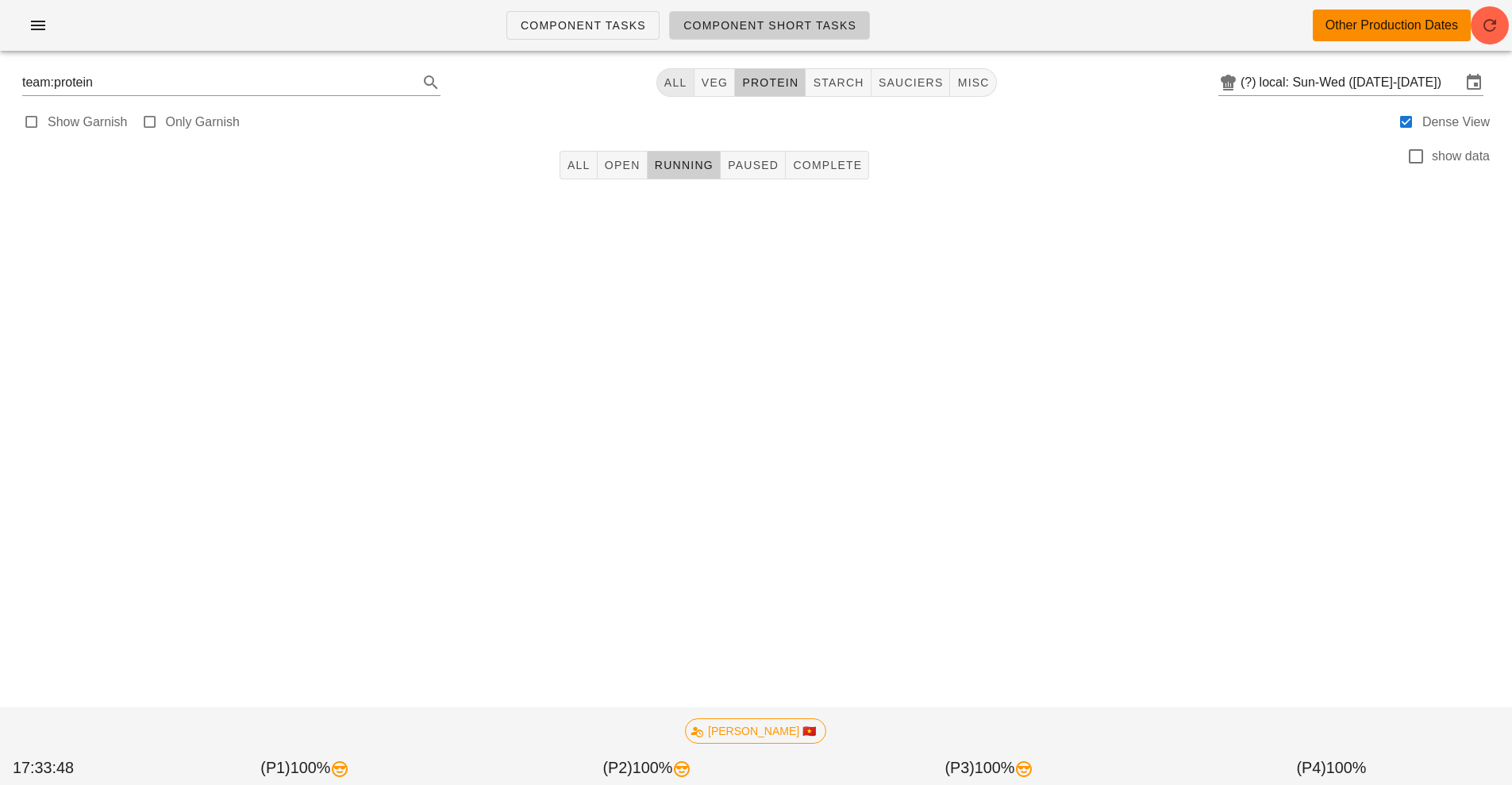
click at [678, 81] on span "All" at bounding box center [675, 82] width 24 height 12
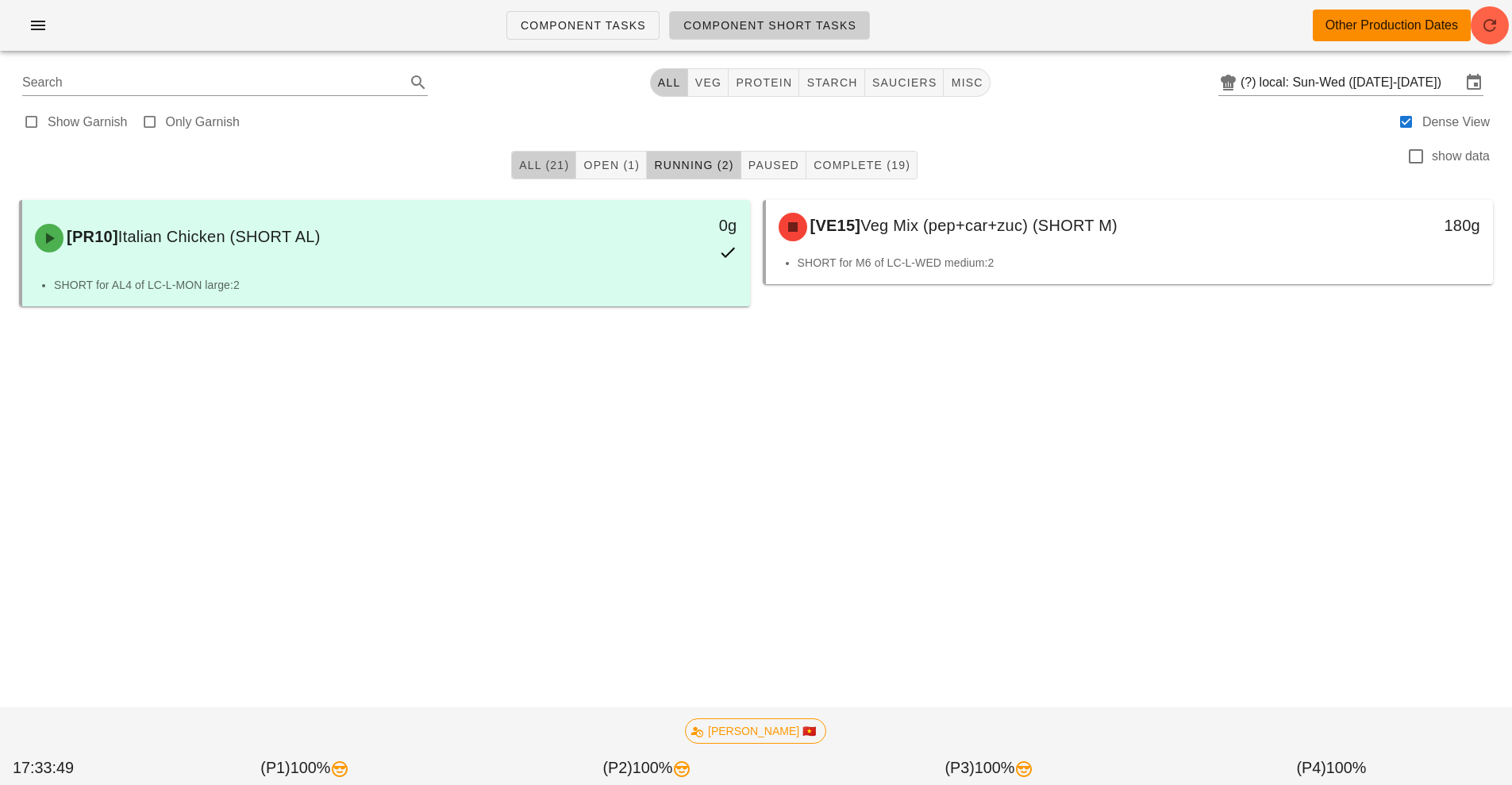
click at [535, 165] on span "All (21)" at bounding box center [543, 164] width 51 height 12
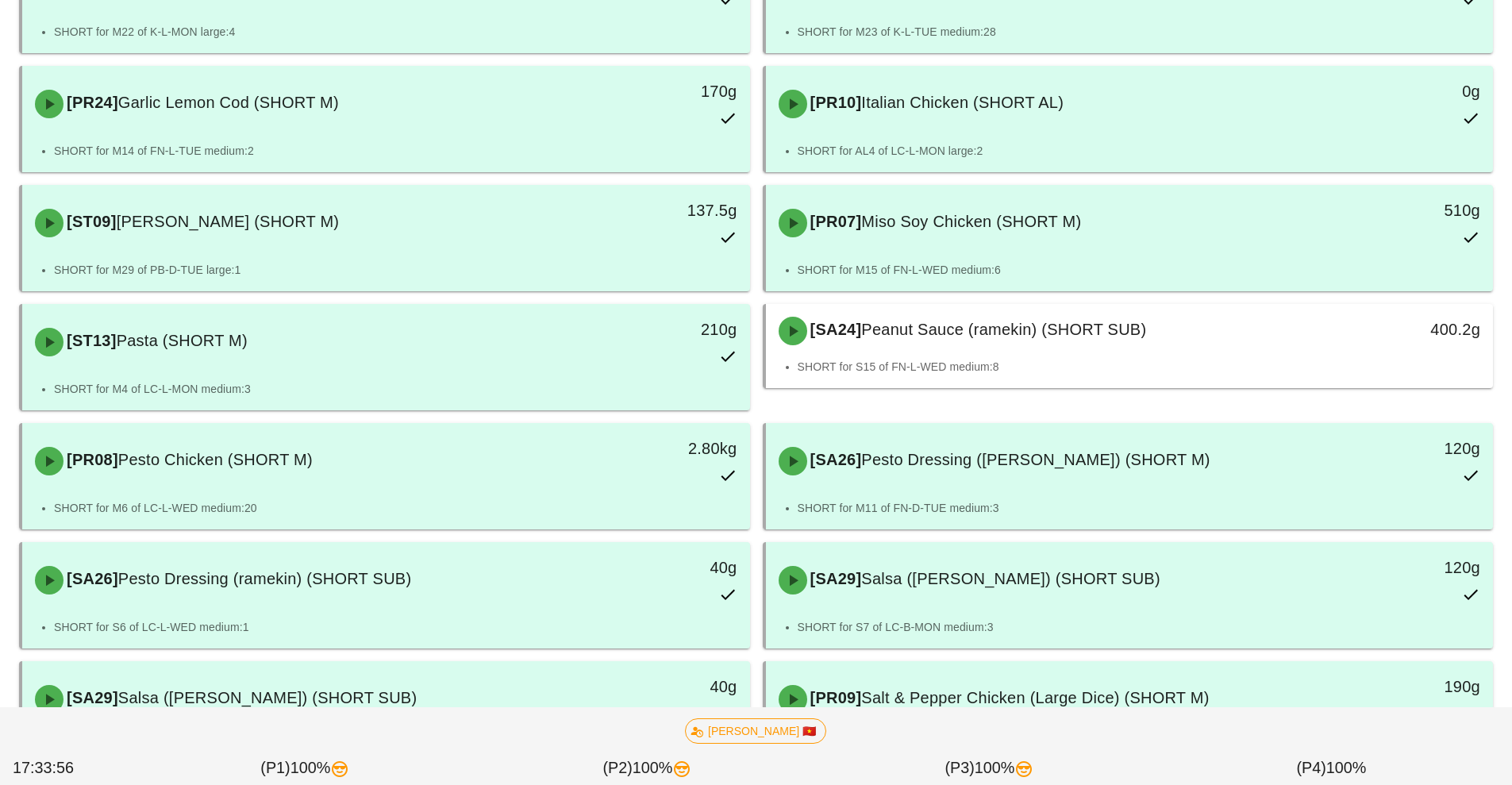
scroll to position [256, 0]
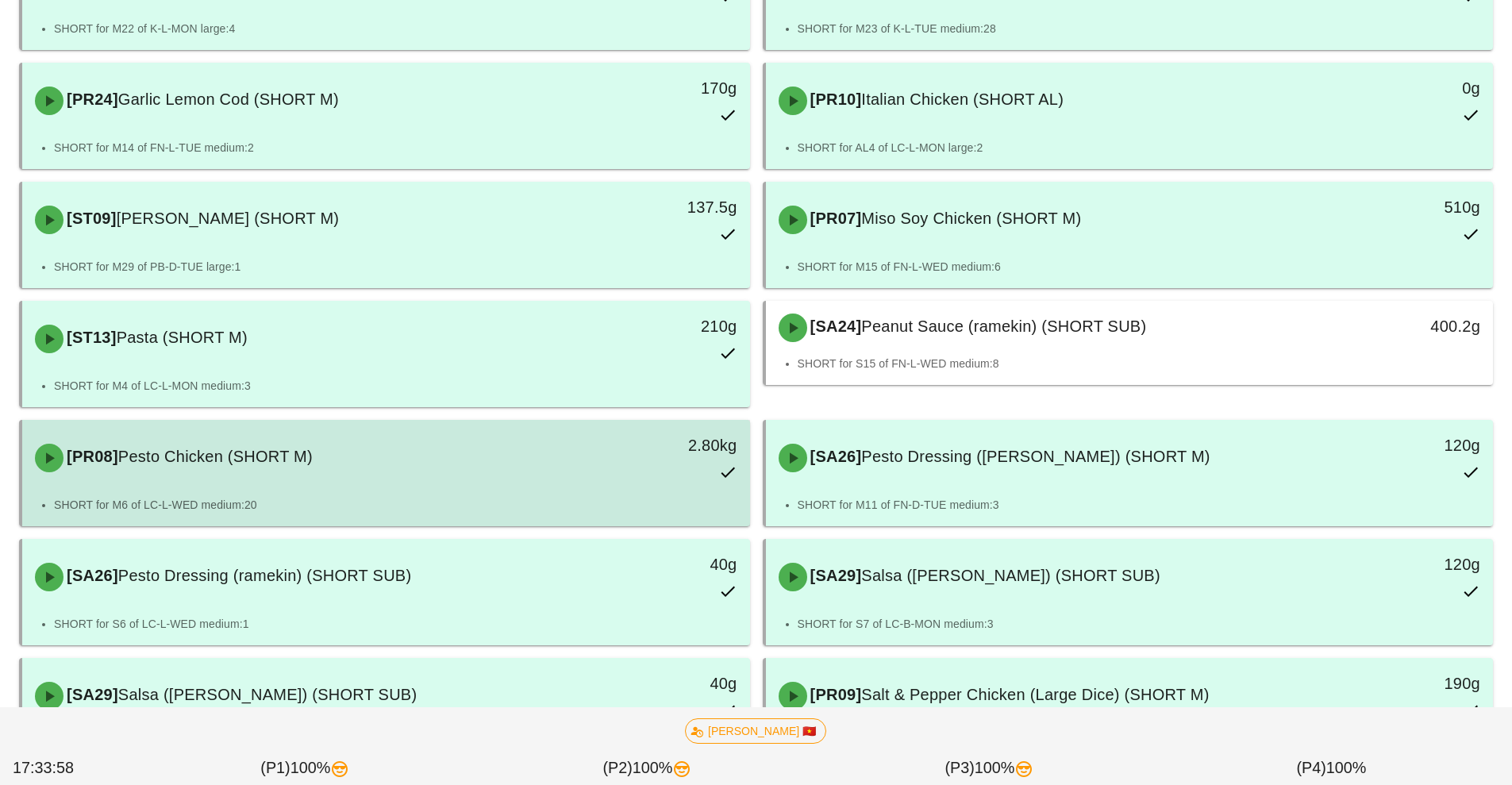
click at [658, 493] on div "[PR08] Pesto Chicken (SHORT M) 2.80kg" at bounding box center [385, 458] width 728 height 76
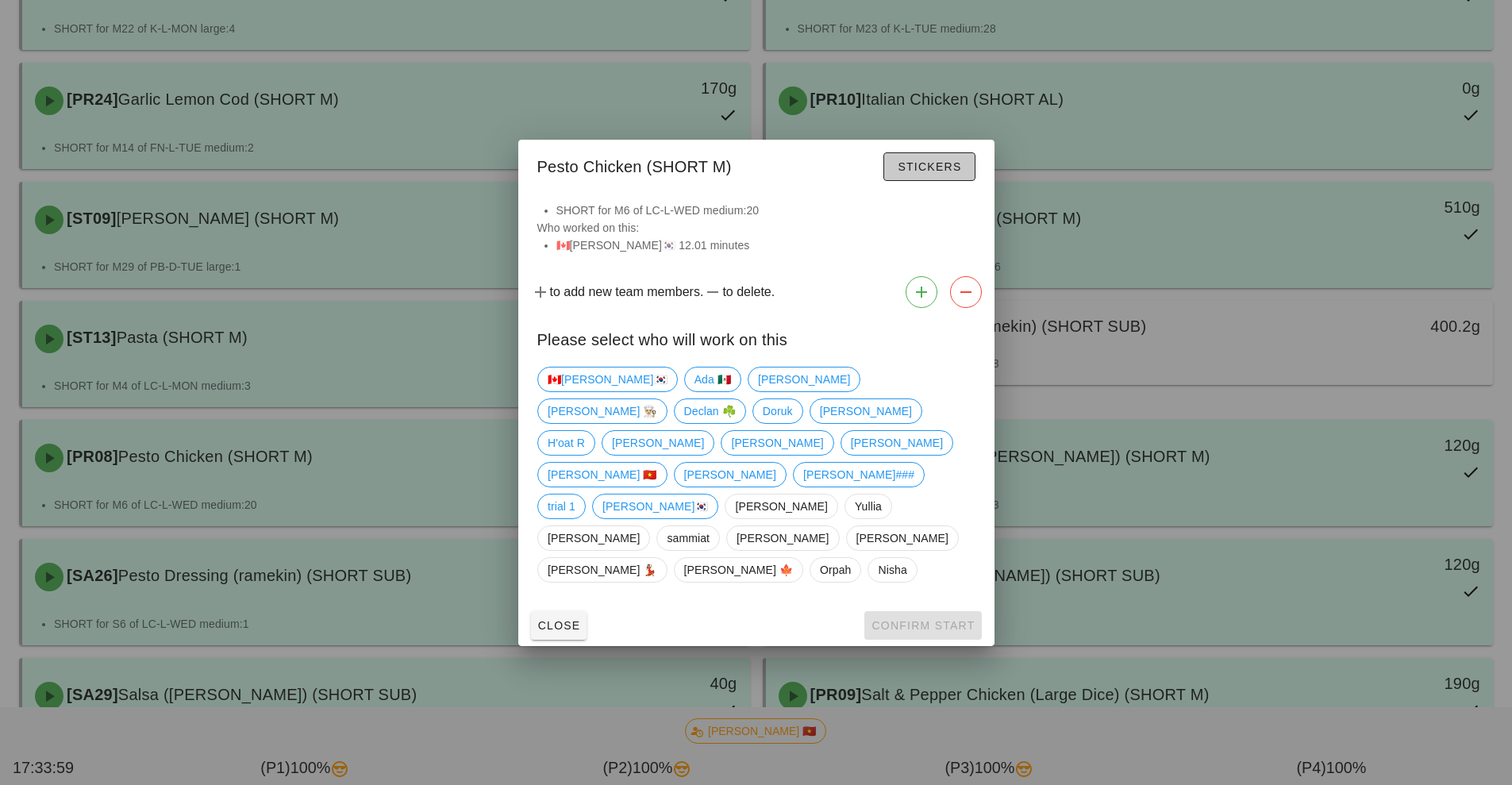
click at [956, 173] on span "Stickers" at bounding box center [929, 166] width 64 height 12
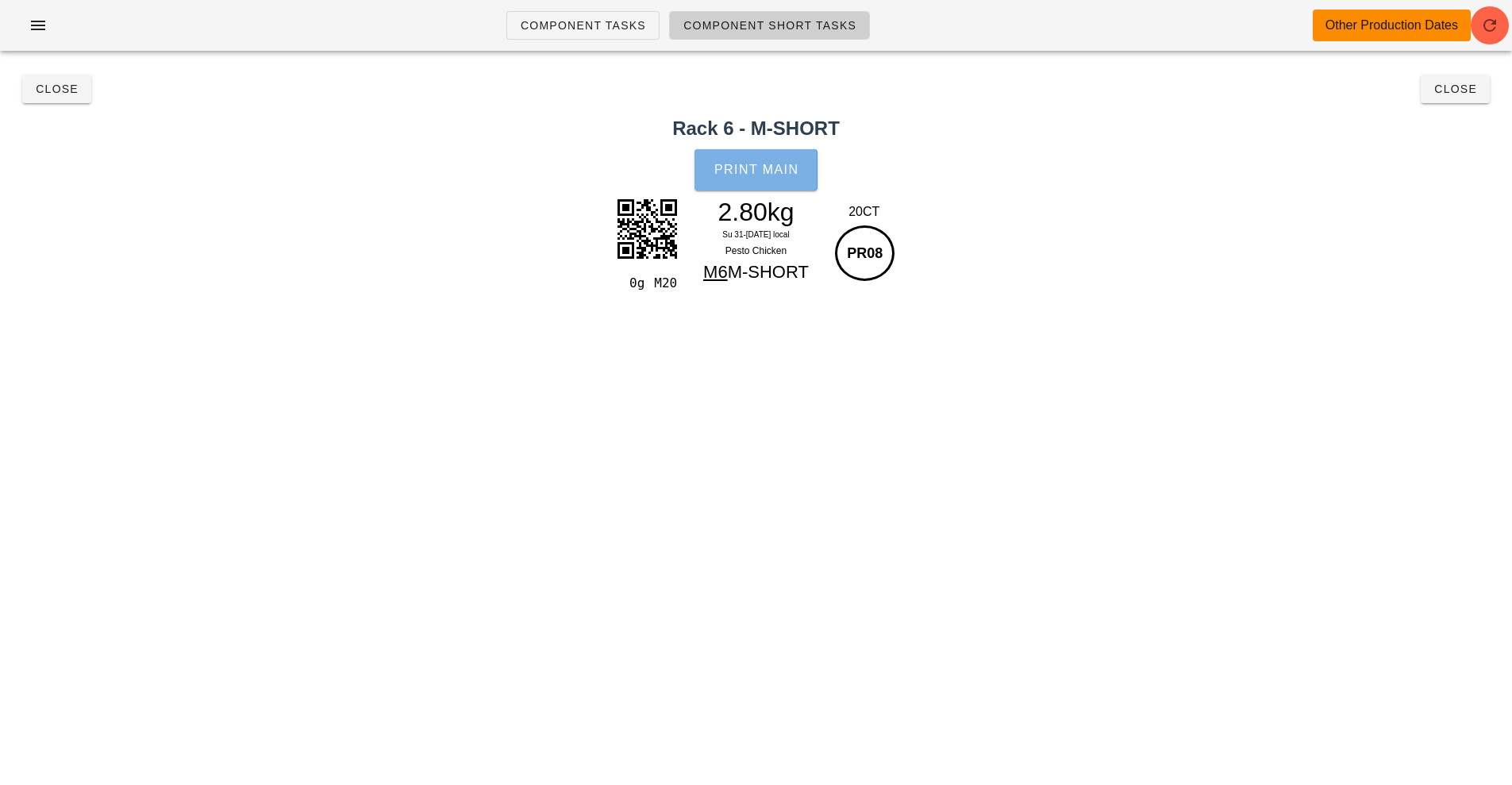
click at [785, 185] on button "Print Main" at bounding box center [756, 169] width 122 height 41
click at [1496, 34] on icon "button" at bounding box center [1490, 26] width 19 height 19
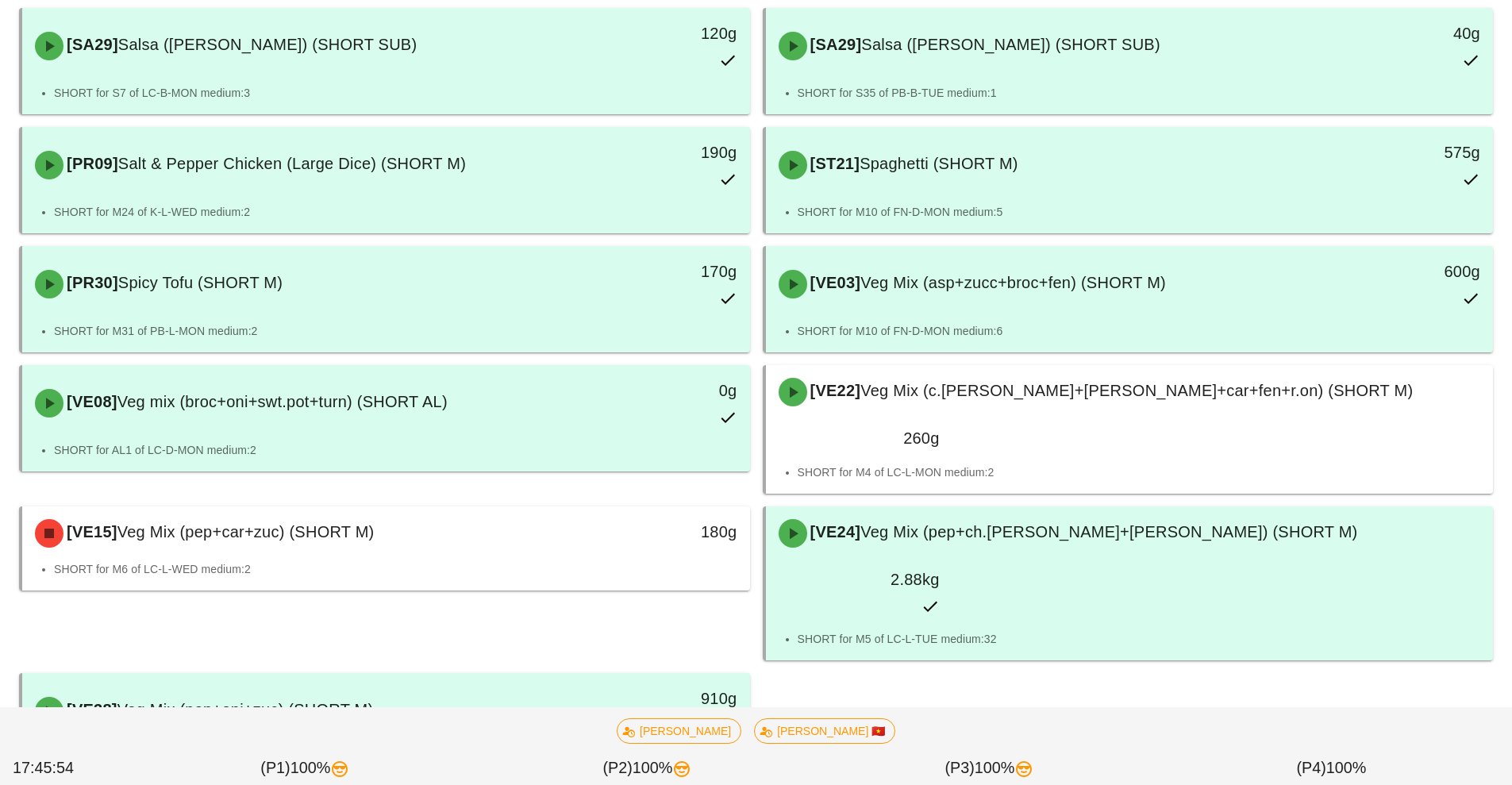
scroll to position [946, 0]
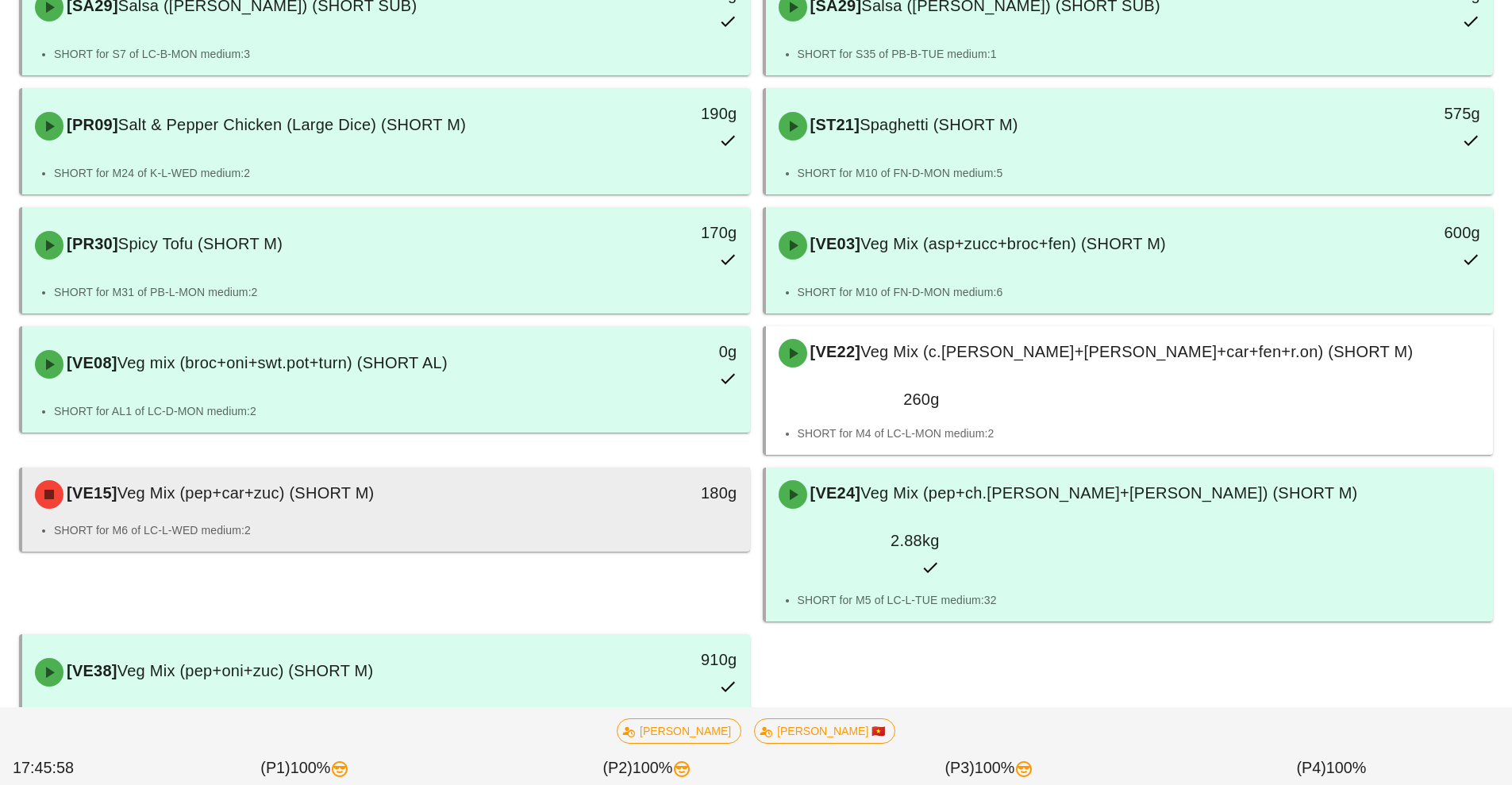
click at [471, 521] on div "SHORT for M6 of LC-L-WED medium:2" at bounding box center [385, 536] width 728 height 31
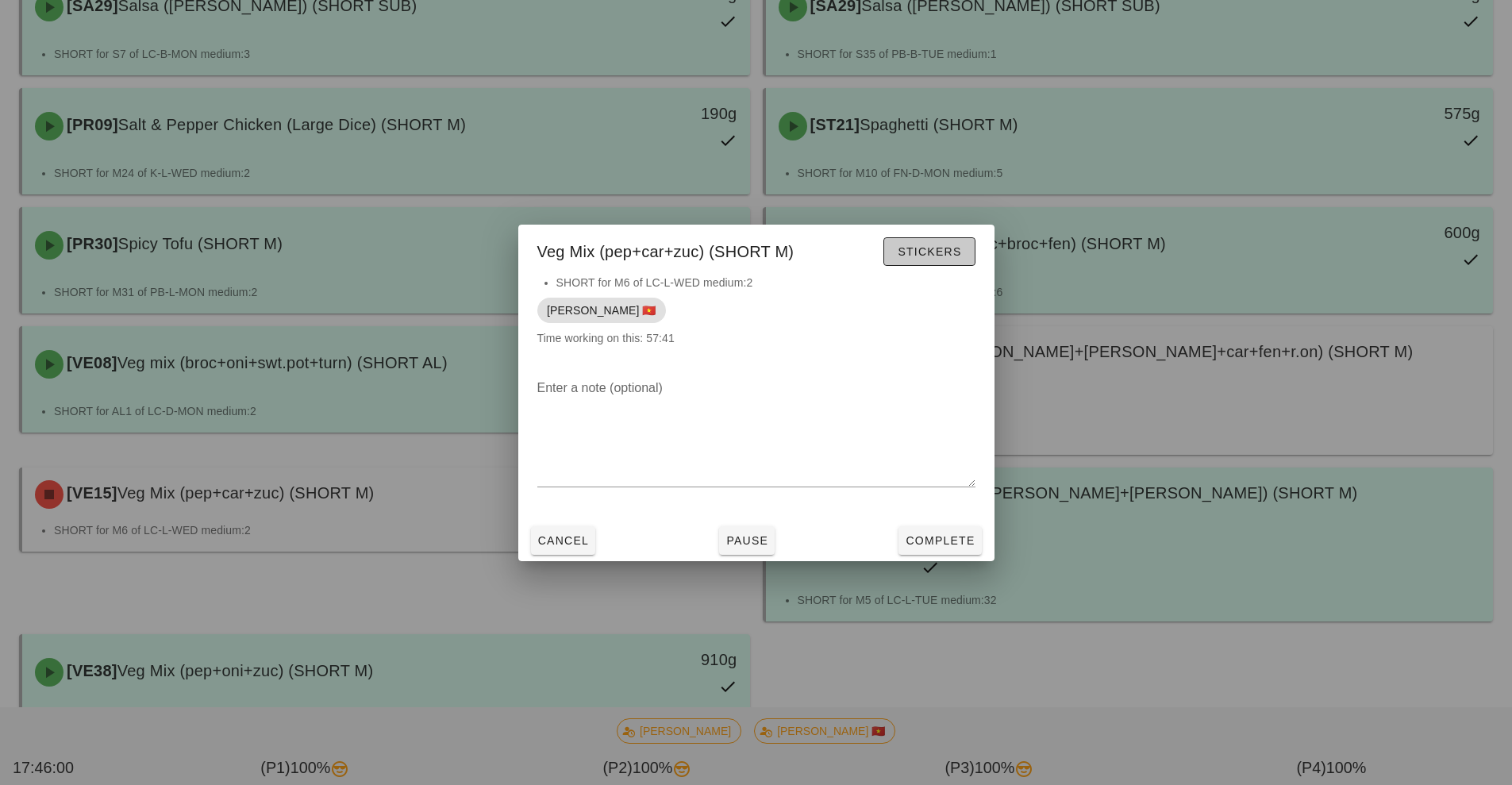
click at [908, 253] on span "Stickers" at bounding box center [929, 251] width 64 height 12
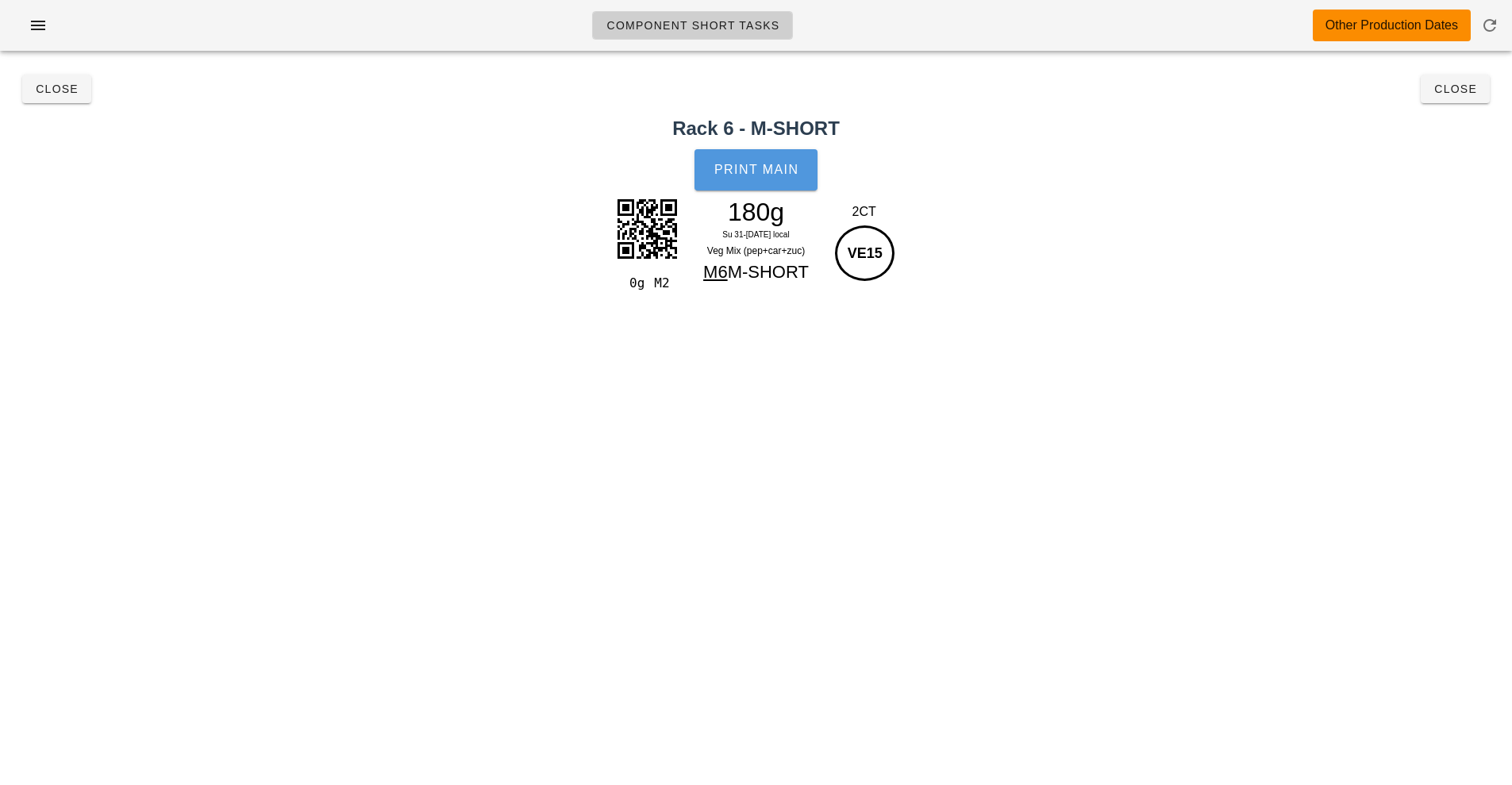
click at [746, 157] on button "Print Main" at bounding box center [756, 169] width 122 height 41
click at [1462, 99] on button "Close" at bounding box center [1456, 89] width 69 height 29
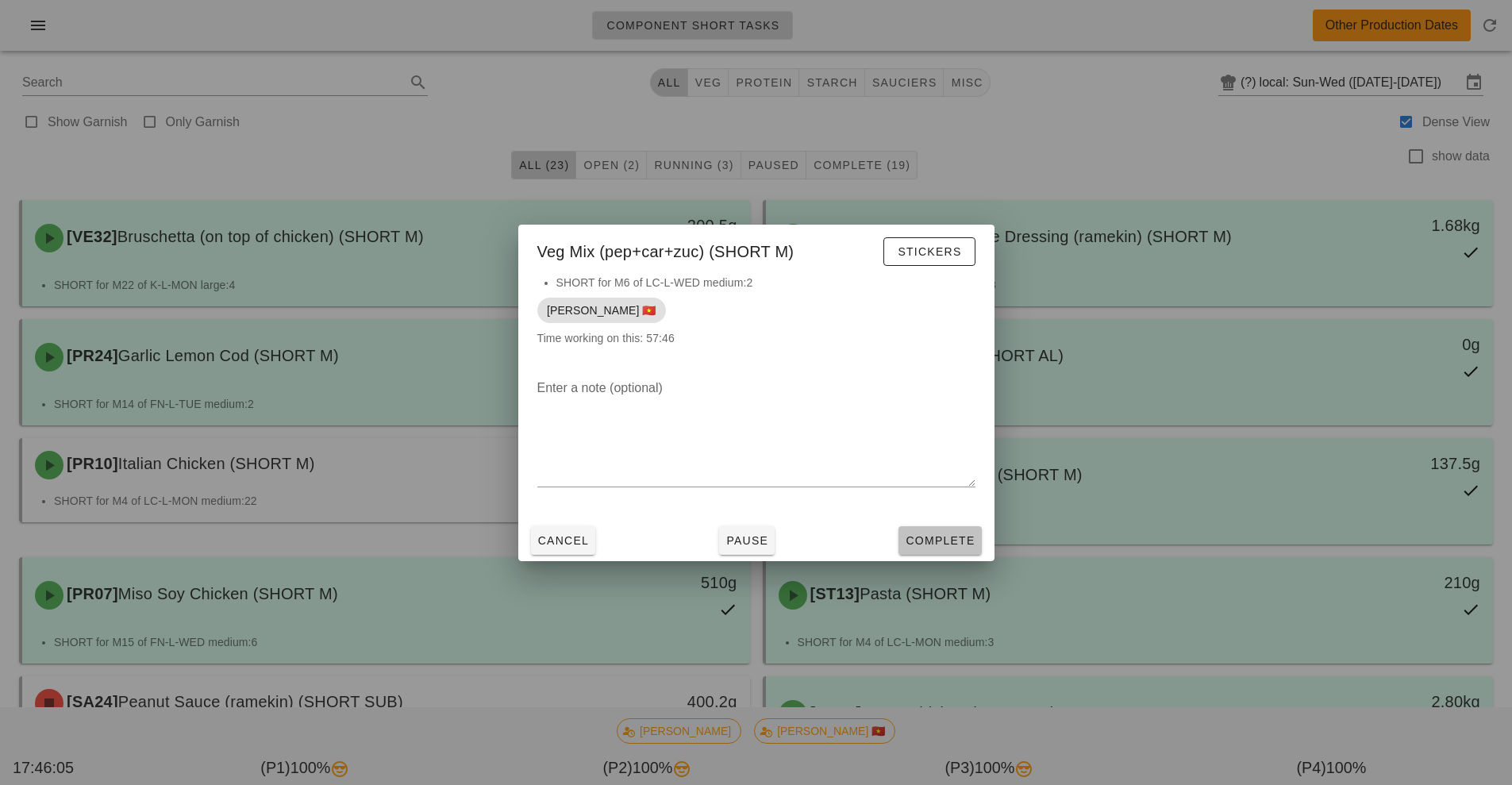
click at [928, 534] on span "Complete" at bounding box center [939, 540] width 70 height 12
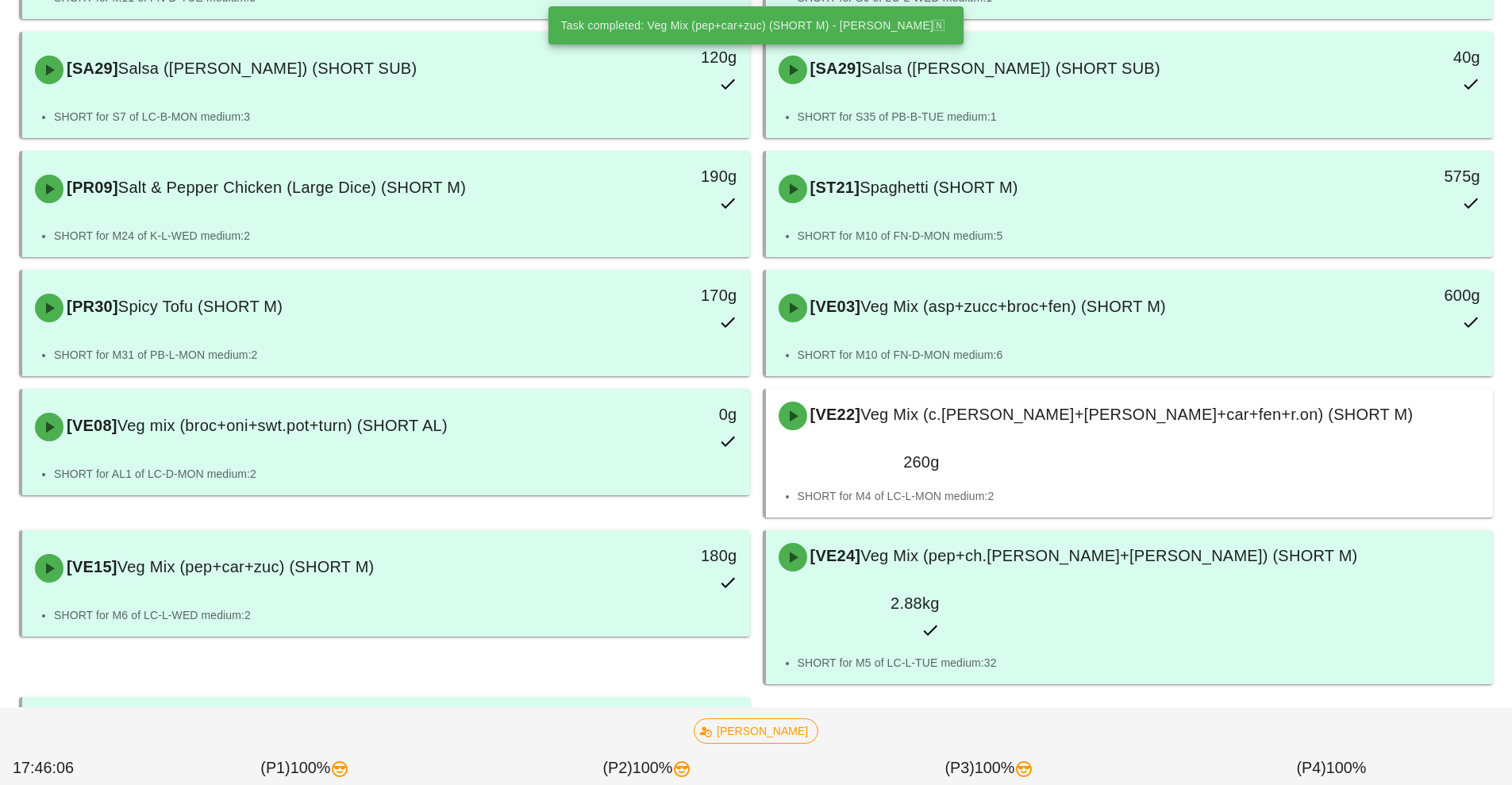
scroll to position [883, 0]
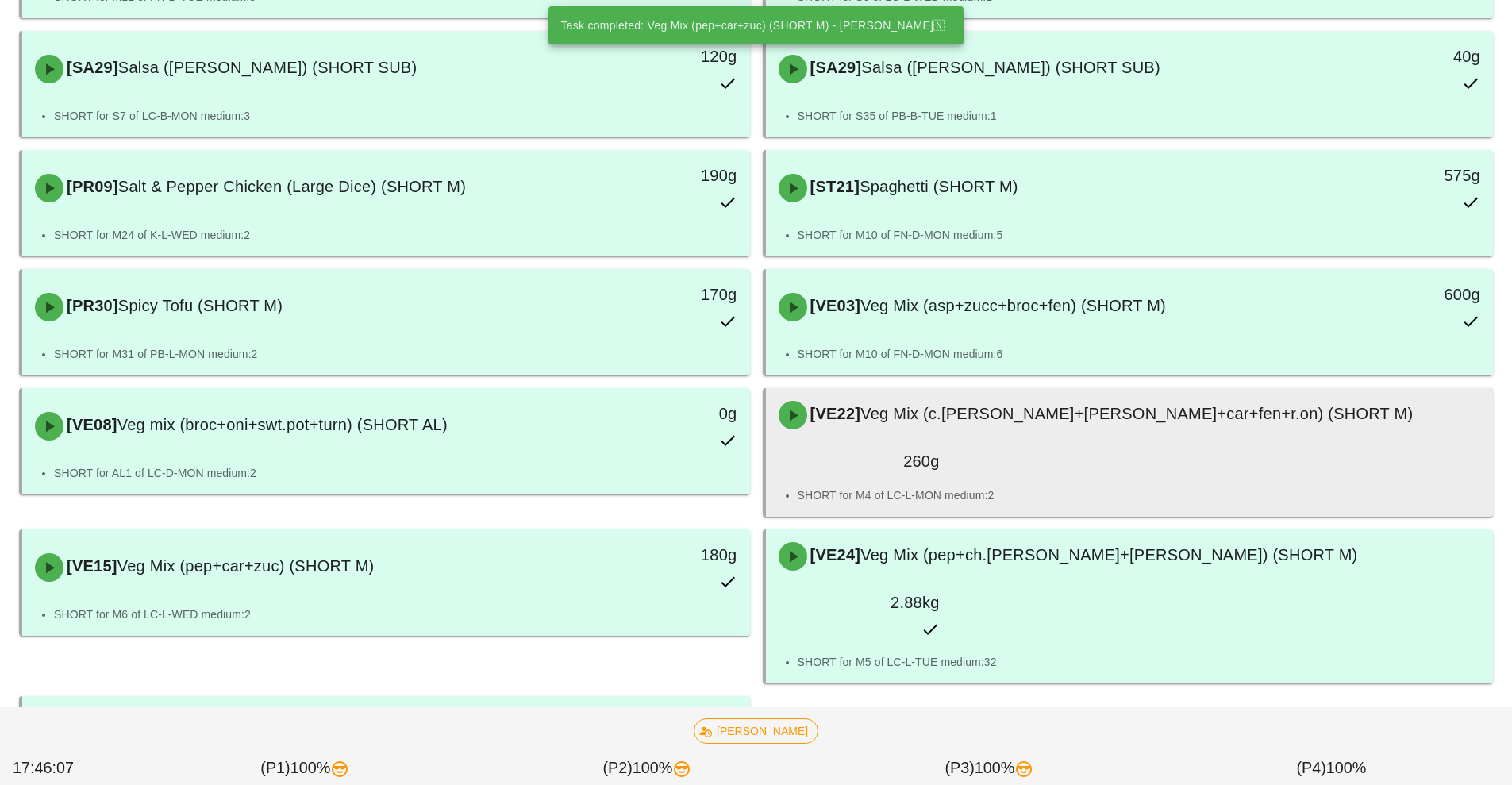
click at [960, 427] on div "[VE22] Veg Mix (c.[PERSON_NAME]+[PERSON_NAME]+car+fen+r.on) (SHORT M)" at bounding box center [1129, 415] width 722 height 48
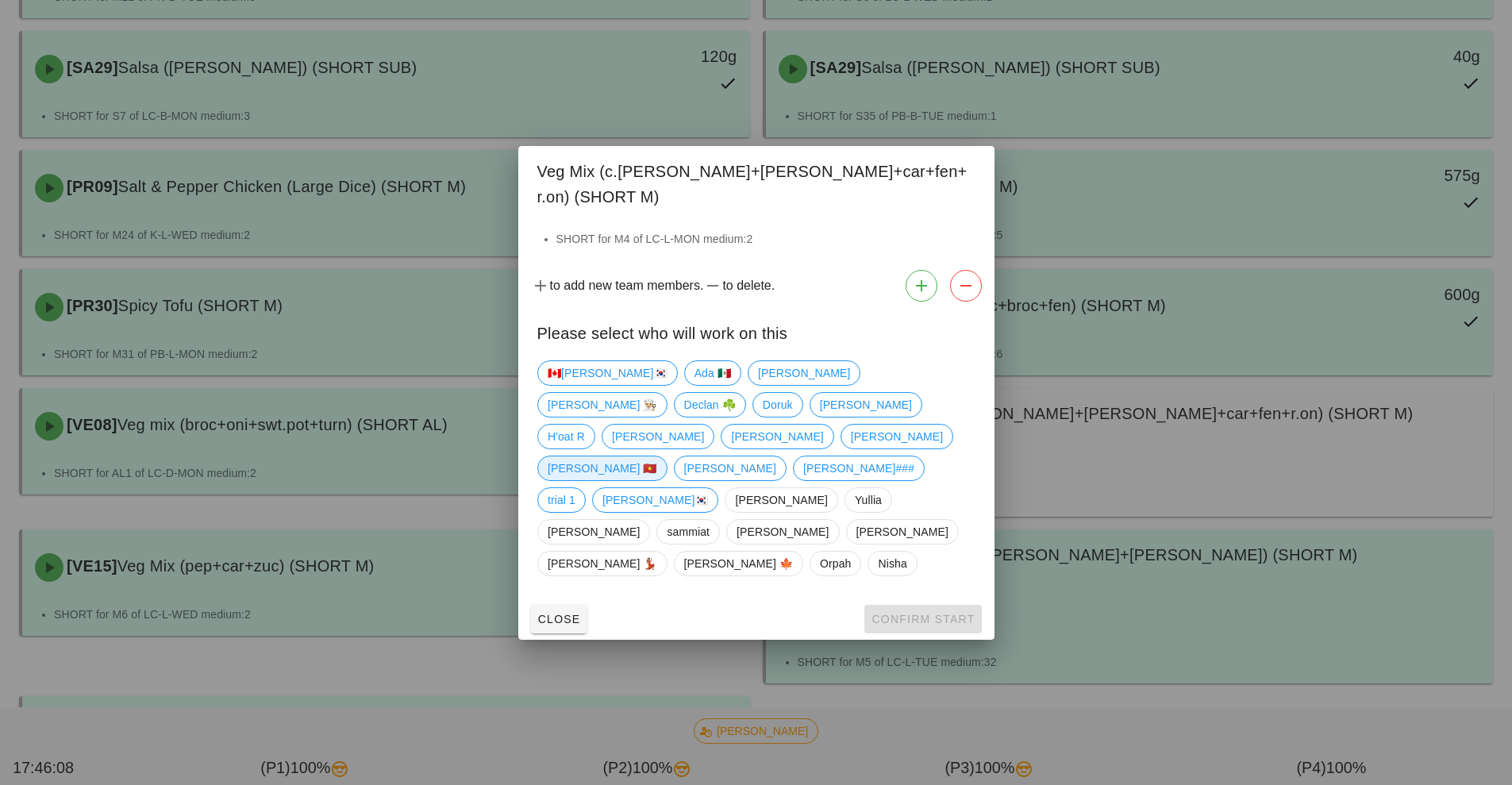
click at [657, 456] on span "[PERSON_NAME] 🇻🇳" at bounding box center [603, 468] width 110 height 24
click at [931, 613] on span "Confirm Start" at bounding box center [923, 619] width 104 height 12
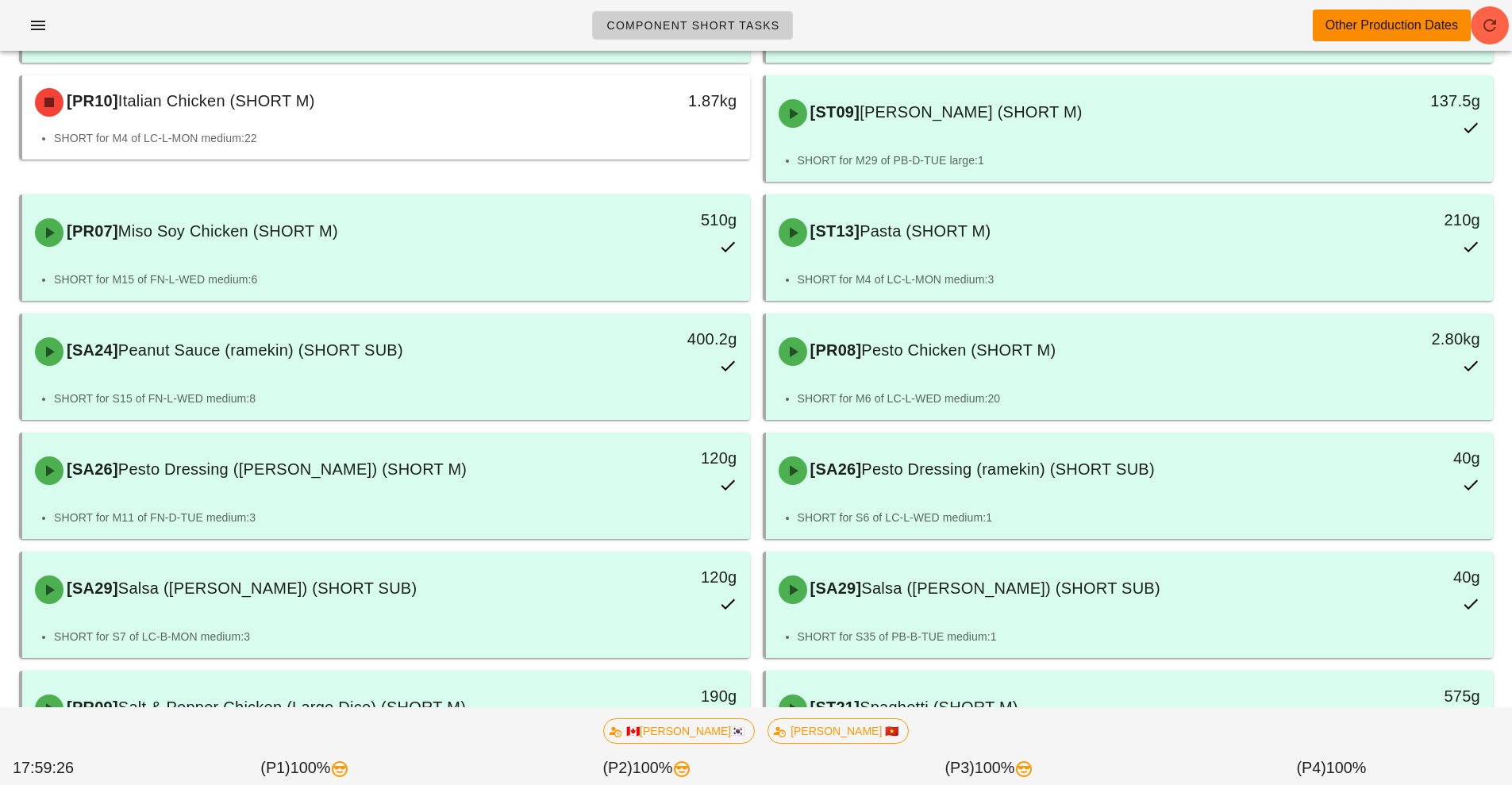
scroll to position [347, 0]
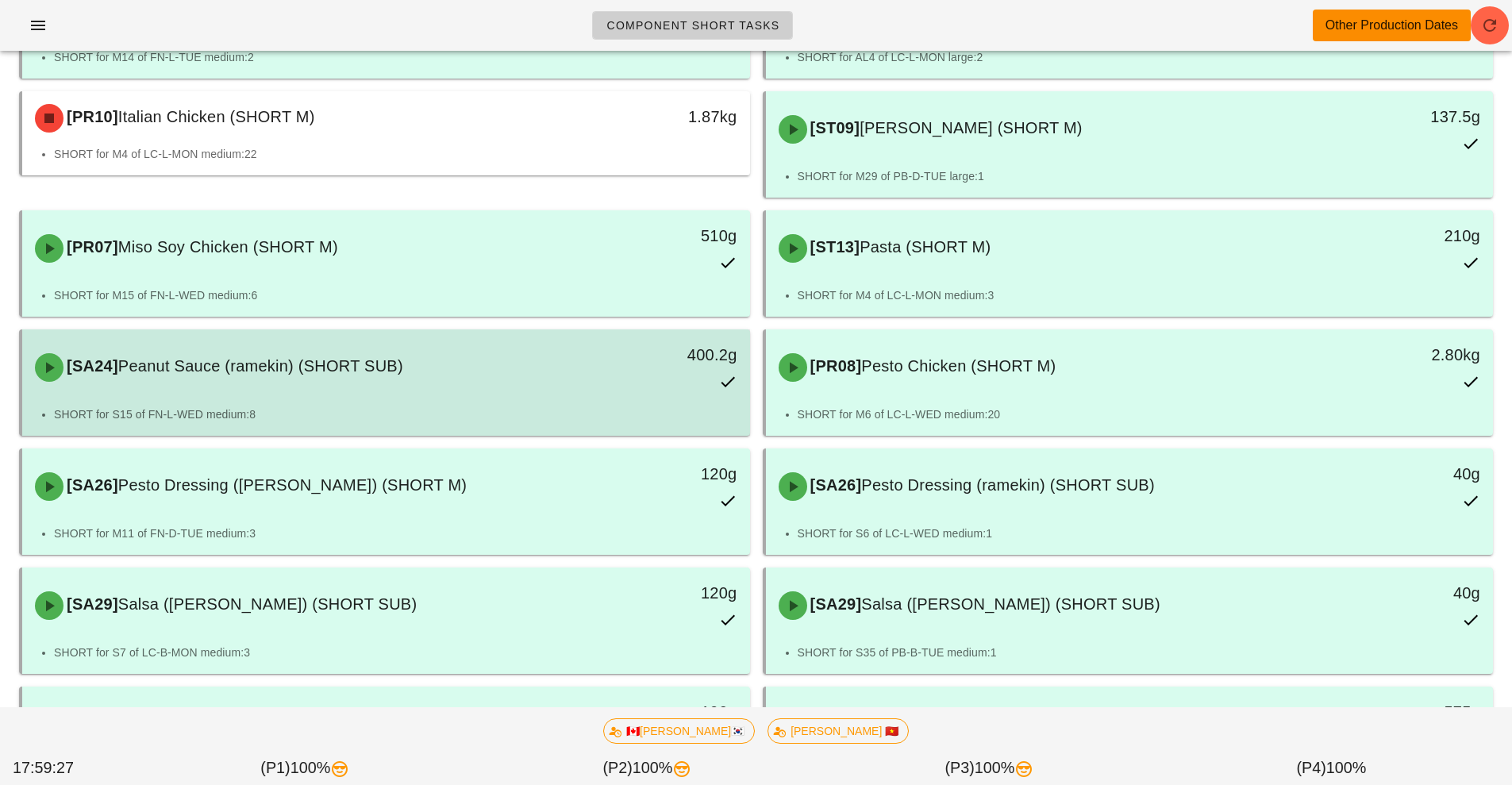
click at [503, 395] on div "[SA24] Peanut Sauce (ramekin) (SHORT SUB) 400.2g" at bounding box center [386, 367] width 722 height 70
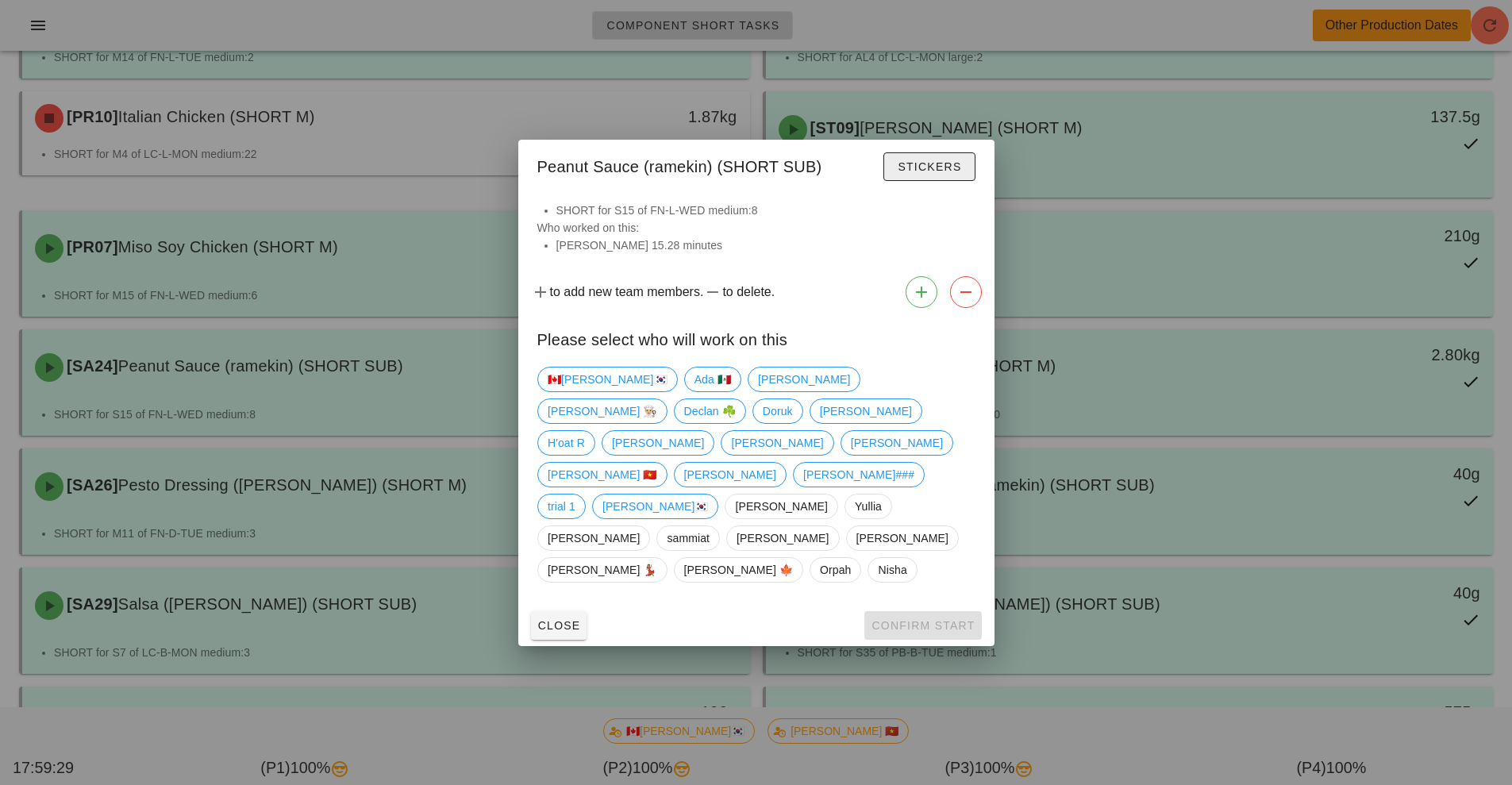
click at [924, 181] on button "Stickers" at bounding box center [929, 166] width 91 height 29
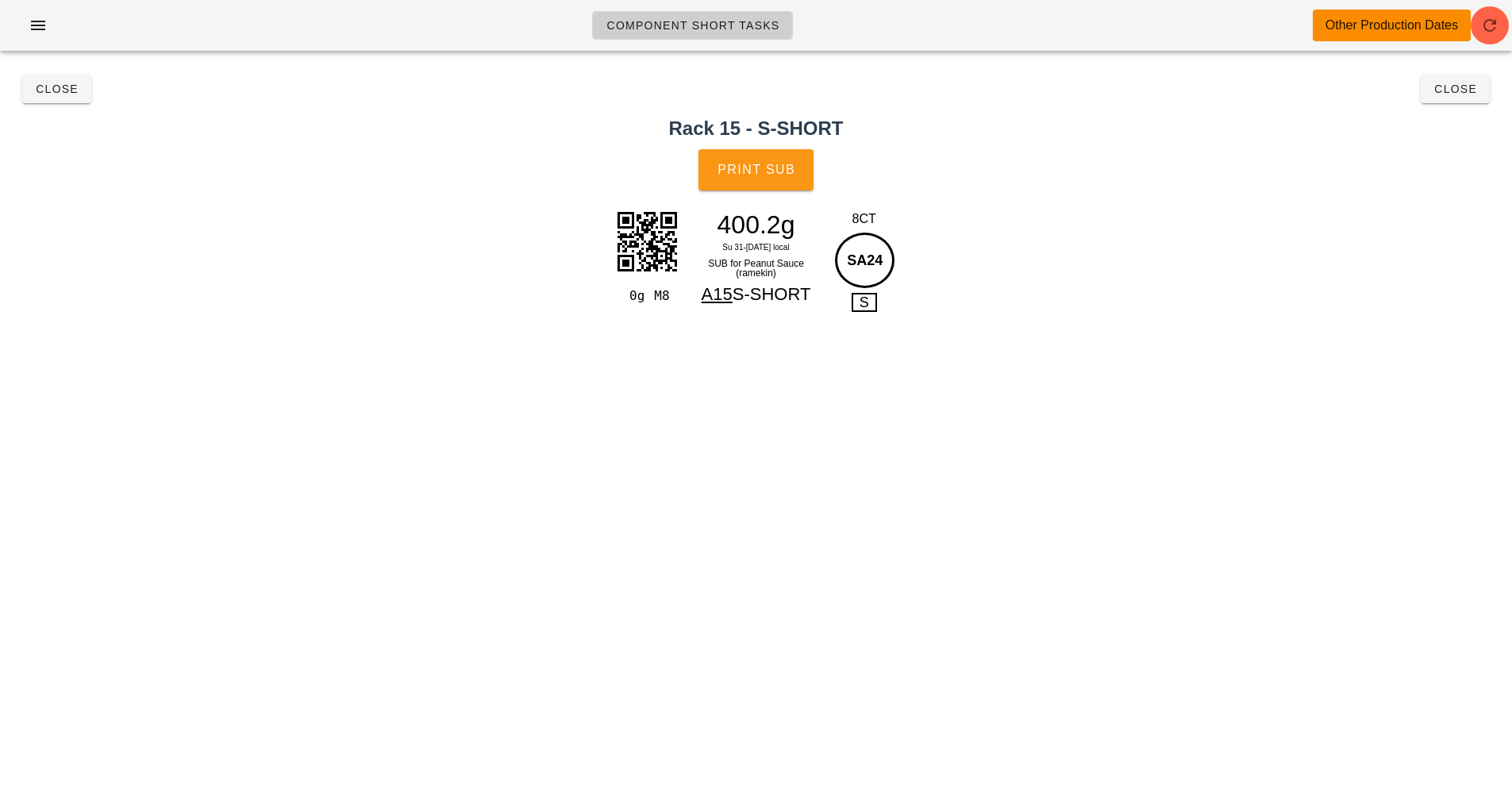
click at [757, 167] on span "Print Sub" at bounding box center [756, 169] width 78 height 14
click at [1457, 101] on button "Close" at bounding box center [1456, 89] width 69 height 29
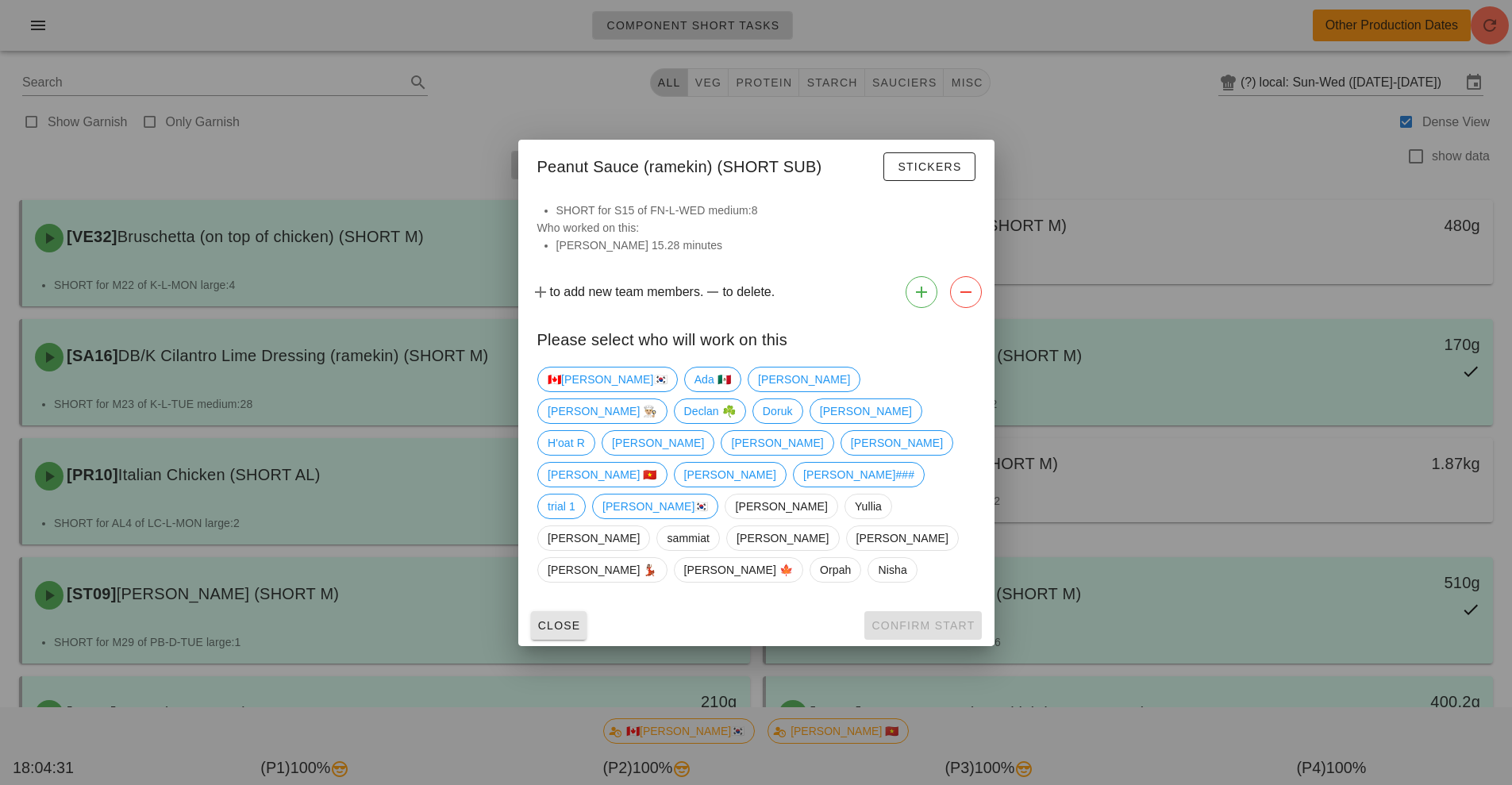
click at [551, 619] on span "Close" at bounding box center [559, 624] width 44 height 12
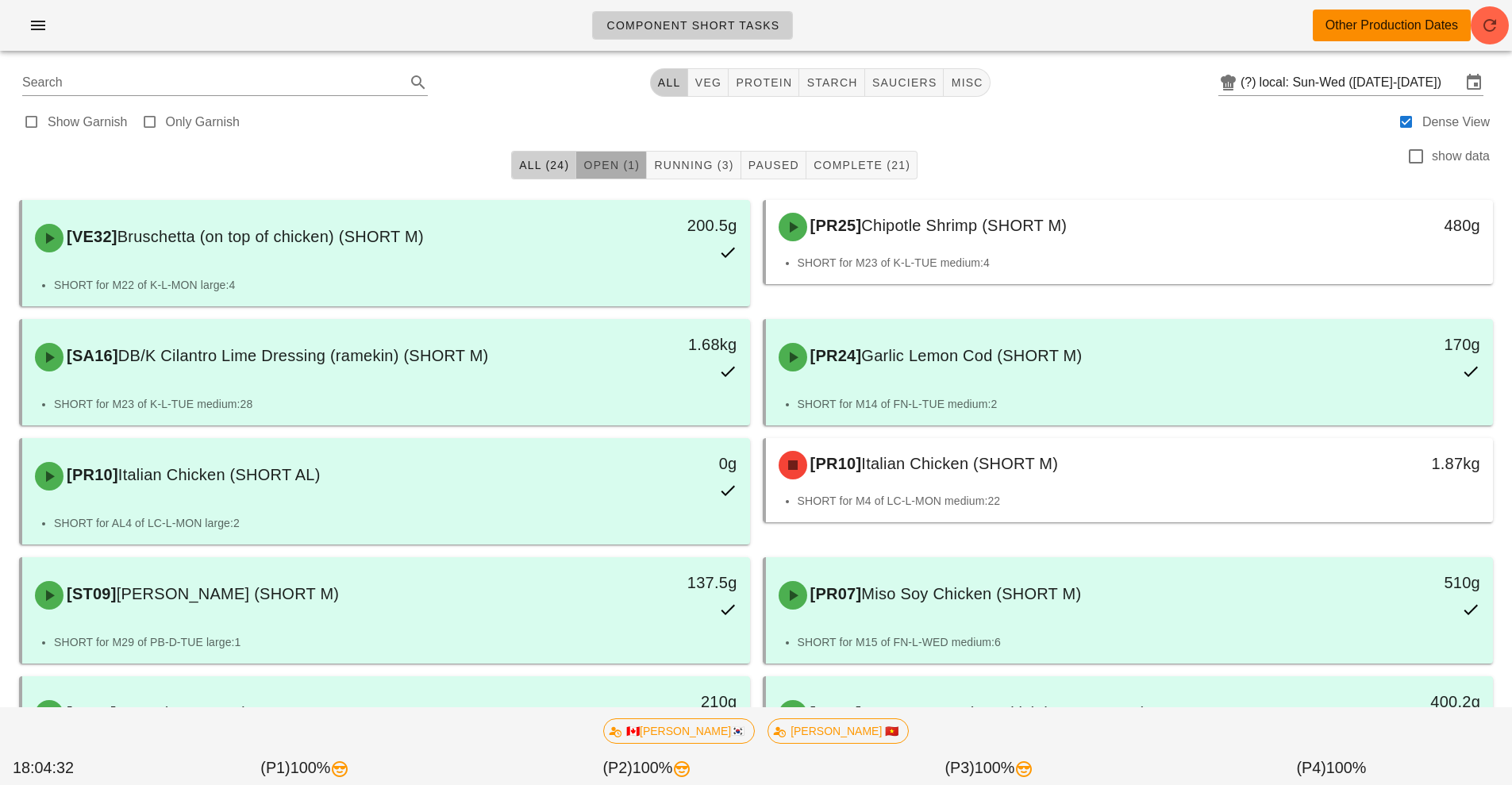
click at [601, 174] on button "Open (1)" at bounding box center [612, 165] width 71 height 29
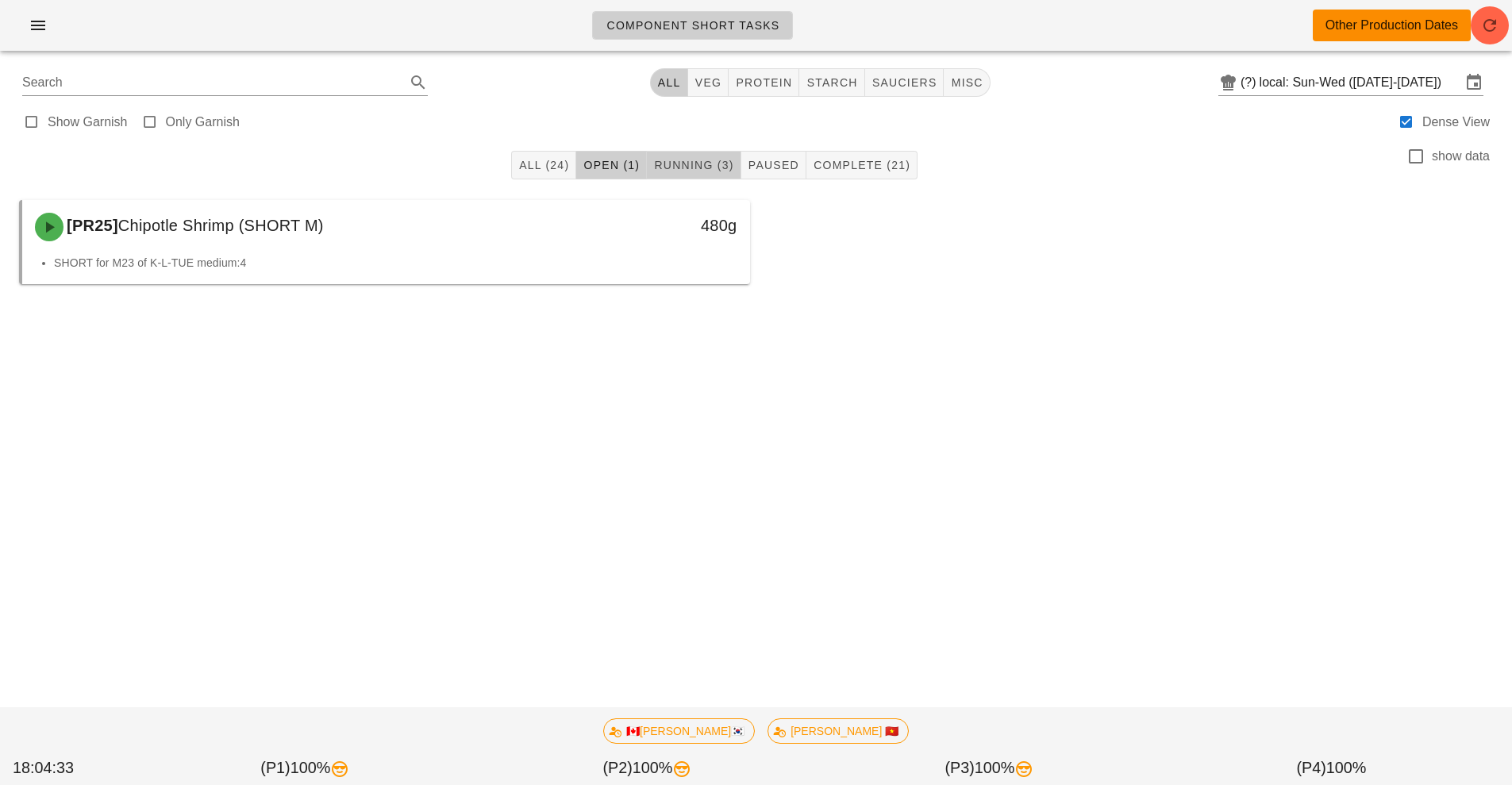
click at [680, 165] on span "Running (3)" at bounding box center [693, 164] width 80 height 12
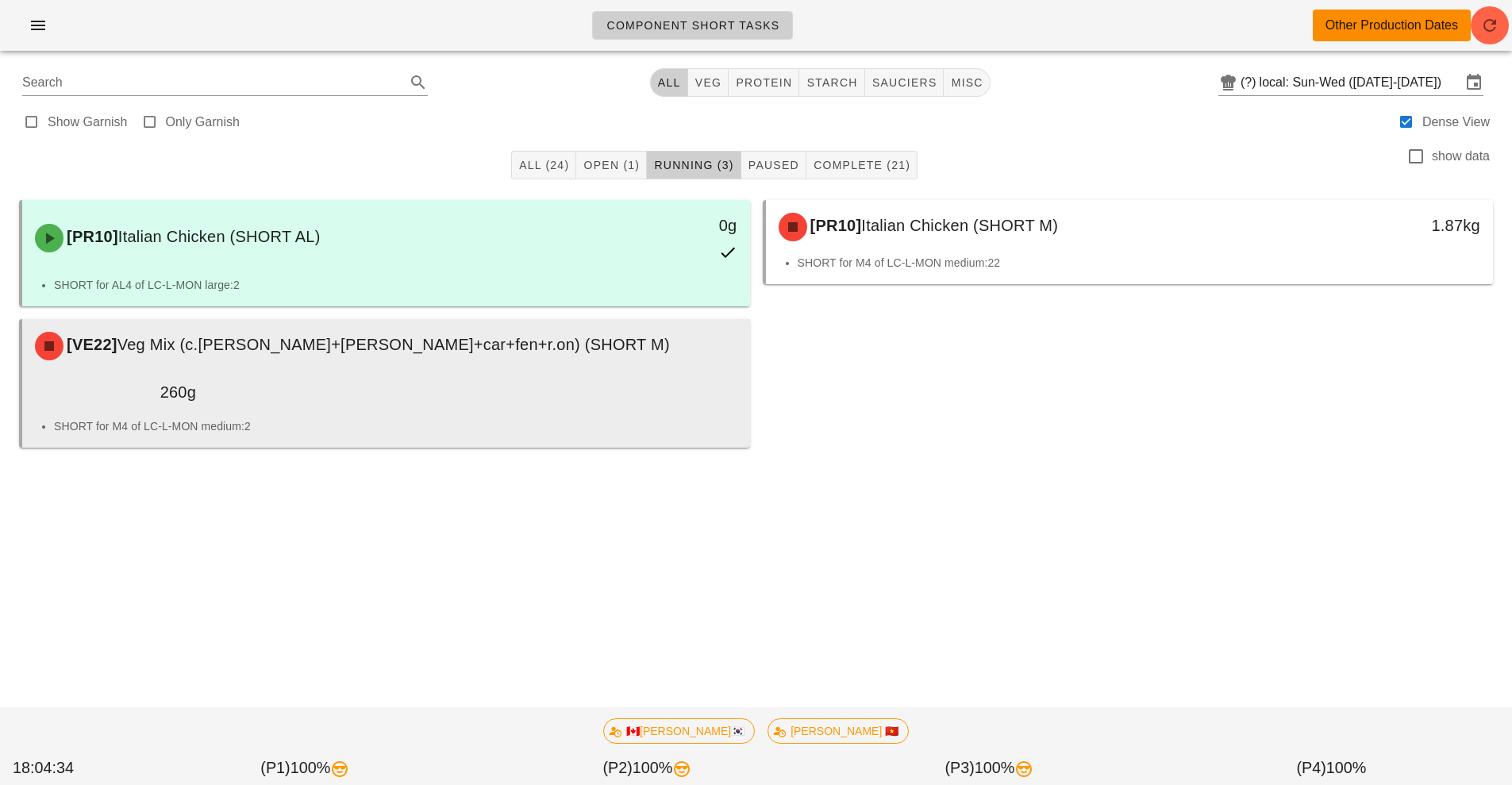
click at [519, 418] on li "SHORT for M4 of LC-L-MON medium:2" at bounding box center [395, 426] width 684 height 17
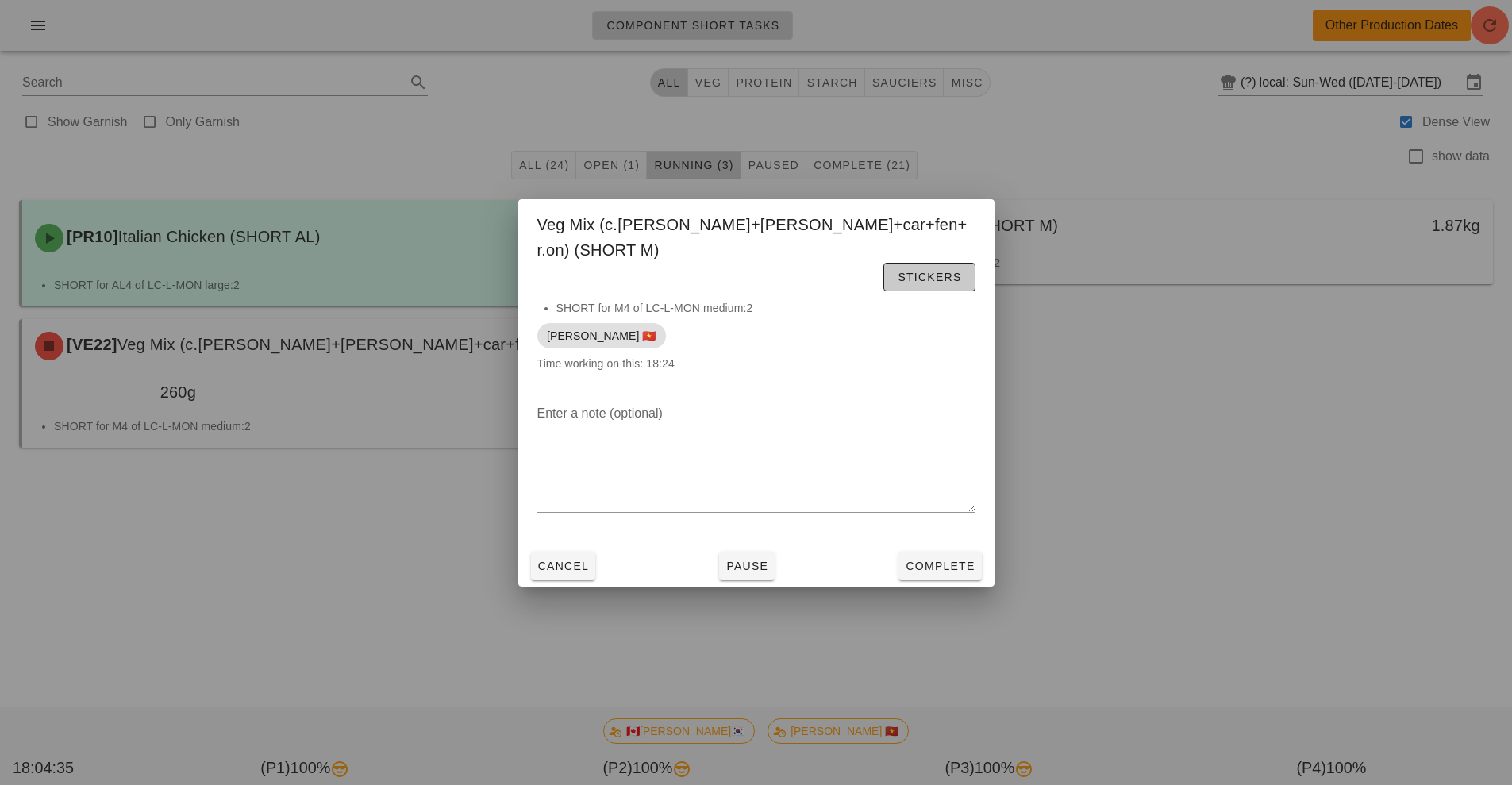
click at [889, 263] on button "Stickers" at bounding box center [929, 277] width 91 height 29
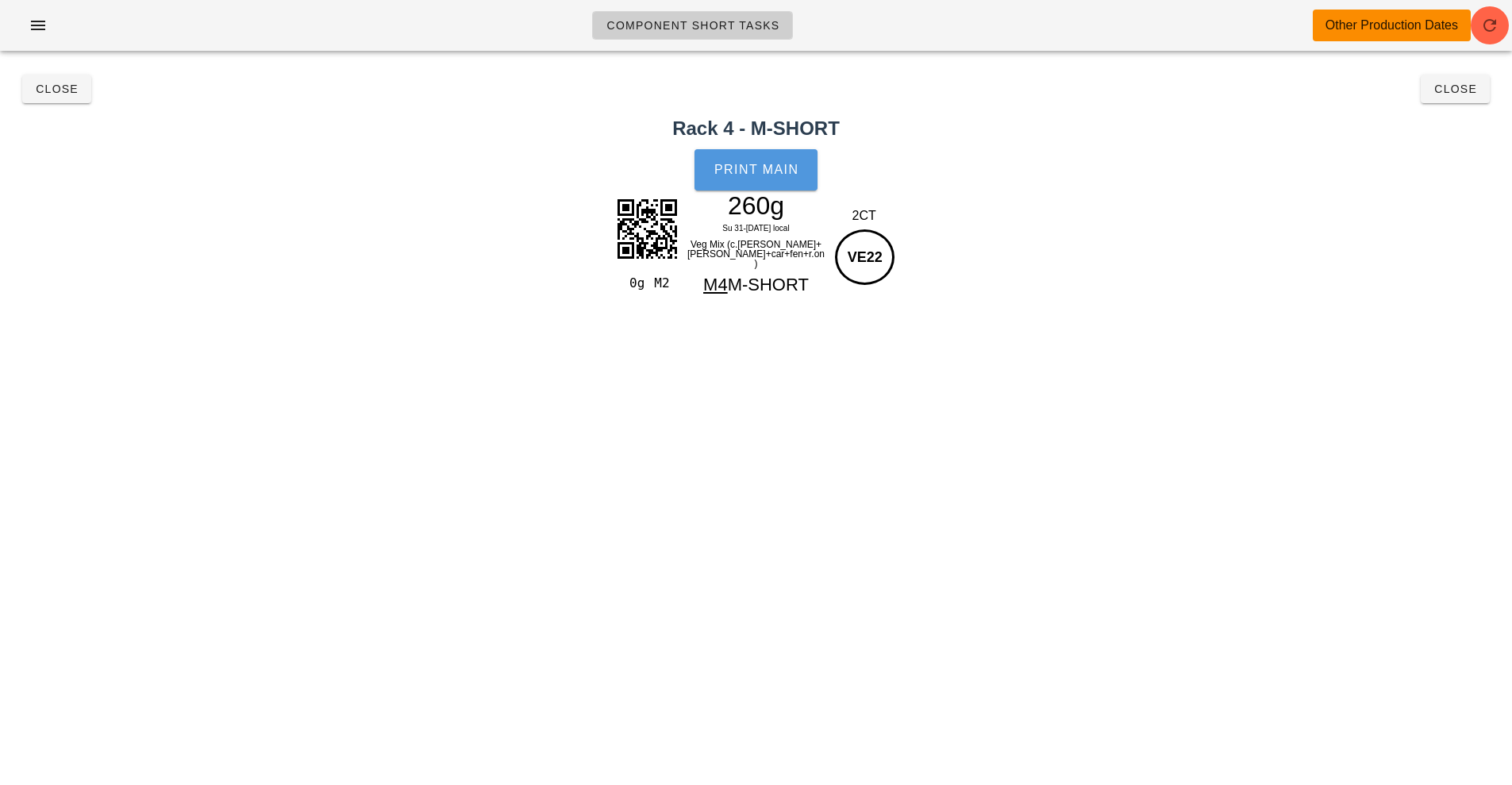
click at [774, 173] on span "Print Main" at bounding box center [756, 169] width 86 height 14
click at [1456, 91] on span "Close" at bounding box center [1456, 88] width 44 height 12
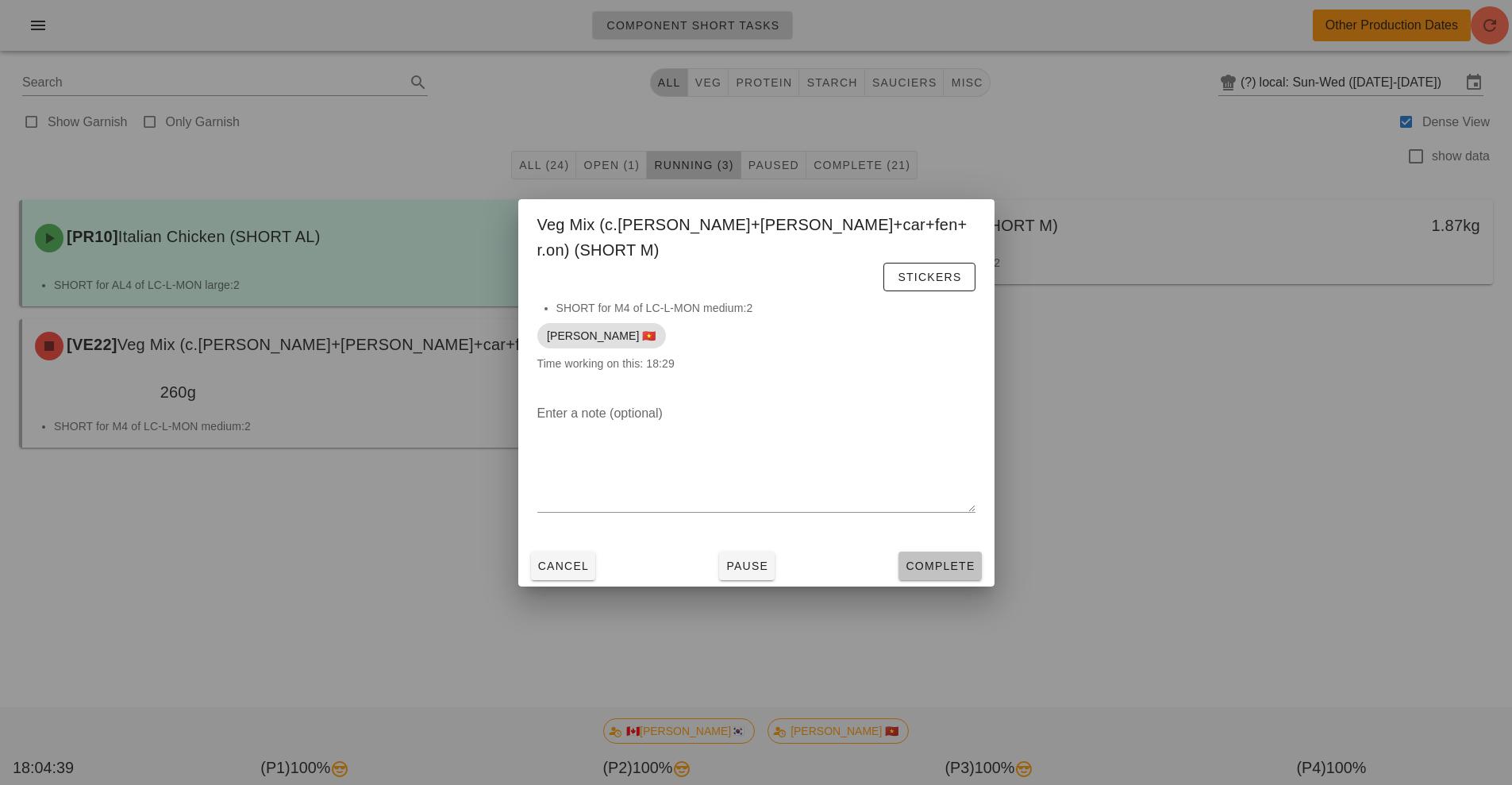
click at [940, 559] on span "Complete" at bounding box center [939, 565] width 70 height 12
